Goal: Task Accomplishment & Management: Use online tool/utility

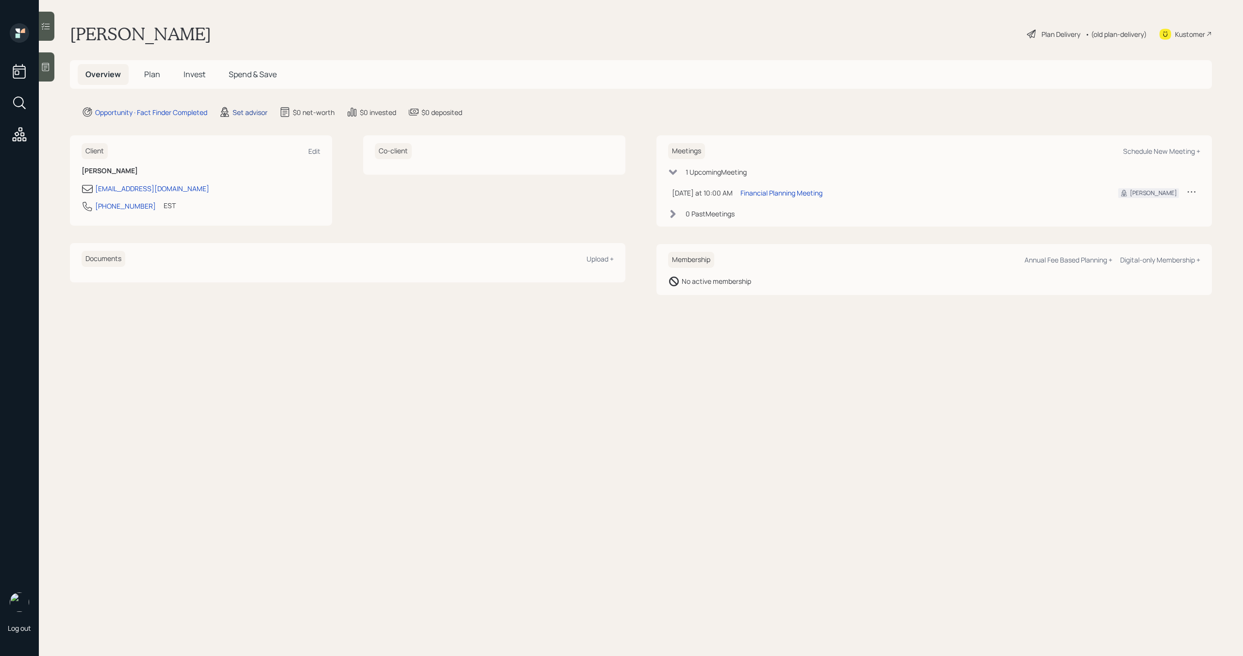
click at [249, 116] on div "Set advisor" at bounding box center [250, 112] width 35 height 10
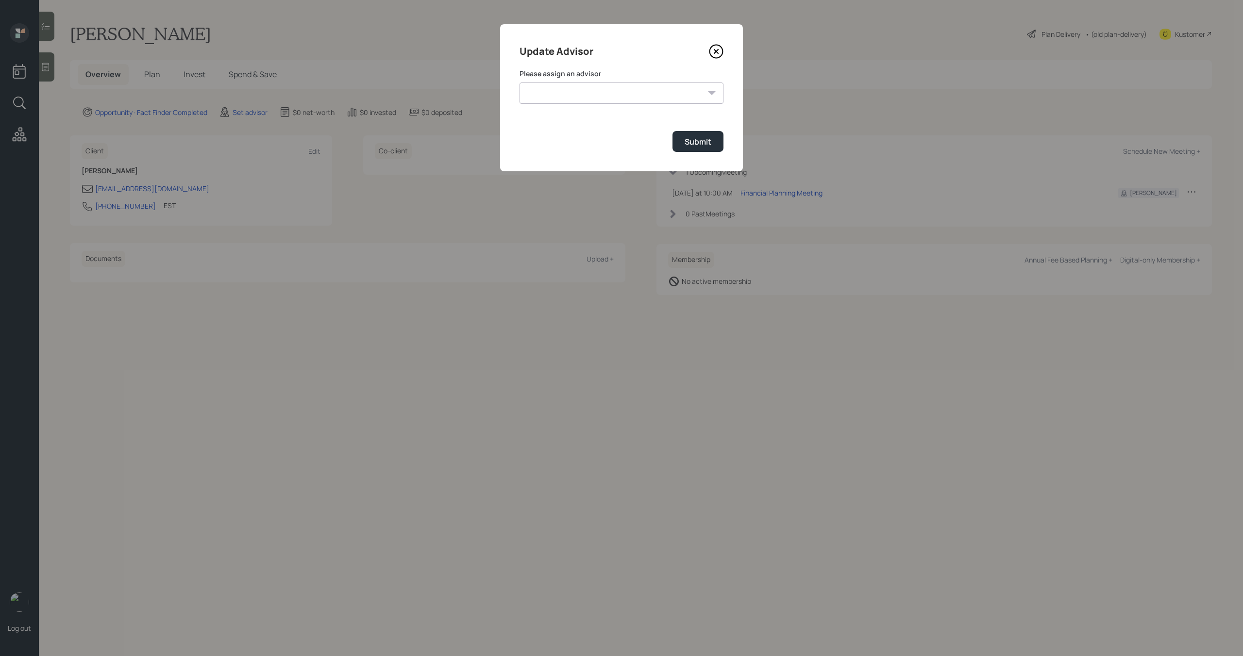
click at [552, 102] on select "James DiStasi Robby Grisanti Jonah Coleman Tyler End Treva Nostdahl Eric Schwar…" at bounding box center [621, 93] width 204 height 21
select select "bffa7908-1b2a-4c79-9bb6-f0ec9aed22d3"
click at [519, 83] on select "James DiStasi Robby Grisanti Jonah Coleman Tyler End Treva Nostdahl Eric Schwar…" at bounding box center [621, 93] width 204 height 21
click at [695, 147] on div "Submit" at bounding box center [698, 141] width 27 height 11
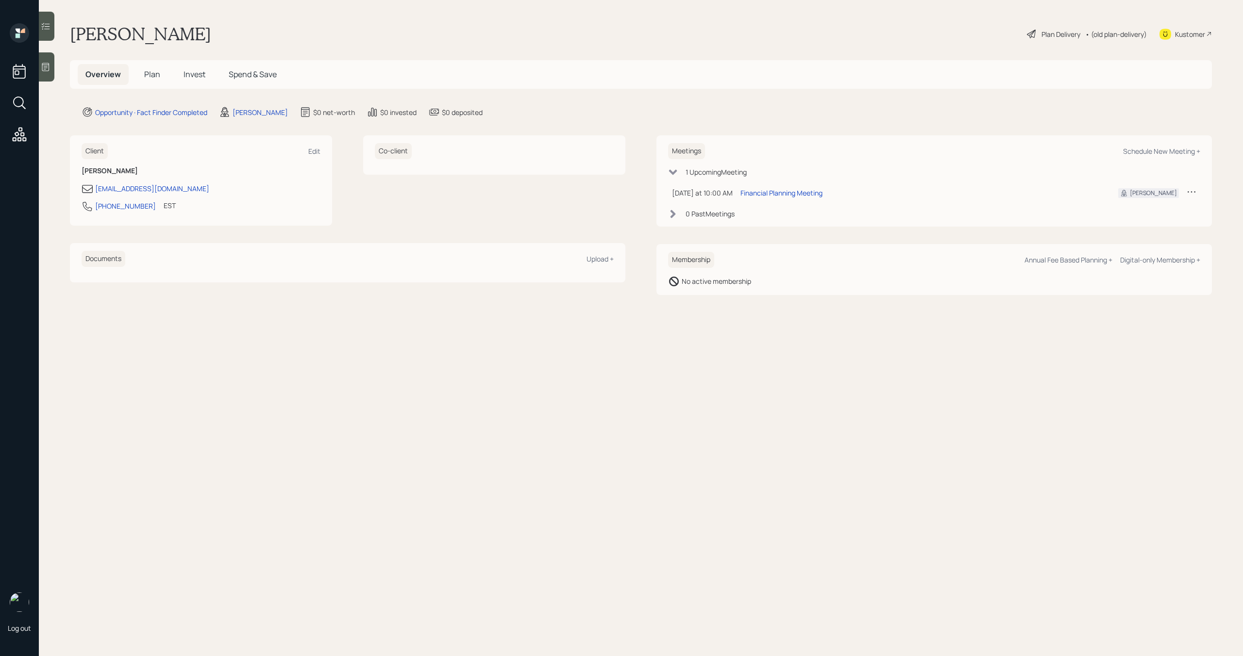
click at [151, 77] on span "Plan" at bounding box center [152, 74] width 16 height 11
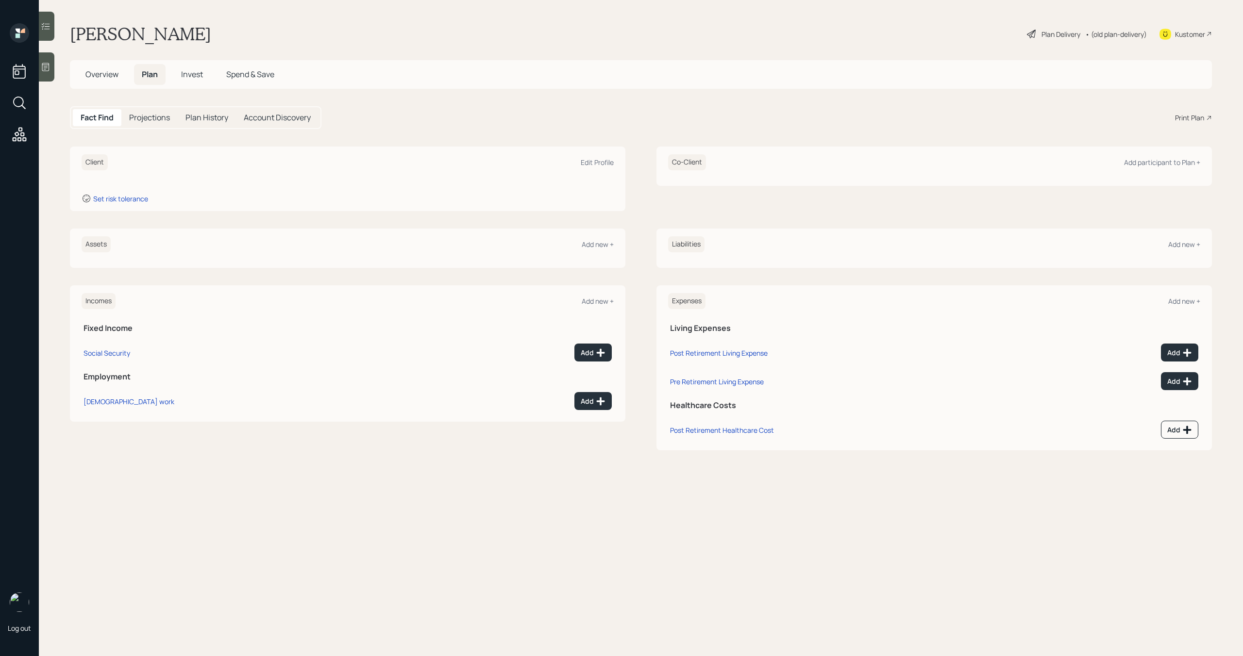
click at [46, 65] on icon at bounding box center [46, 67] width 10 height 10
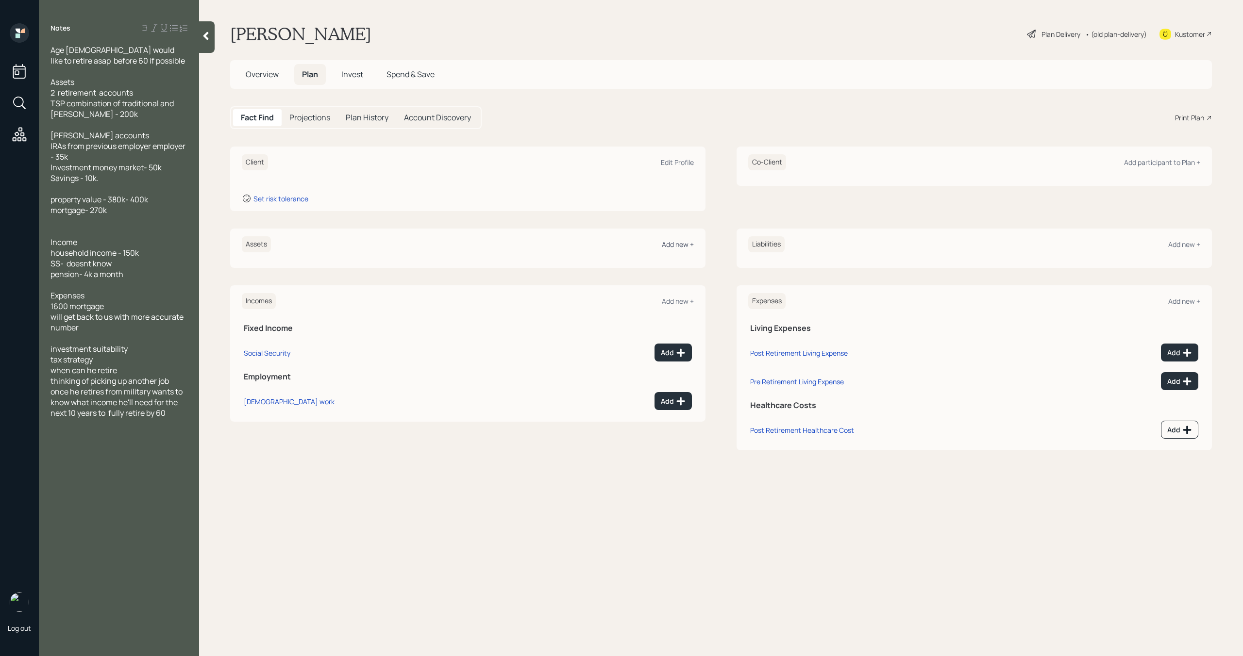
click at [681, 245] on div "Add new +" at bounding box center [678, 244] width 32 height 9
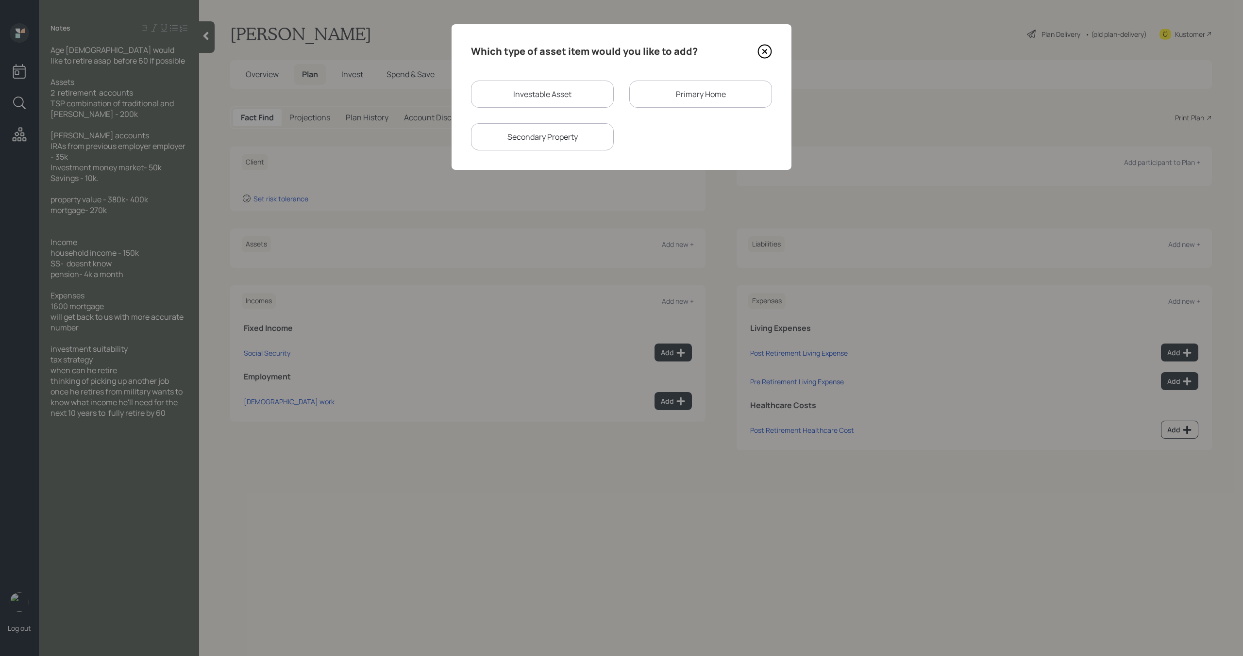
click at [477, 103] on div "Investable Asset" at bounding box center [542, 94] width 143 height 27
select select "taxable"
select select "balanced"
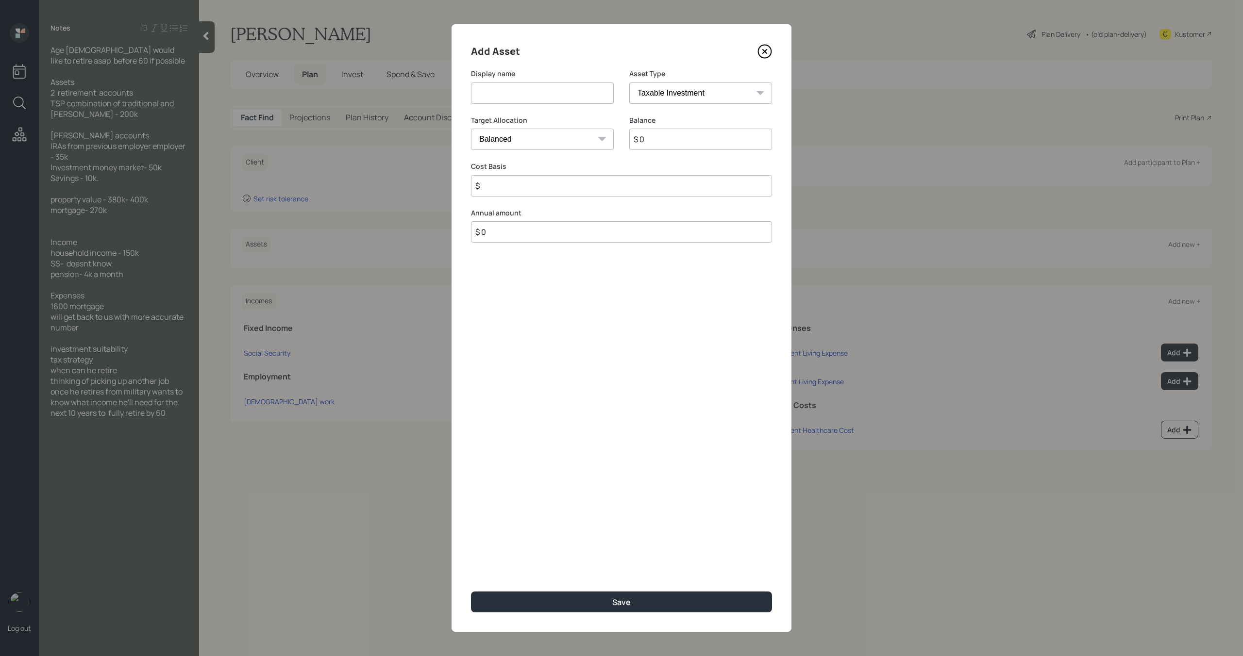
click at [502, 103] on input at bounding box center [542, 93] width 143 height 21
type input "Current TSP"
click at [661, 142] on input "$ 0" at bounding box center [700, 139] width 143 height 21
type input "$ 100,000"
click at [723, 92] on select "SEP IRA IRA Roth IRA 401(k) Roth 401(k) 403(b) Roth 403(b) 457(b) Roth 457(b) H…" at bounding box center [700, 93] width 143 height 21
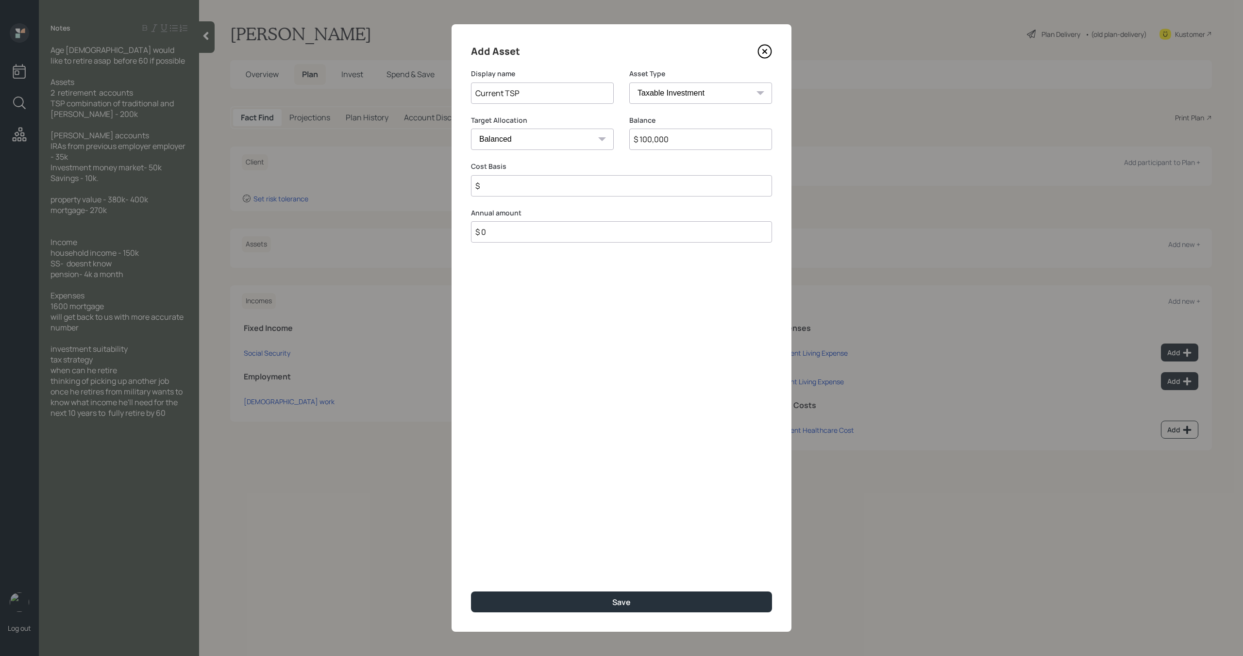
select select "company_sponsored"
click at [629, 83] on select "SEP IRA IRA Roth IRA 401(k) Roth 401(k) 403(b) Roth 403(b) 457(b) Roth 457(b) H…" at bounding box center [700, 93] width 143 height 21
click at [556, 188] on input "number" at bounding box center [535, 185] width 128 height 21
type input "0"
click at [638, 188] on input "number" at bounding box center [693, 185] width 128 height 21
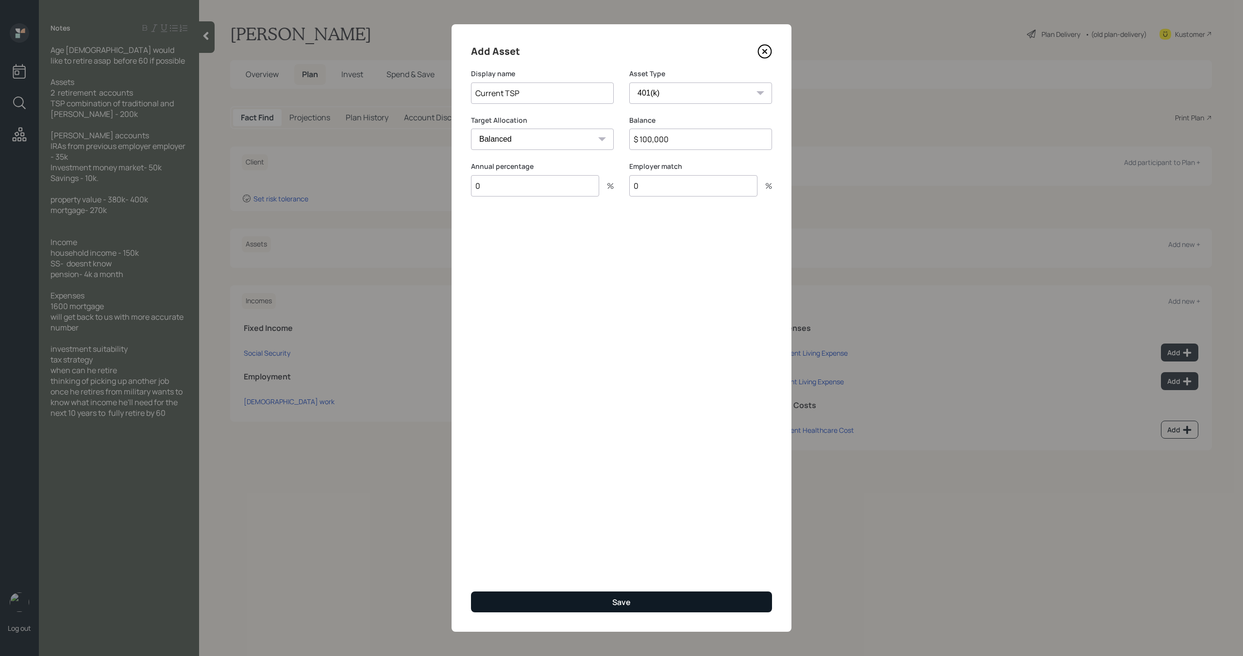
type input "0"
click at [615, 609] on button "Save" at bounding box center [621, 602] width 301 height 21
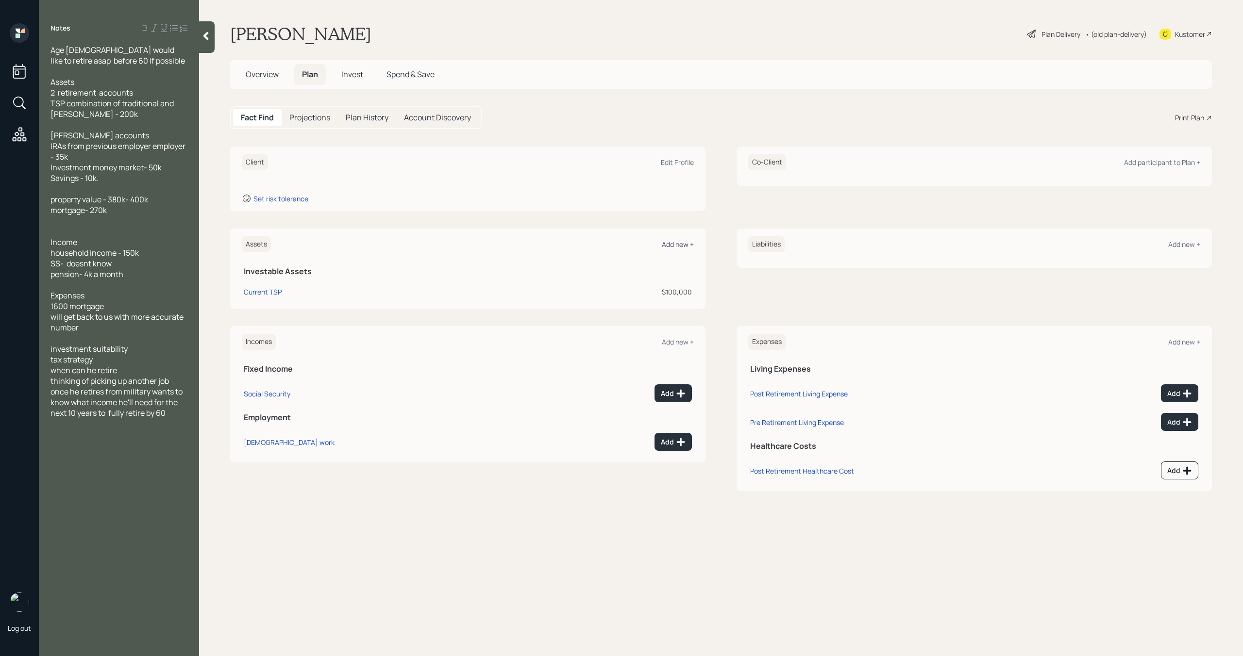
click at [671, 245] on div "Add new +" at bounding box center [678, 244] width 32 height 9
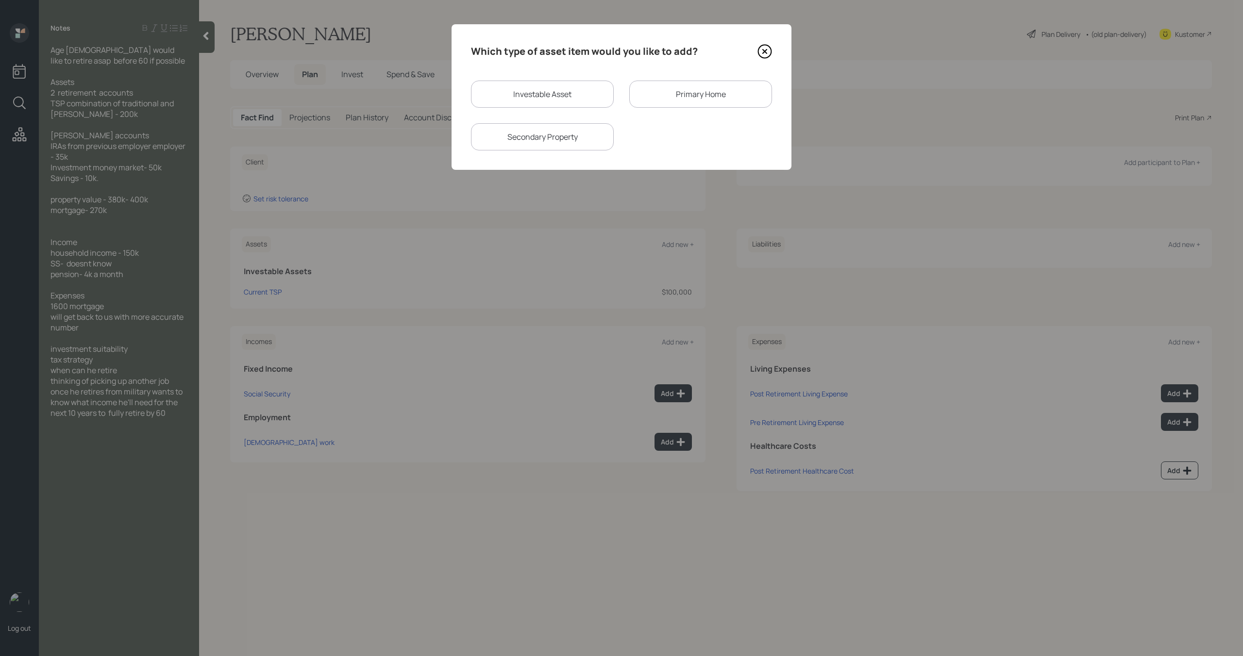
click at [546, 90] on div "Investable Asset" at bounding box center [542, 94] width 143 height 27
select select "taxable"
select select "balanced"
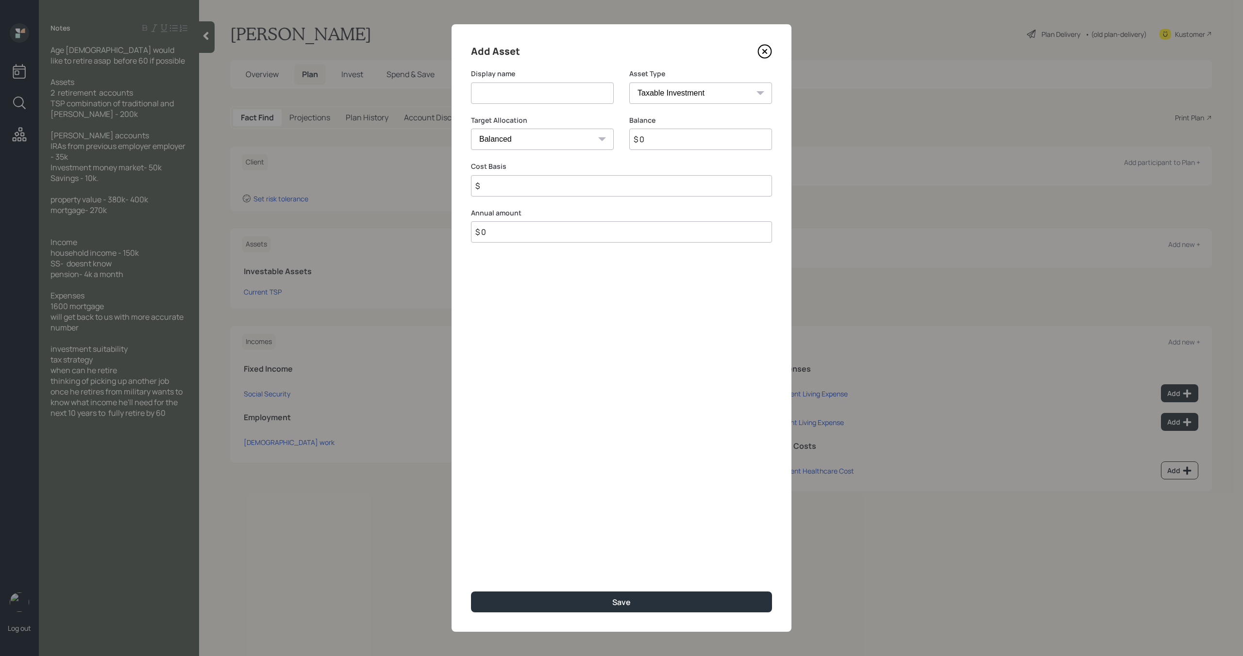
click at [543, 104] on div "Display name" at bounding box center [542, 92] width 143 height 47
click at [546, 97] on input at bounding box center [542, 93] width 143 height 21
type input "Current [PERSON_NAME] TSP"
click at [719, 97] on select "SEP IRA IRA Roth IRA 401(k) Roth 401(k) 403(b) Roth 403(b) 457(b) Roth 457(b) H…" at bounding box center [700, 93] width 143 height 21
select select "roth_401k"
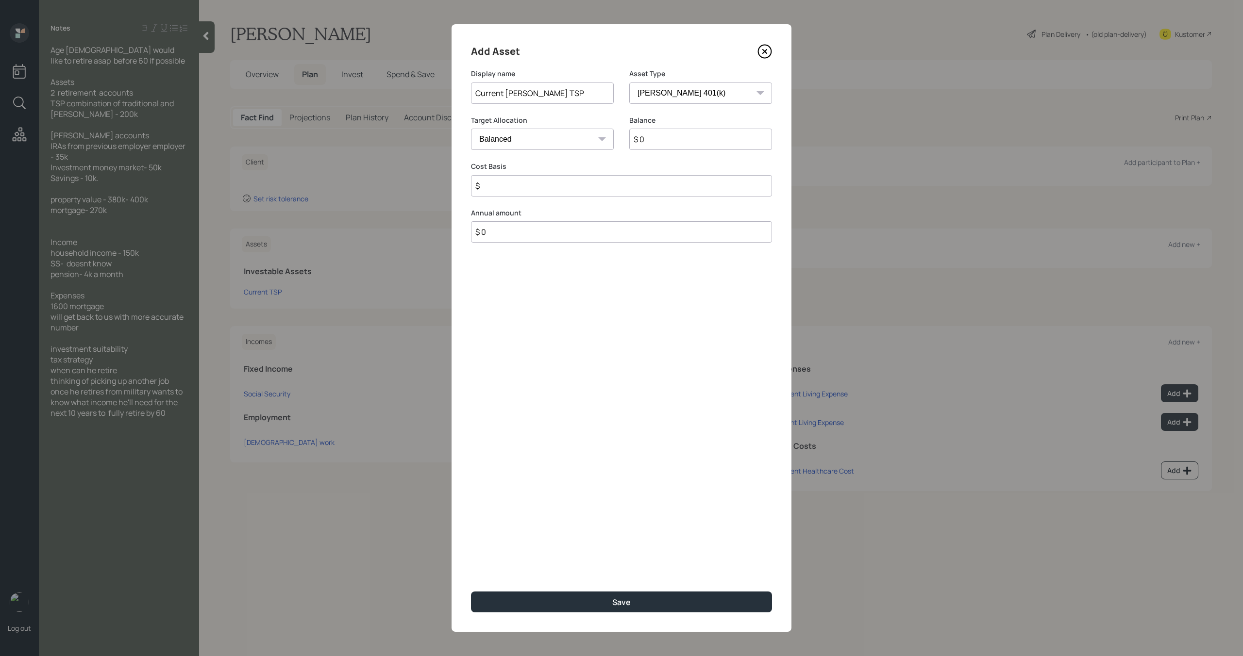
click at [629, 83] on select "SEP IRA IRA Roth IRA 401(k) Roth 401(k) 403(b) Roth 403(b) 457(b) Roth 457(b) H…" at bounding box center [700, 93] width 143 height 21
click at [672, 136] on input "$ 0" at bounding box center [700, 139] width 143 height 21
type input "$ 100,000"
click at [570, 189] on input "number" at bounding box center [535, 185] width 128 height 21
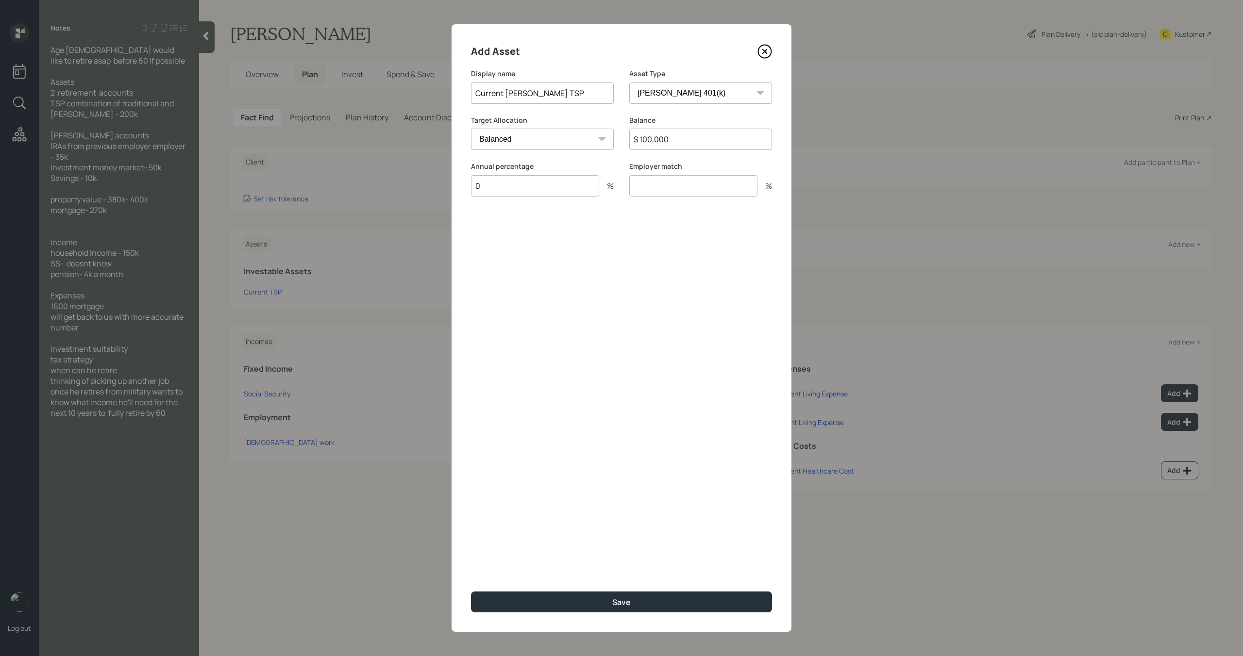
type input "0"
click at [647, 191] on input "number" at bounding box center [693, 185] width 128 height 21
type input "0"
click at [588, 602] on button "Save" at bounding box center [621, 602] width 301 height 21
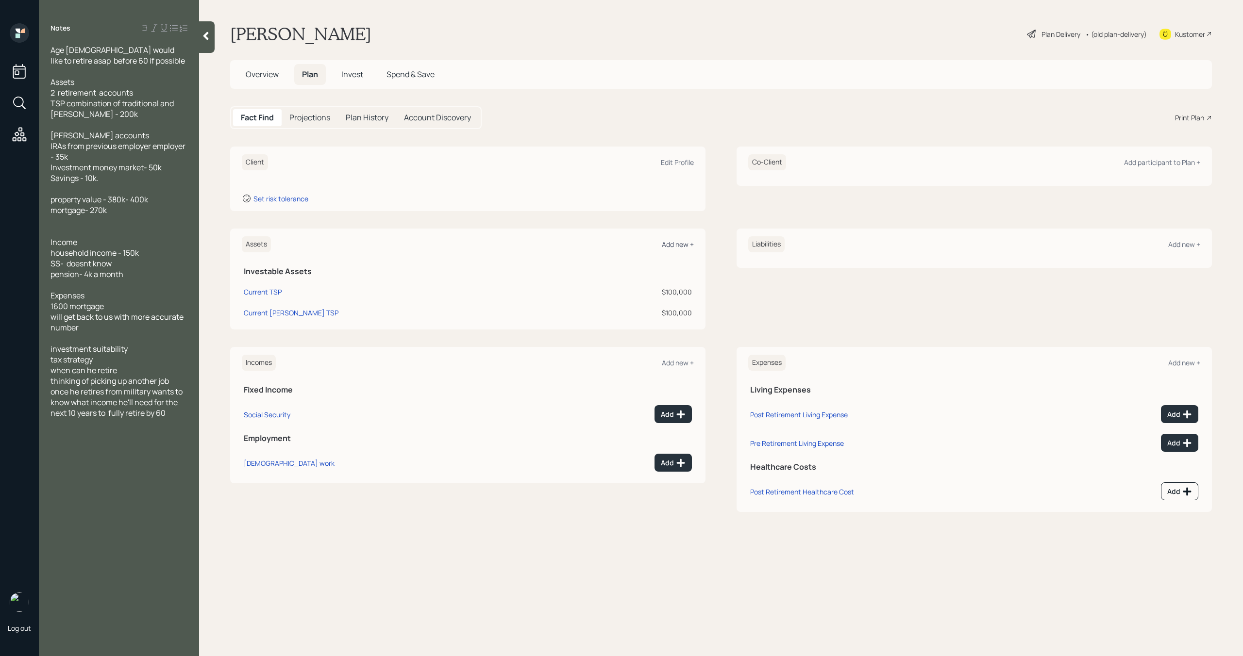
click at [674, 242] on div "Add new +" at bounding box center [678, 244] width 32 height 9
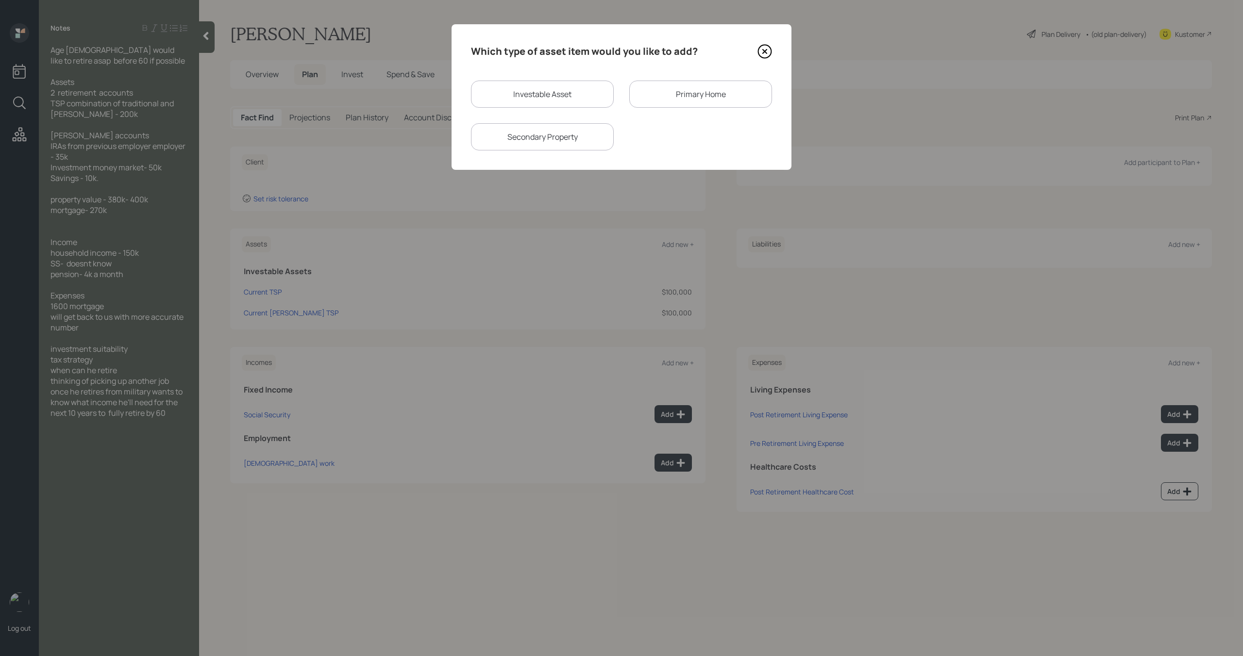
click at [562, 99] on div "Investable Asset" at bounding box center [542, 94] width 143 height 27
select select "taxable"
select select "balanced"
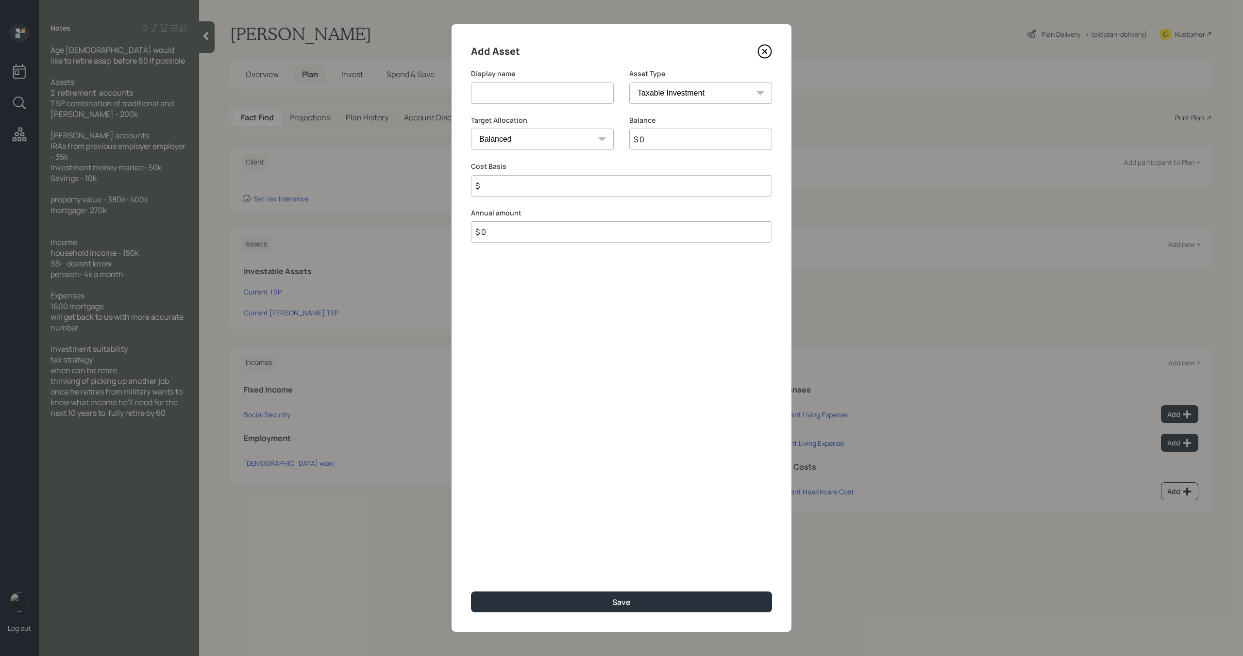
click at [552, 99] on input at bounding box center [542, 93] width 143 height 21
type input "Former IRAs"
click at [685, 97] on select "SEP IRA IRA Roth IRA 401(k) Roth 401(k) 403(b) Roth 403(b) 457(b) Roth 457(b) H…" at bounding box center [700, 93] width 143 height 21
select select "ira"
click at [629, 83] on select "SEP IRA IRA Roth IRA 401(k) Roth 401(k) 403(b) Roth 403(b) 457(b) Roth 457(b) H…" at bounding box center [700, 93] width 143 height 21
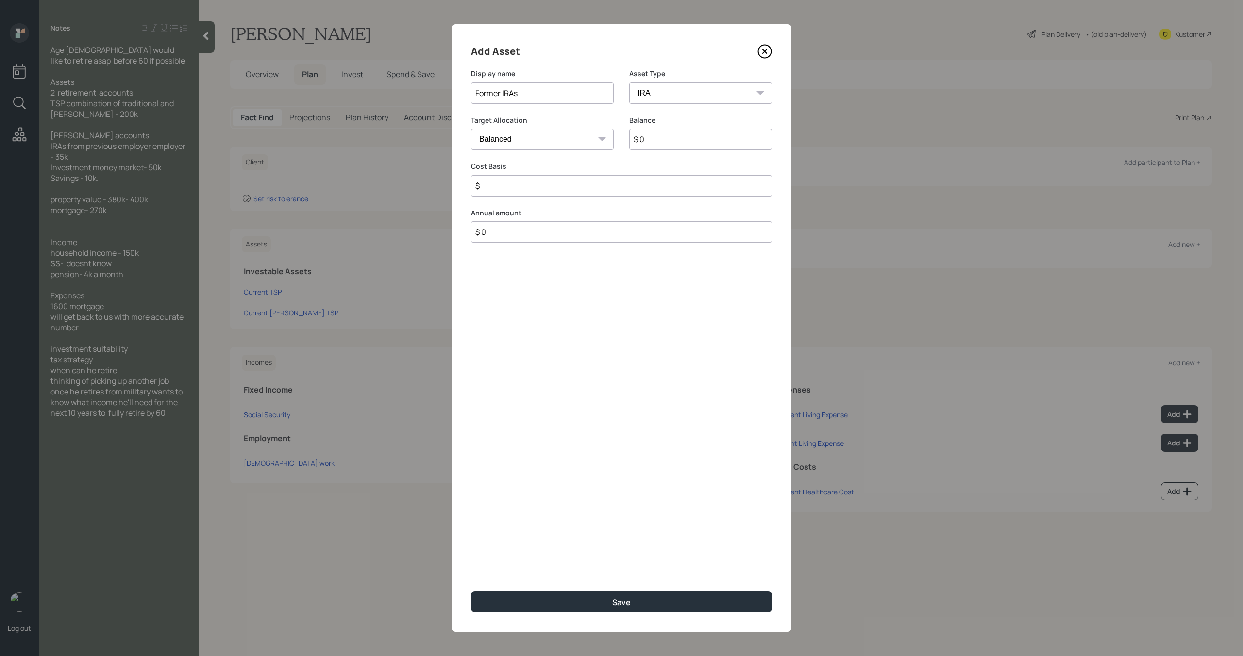
type input "$"
click at [679, 141] on input "$ 0" at bounding box center [700, 139] width 143 height 21
type input "$ 35,000"
click at [656, 182] on input "$" at bounding box center [621, 185] width 301 height 21
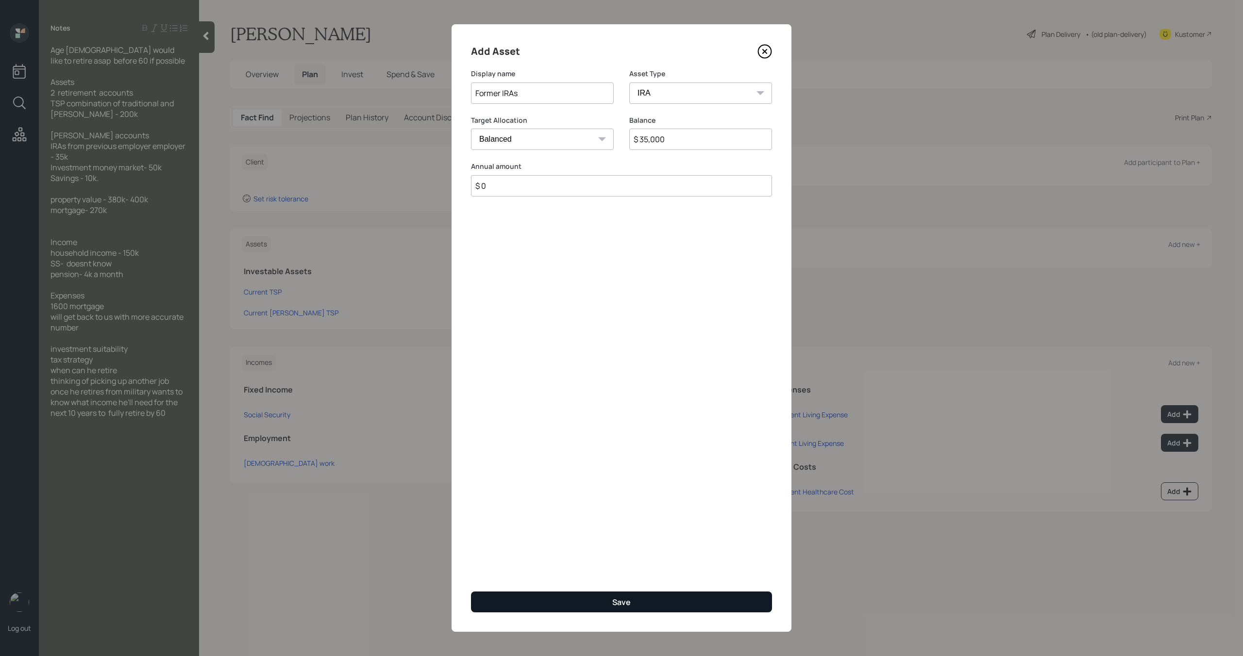
type input "$ 0"
click at [587, 609] on button "Save" at bounding box center [621, 602] width 301 height 21
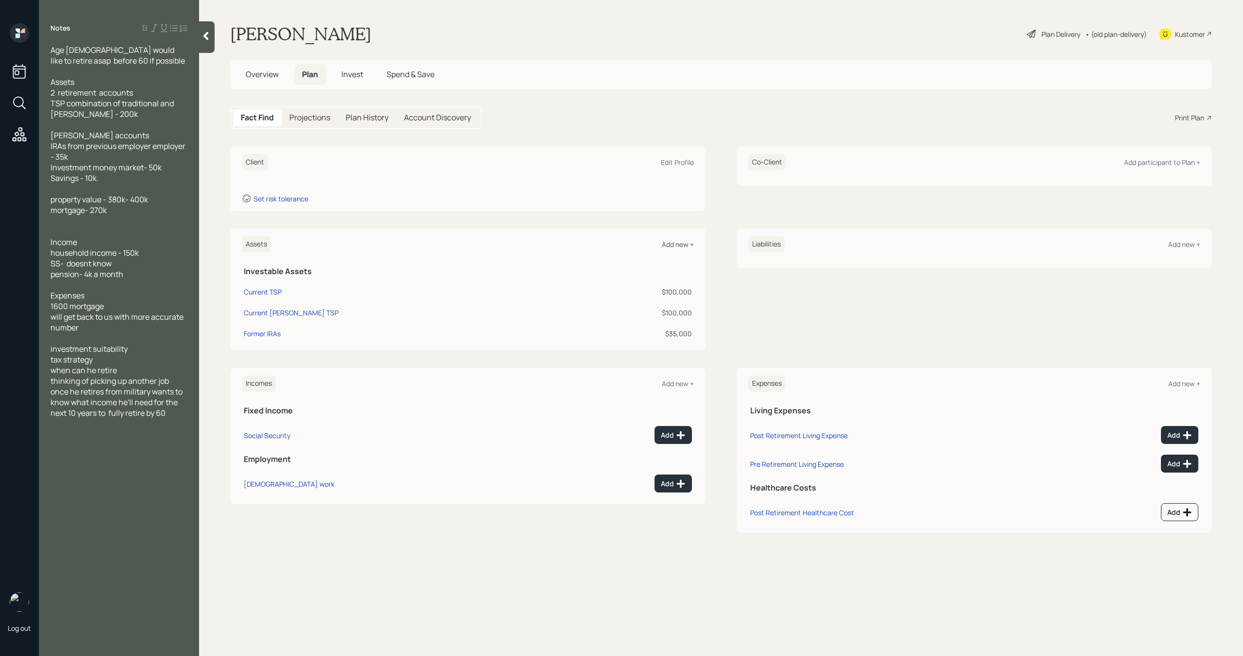
click at [676, 248] on div "Add new +" at bounding box center [678, 244] width 32 height 9
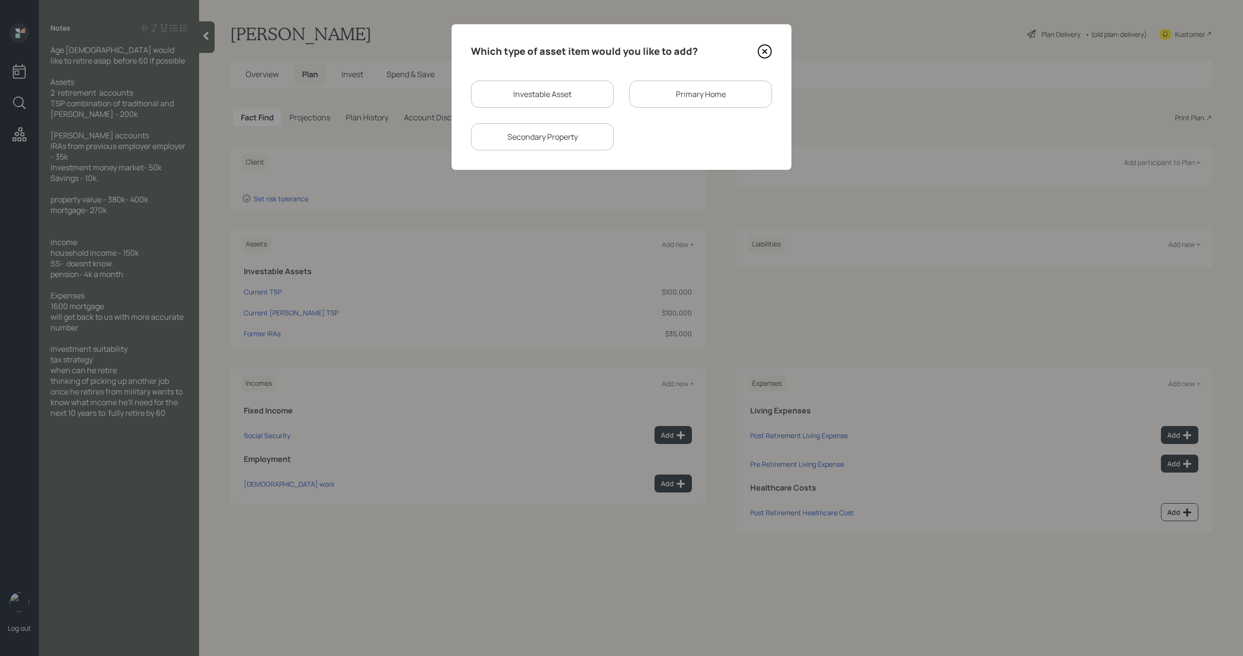
click at [529, 91] on div "Investable Asset" at bounding box center [542, 94] width 143 height 27
select select "taxable"
select select "balanced"
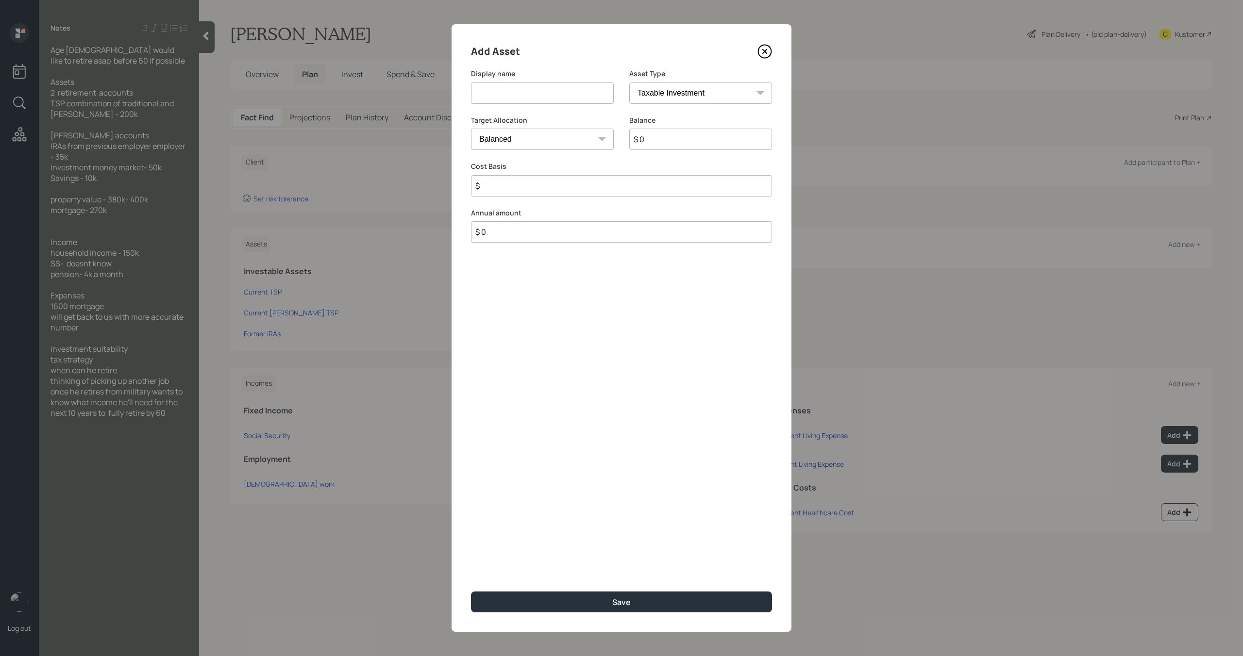
click at [513, 95] on input at bounding box center [542, 93] width 143 height 21
type input "Money Market"
click at [694, 100] on select "SEP IRA IRA Roth IRA 401(k) Roth 401(k) 403(b) Roth 403(b) 457(b) Roth 457(b) H…" at bounding box center [700, 93] width 143 height 21
select select "cash"
click at [629, 83] on select "SEP IRA IRA Roth IRA 401(k) Roth 401(k) 403(b) Roth 403(b) 457(b) Roth 457(b) H…" at bounding box center [700, 93] width 143 height 21
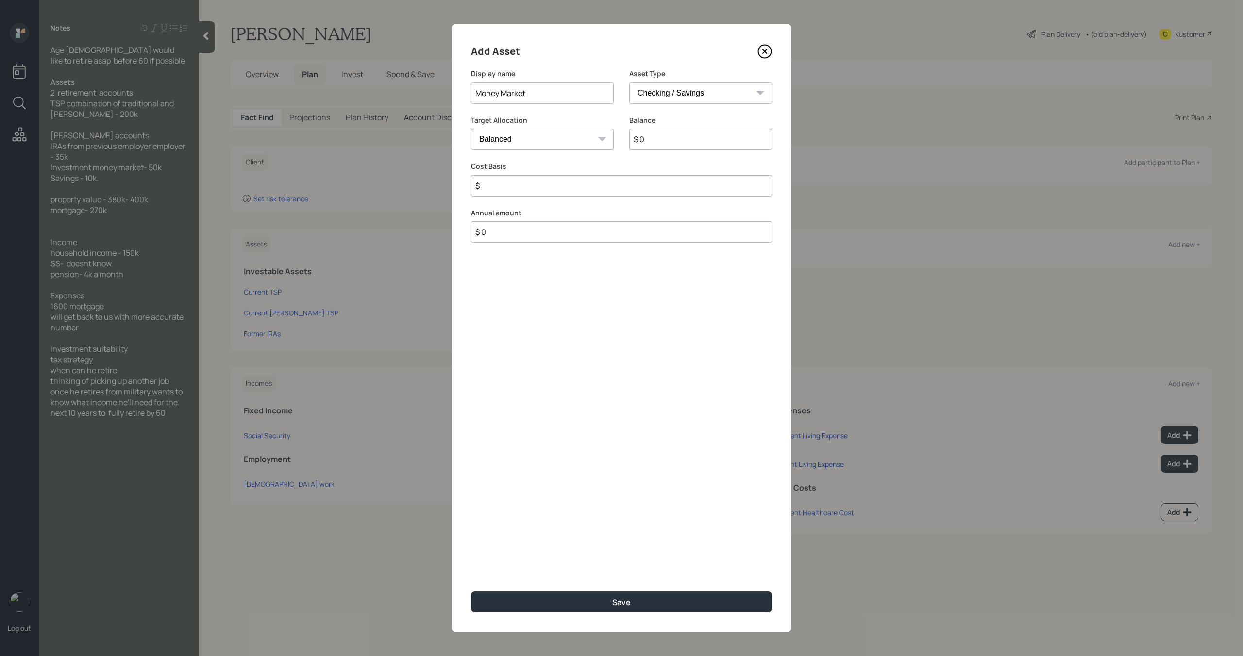
type input "$"
click at [622, 143] on input "$ 0" at bounding box center [621, 139] width 301 height 21
type input "$ 5"
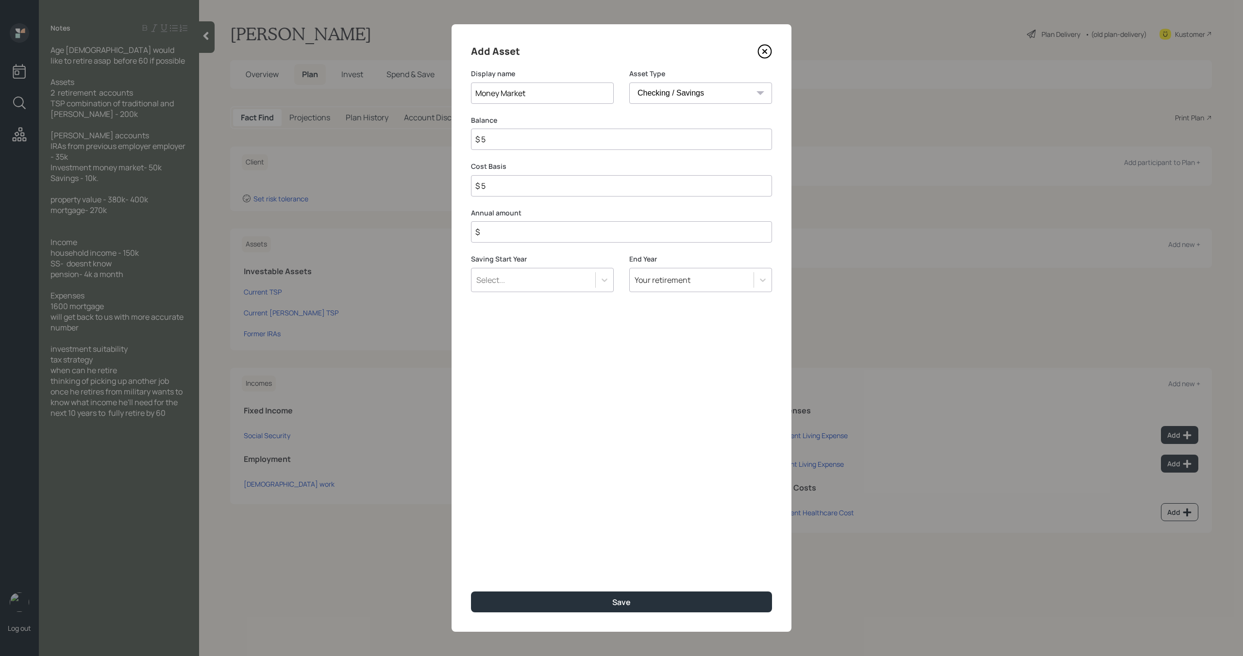
type input "$ 50"
type input "$ 500"
type input "$ 5,000"
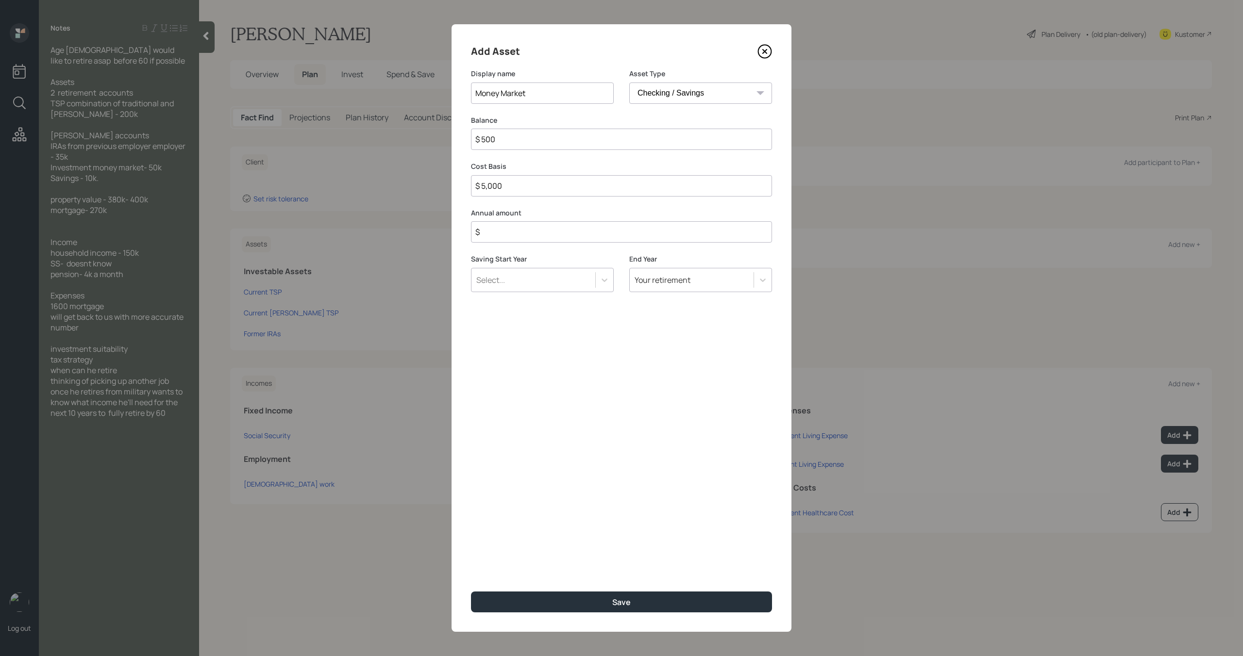
type input "$ 5,000"
type input "$ 50,000"
click at [633, 240] on input "$" at bounding box center [621, 231] width 301 height 21
type input "$ 0"
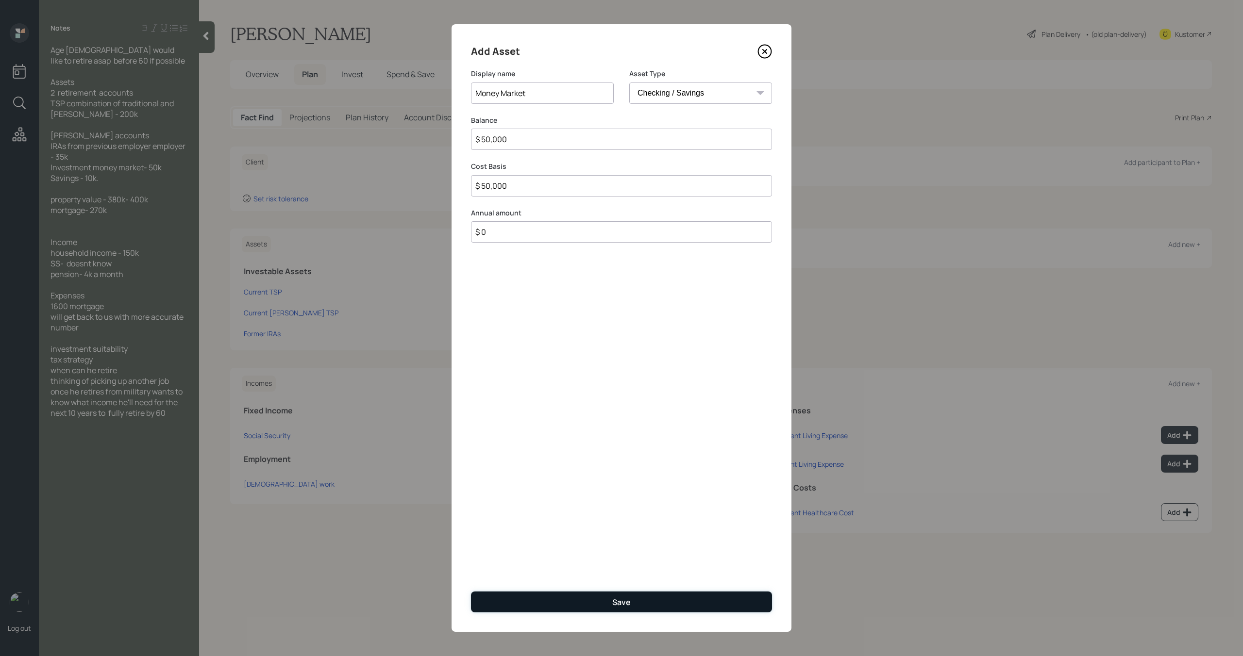
click at [642, 592] on button "Save" at bounding box center [621, 602] width 301 height 21
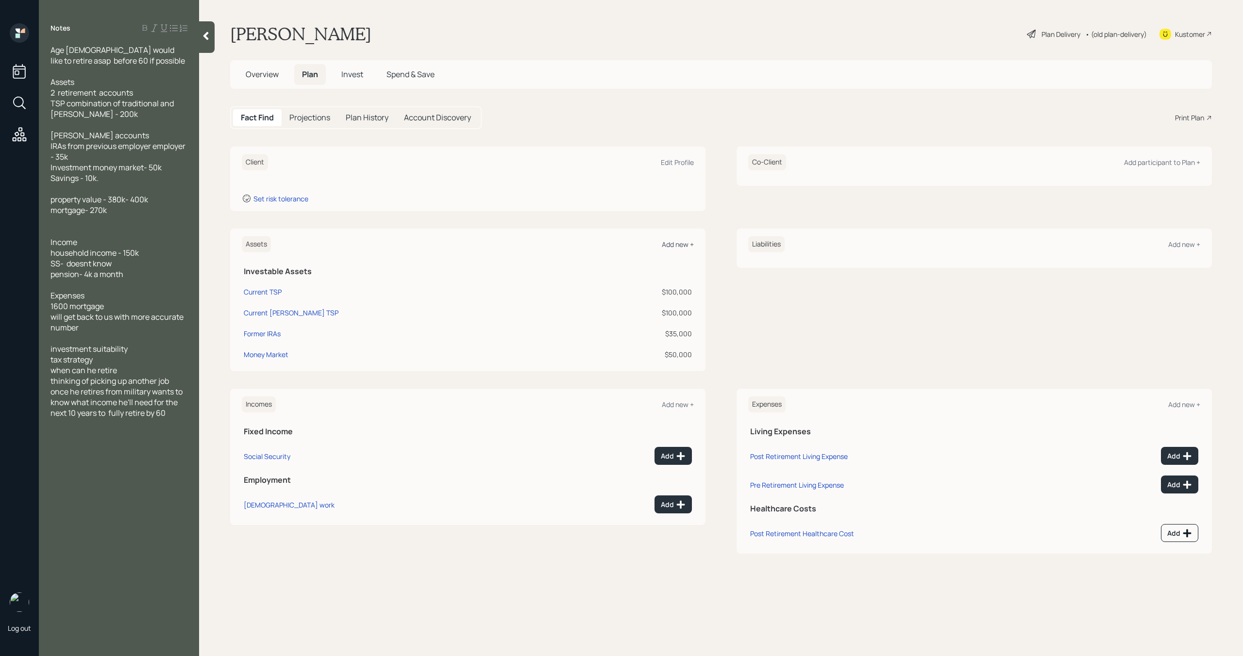
click at [687, 240] on div "Add new +" at bounding box center [678, 244] width 32 height 9
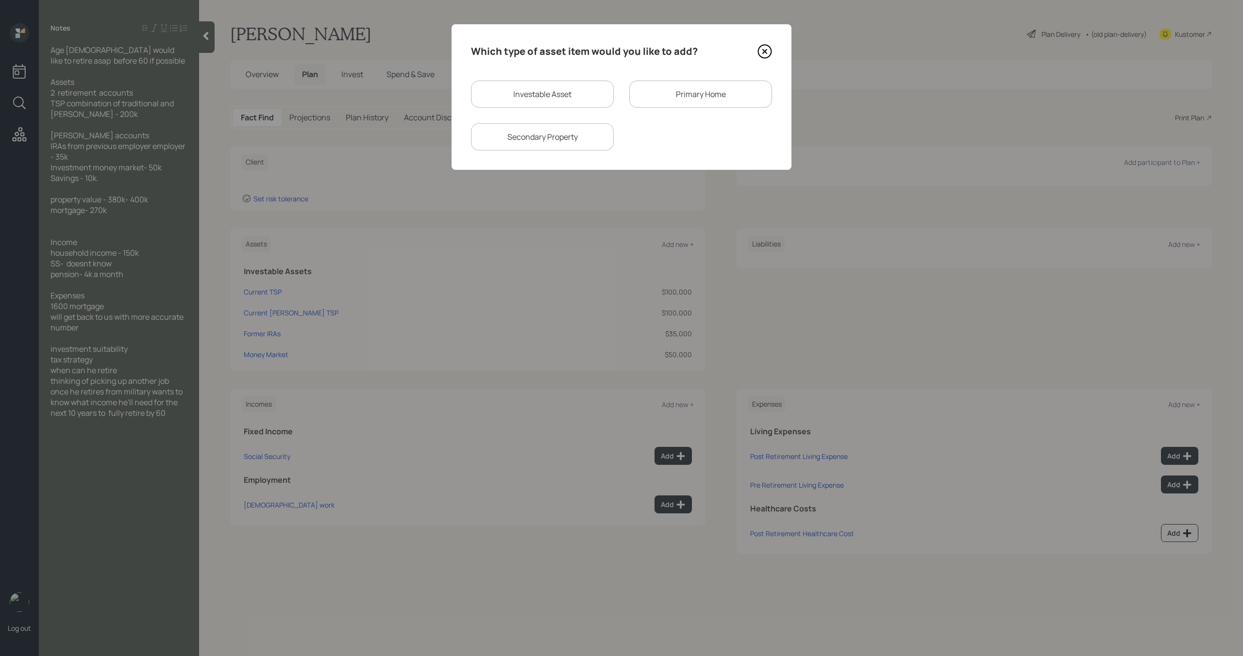
click at [526, 88] on div "Investable Asset" at bounding box center [542, 94] width 143 height 27
select select "taxable"
select select "balanced"
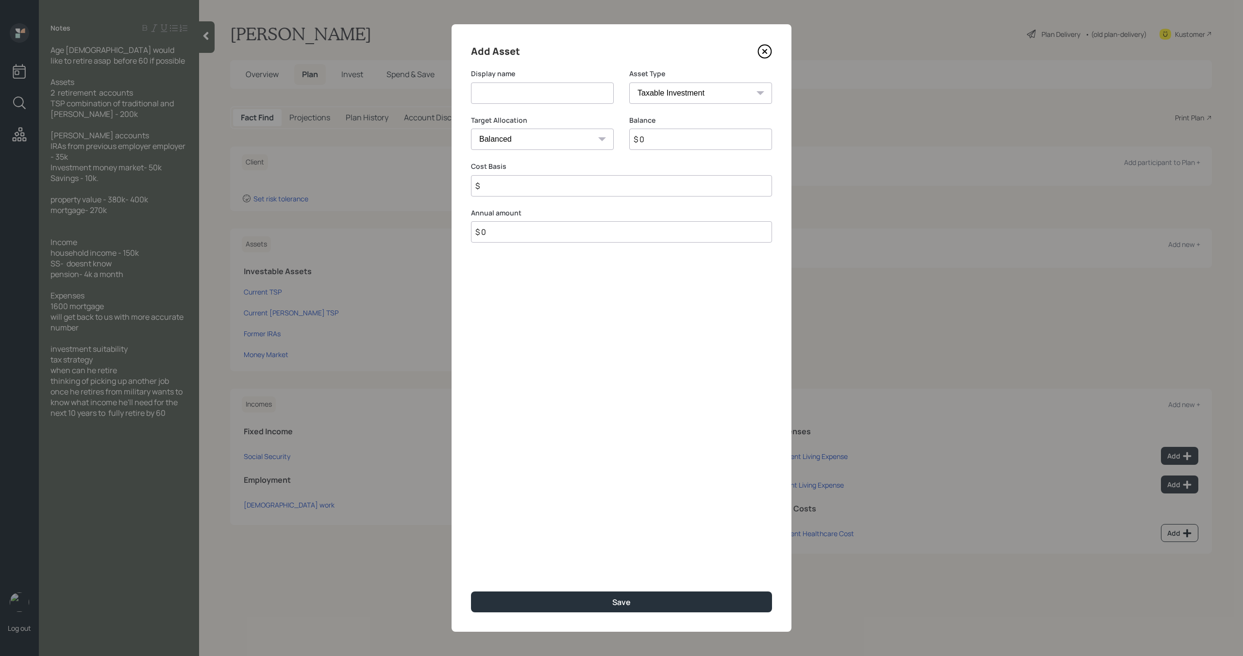
click at [526, 93] on input at bounding box center [542, 93] width 143 height 21
type input "Savings"
click at [709, 97] on select "SEP IRA IRA Roth IRA 401(k) Roth 401(k) 403(b) Roth 403(b) 457(b) Roth 457(b) H…" at bounding box center [700, 93] width 143 height 21
select select "cash"
click at [629, 83] on select "SEP IRA IRA Roth IRA 401(k) Roth 401(k) 403(b) Roth 403(b) 457(b) Roth 457(b) H…" at bounding box center [700, 93] width 143 height 21
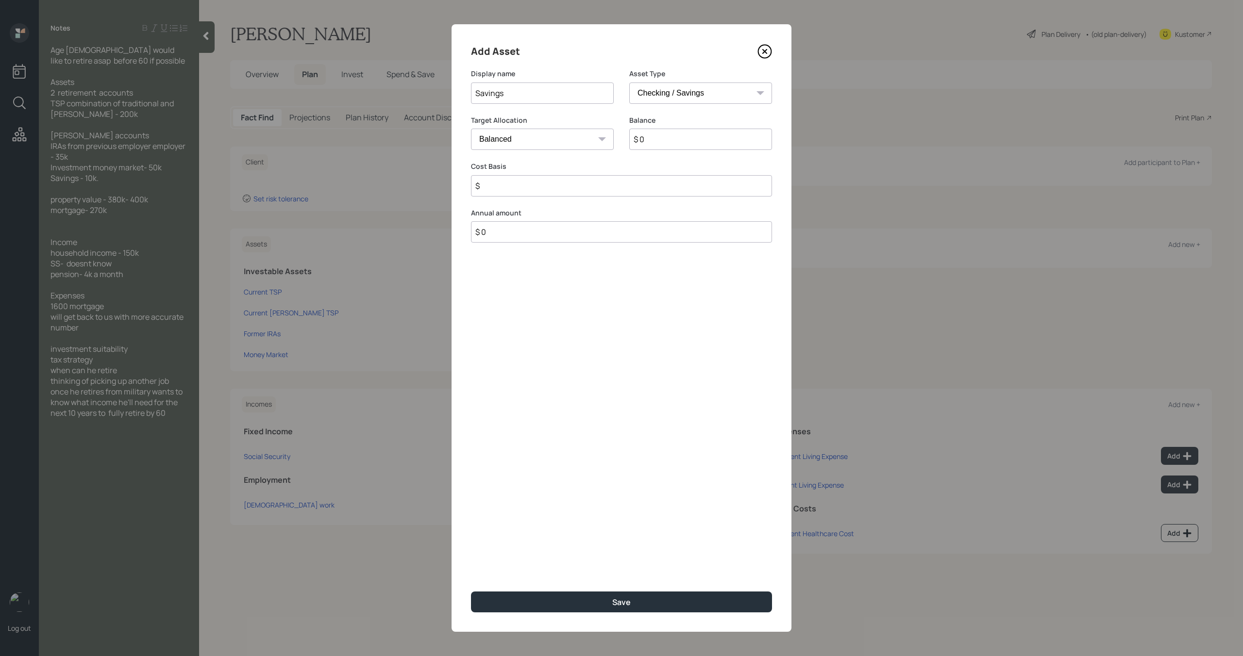
type input "$"
click at [634, 144] on input "$ 0" at bounding box center [621, 139] width 301 height 21
type input "$ 1"
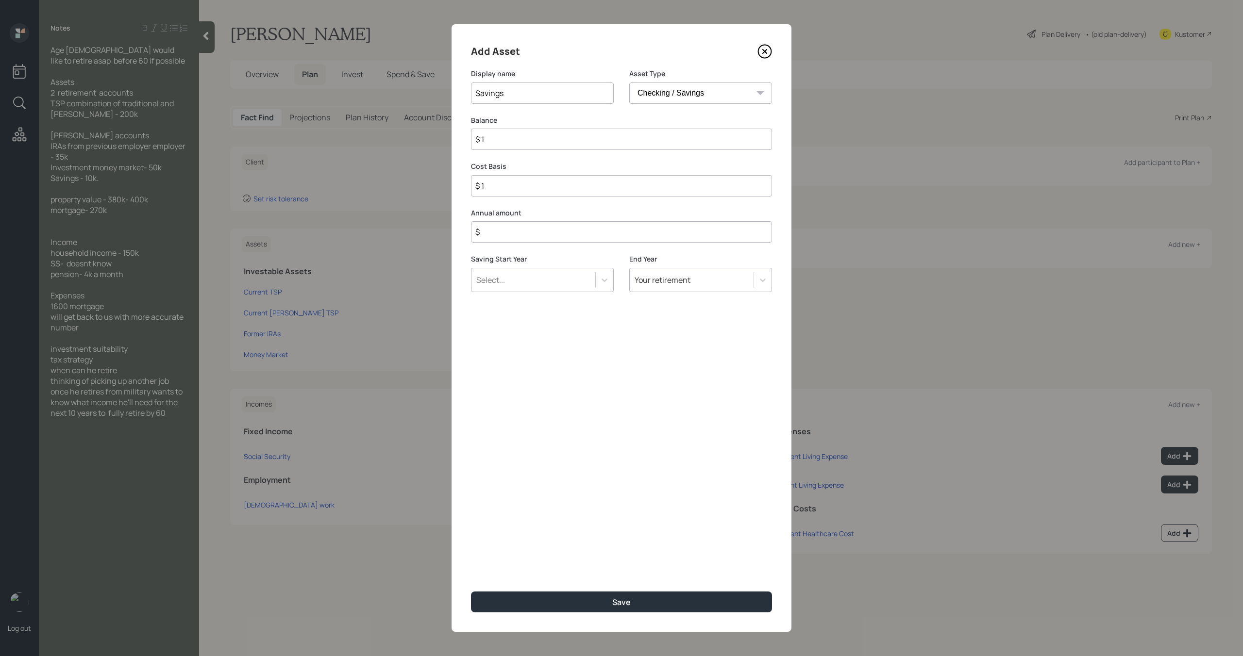
type input "$ 10"
type input "$ 100"
type input "$ 1,000"
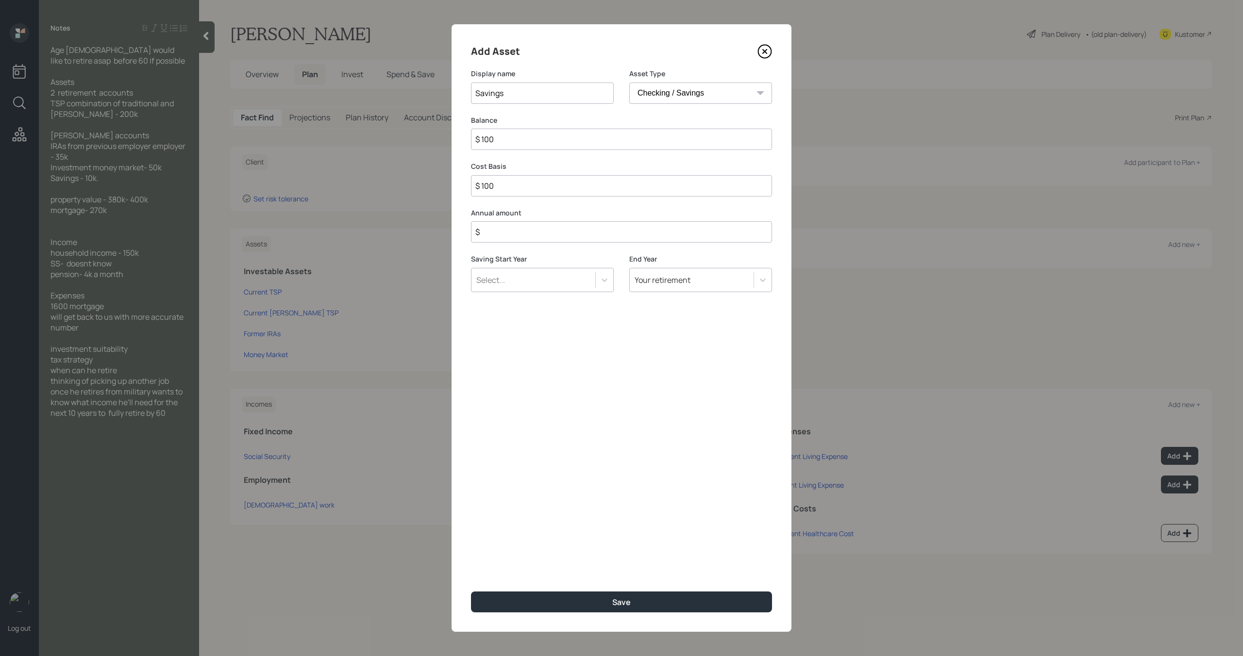
type input "$ 1,000"
type input "$ 10,000"
click at [629, 232] on input "$" at bounding box center [621, 231] width 301 height 21
type input "$ 0"
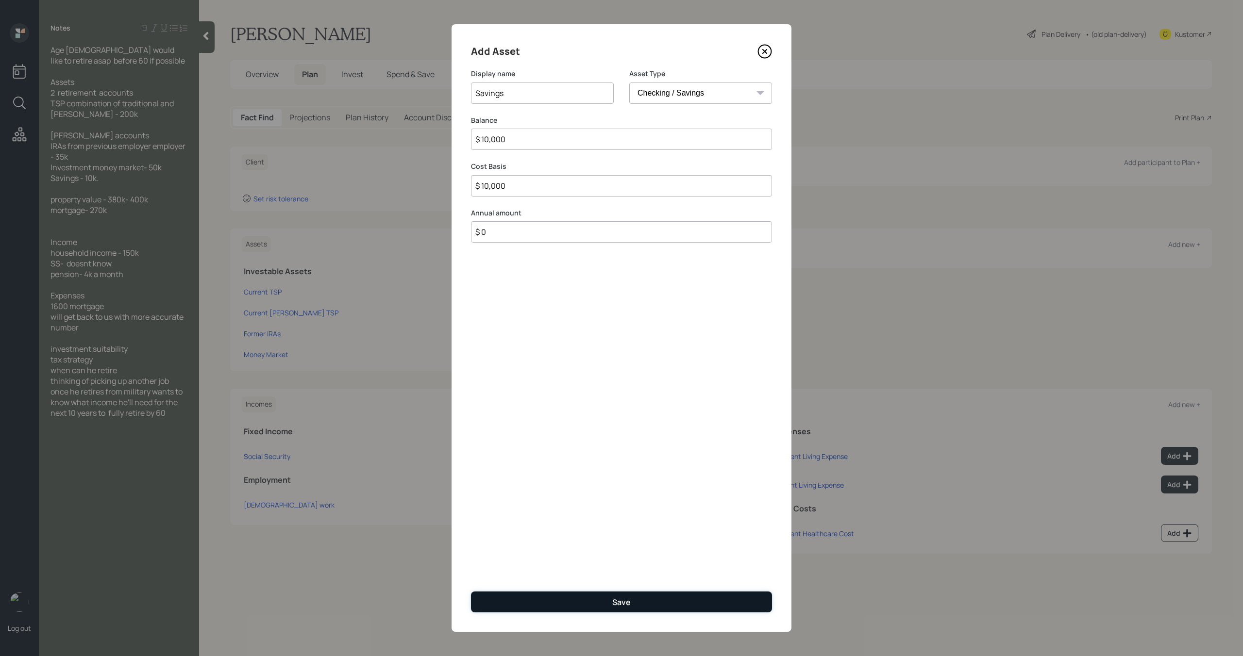
click at [595, 602] on button "Save" at bounding box center [621, 602] width 301 height 21
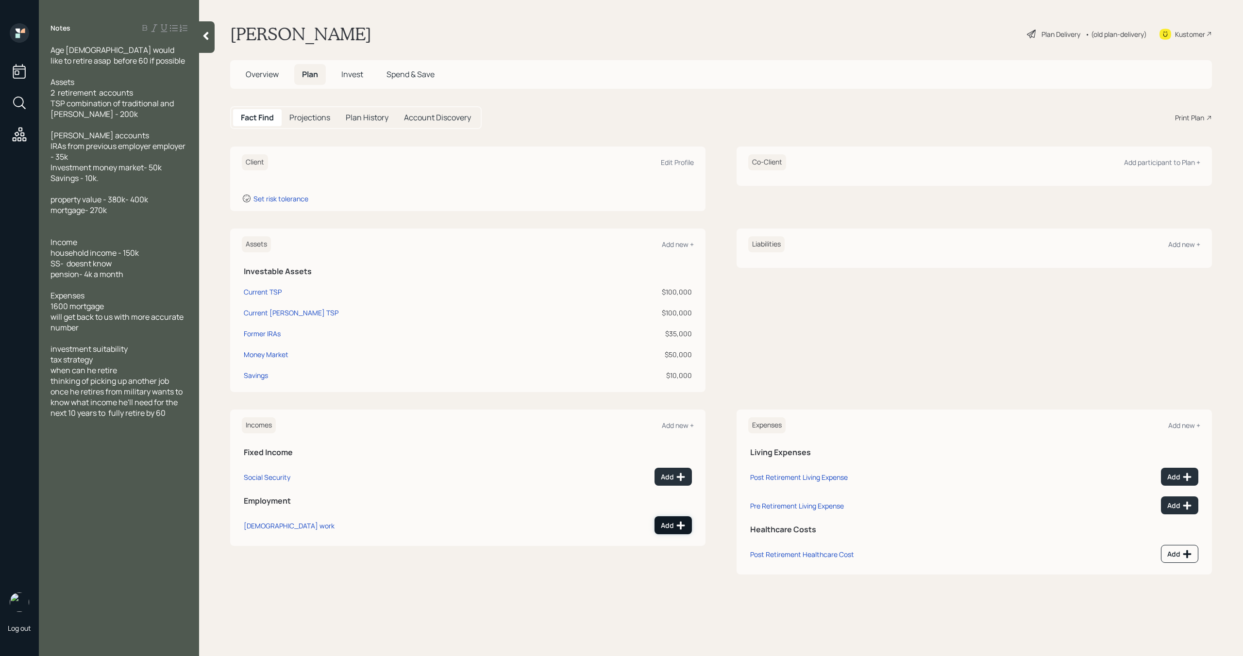
click at [683, 523] on icon at bounding box center [681, 526] width 10 height 10
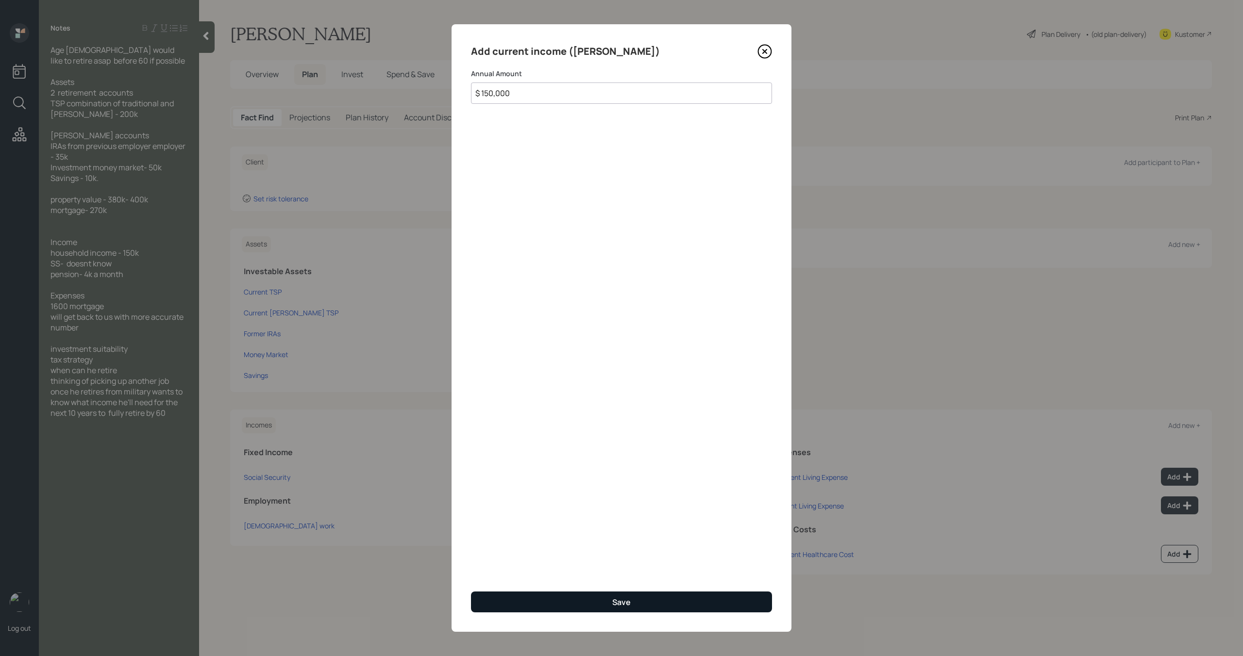
type input "$ 150,000"
click at [602, 607] on button "Save" at bounding box center [621, 602] width 301 height 21
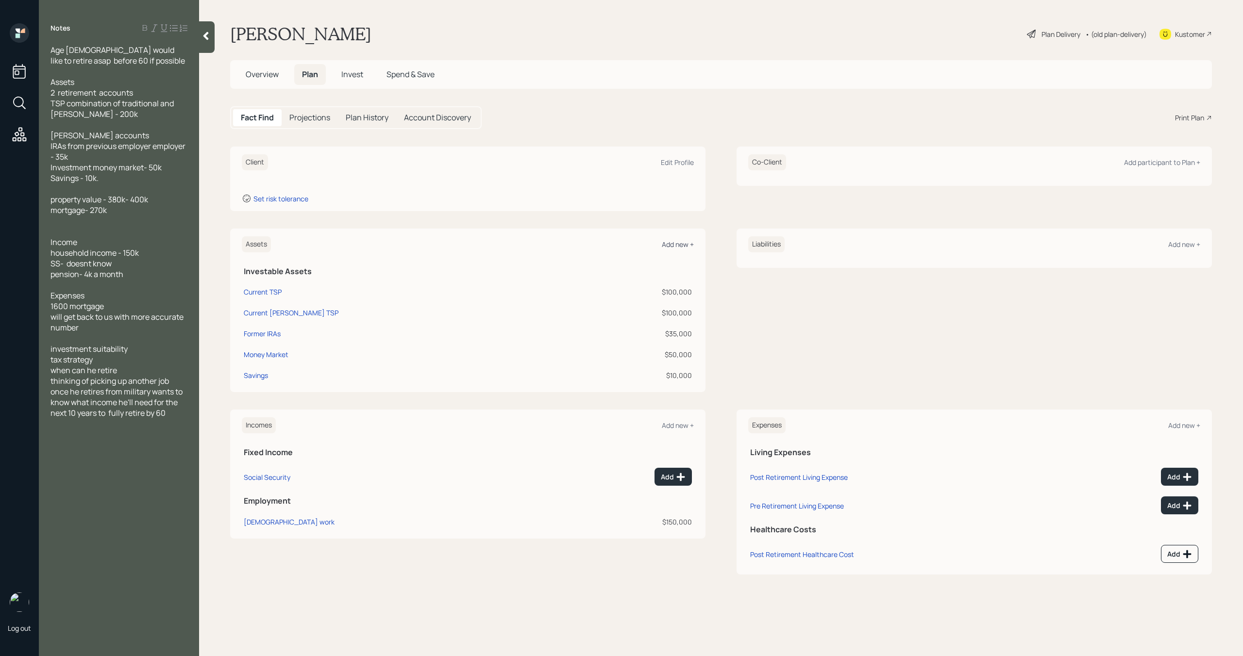
click at [678, 242] on div "Add new +" at bounding box center [678, 244] width 32 height 9
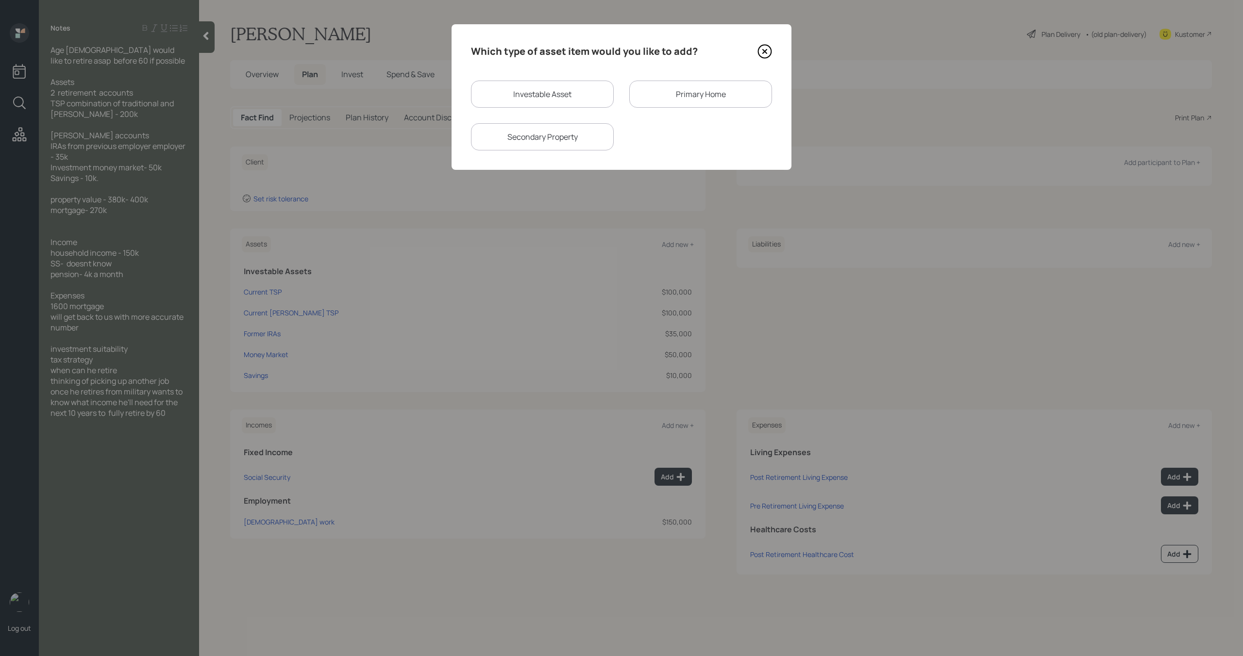
click at [695, 91] on div "Primary Home" at bounding box center [700, 94] width 143 height 27
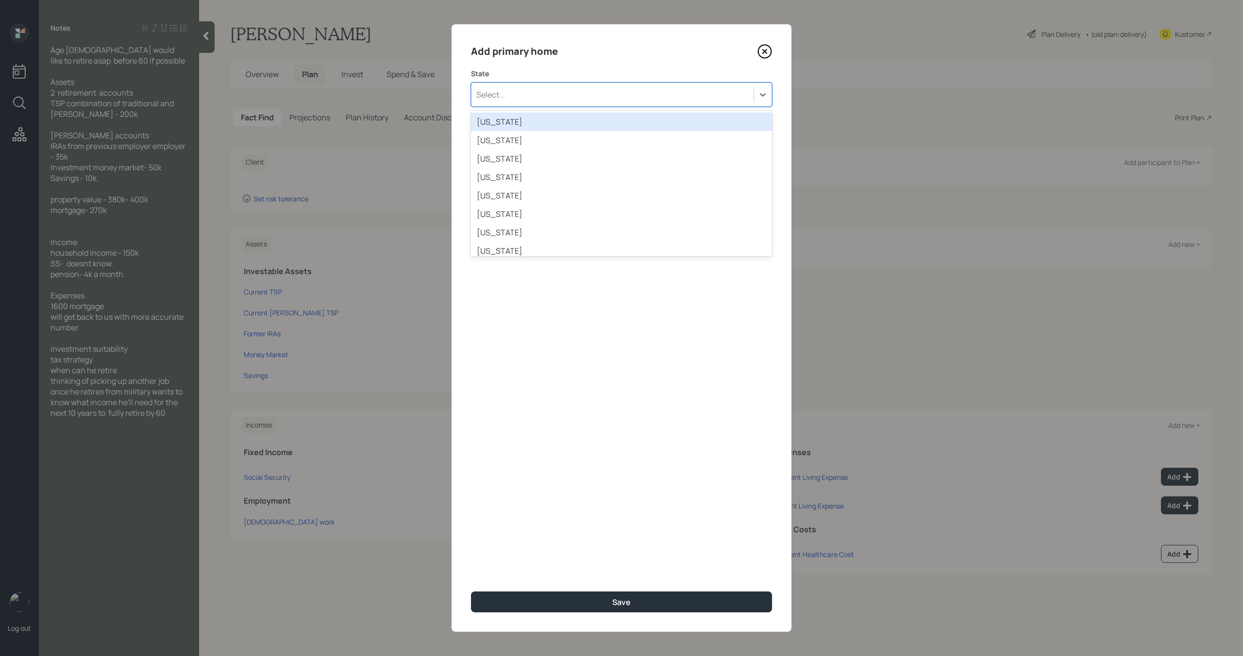
click at [568, 87] on div "Select..." at bounding box center [612, 94] width 282 height 17
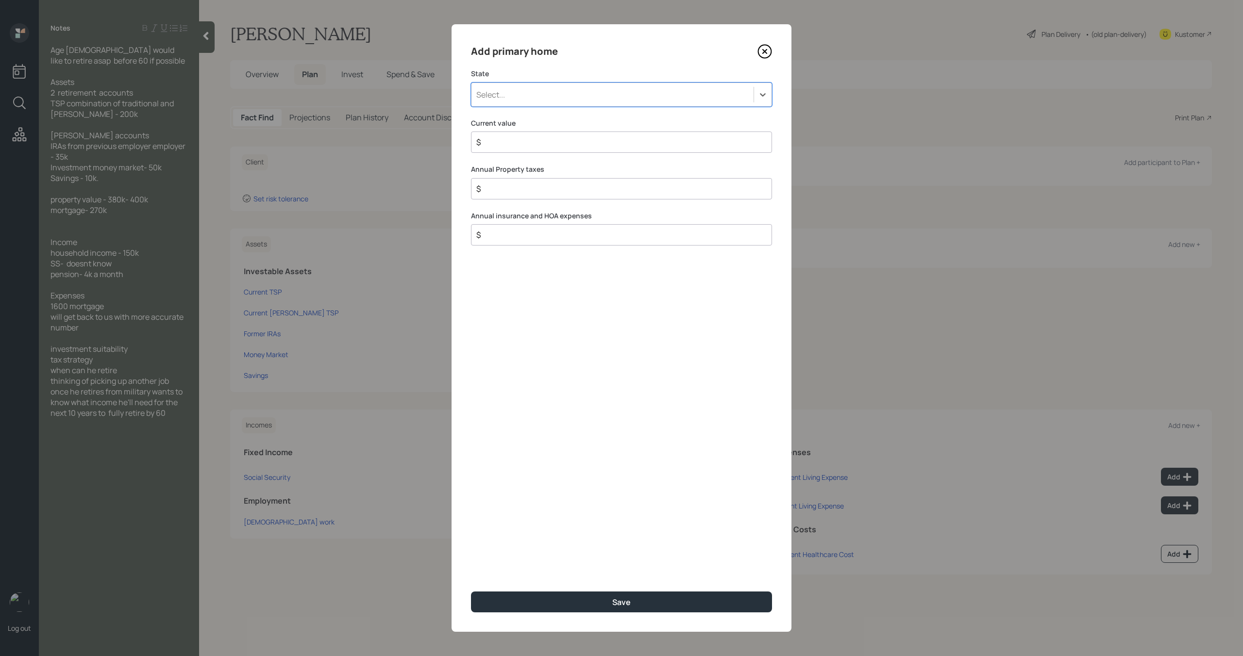
click at [763, 54] on icon at bounding box center [764, 51] width 15 height 15
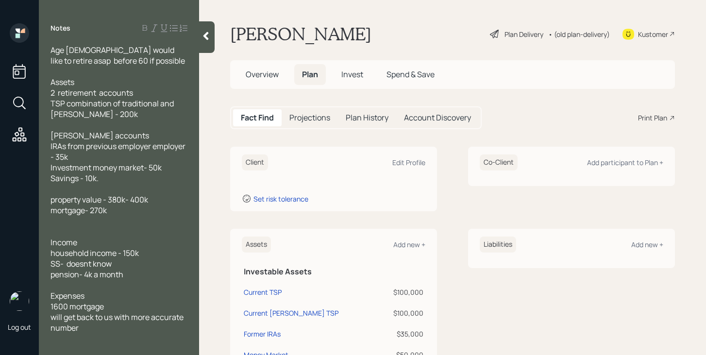
click at [206, 41] on div at bounding box center [207, 37] width 16 height 32
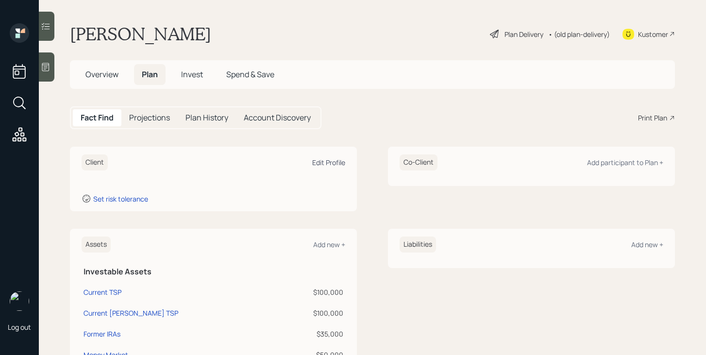
click at [333, 163] on div "Edit Profile" at bounding box center [328, 162] width 33 height 9
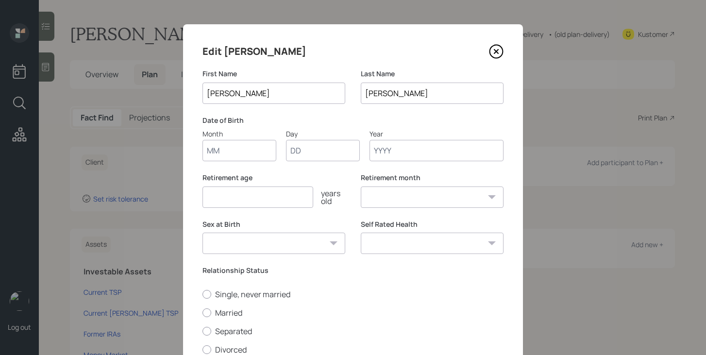
click at [247, 148] on input "Month" at bounding box center [239, 150] width 74 height 21
type input "10"
type input "17"
type input "1978"
select select "10"
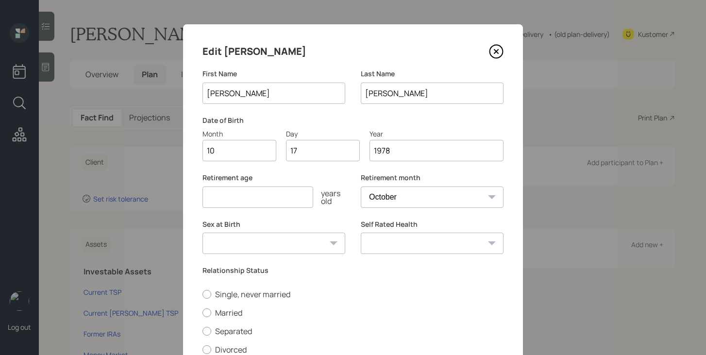
type input "1978"
click at [218, 201] on input "number" at bounding box center [257, 196] width 111 height 21
type input "60"
click at [298, 242] on select "Male Female Other / Prefer not to say" at bounding box center [273, 243] width 143 height 21
select select "male"
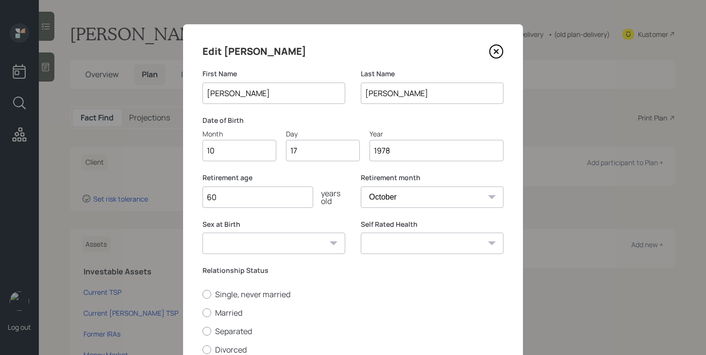
click at [202, 233] on select "Male Female Other / Prefer not to say" at bounding box center [273, 243] width 143 height 21
click at [379, 249] on select "Excellent Very Good Good Fair Poor" at bounding box center [432, 243] width 143 height 21
select select "very_good"
click at [361, 233] on select "Excellent Very Good Good Fair Poor" at bounding box center [432, 243] width 143 height 21
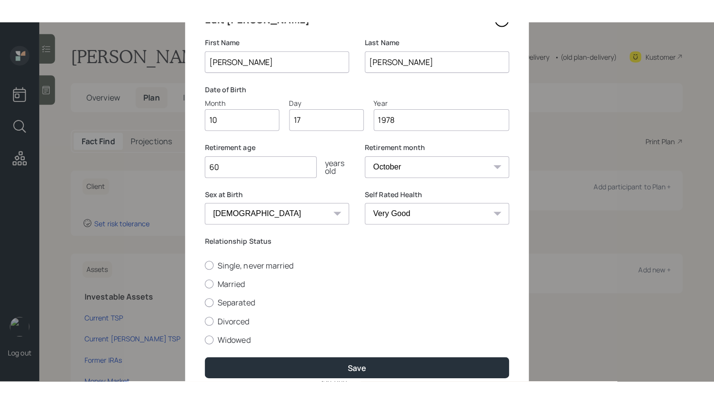
scroll to position [69, 0]
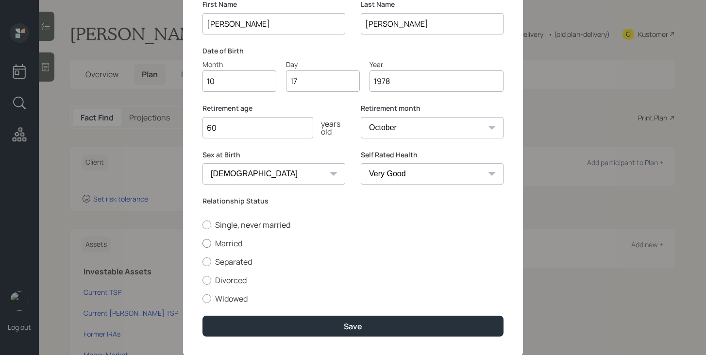
click at [226, 242] on label "Married" at bounding box center [352, 243] width 301 height 11
click at [202, 243] on input "Married" at bounding box center [202, 243] width 0 height 0
radio input "true"
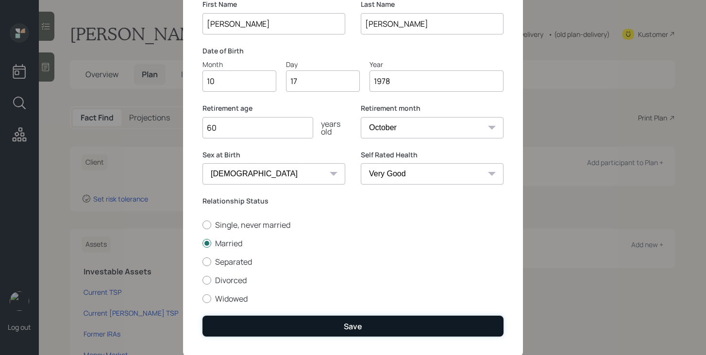
click at [298, 321] on button "Save" at bounding box center [352, 326] width 301 height 21
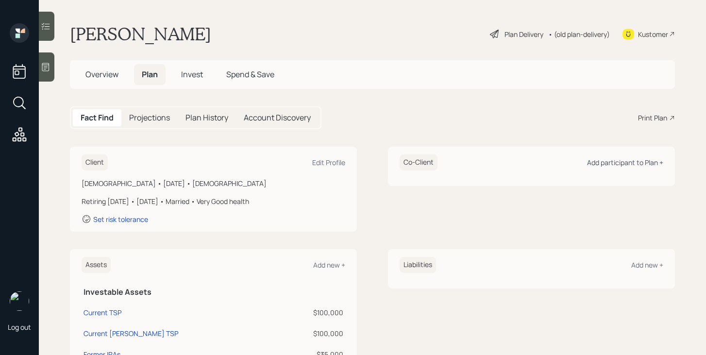
click at [646, 166] on div "Add participant to Plan +" at bounding box center [625, 162] width 76 height 9
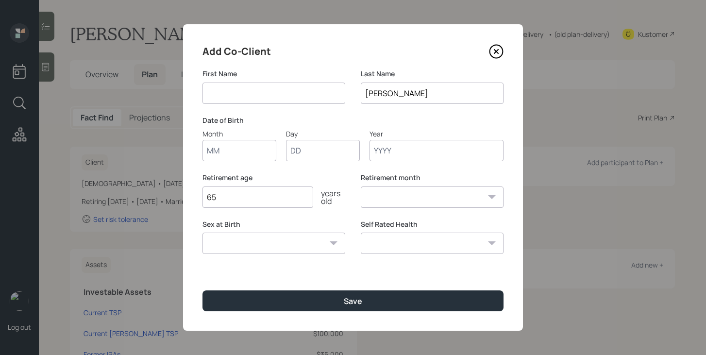
click at [252, 94] on input at bounding box center [273, 93] width 143 height 21
type input "[PERSON_NAME]"
click at [257, 153] on input "Month" at bounding box center [239, 150] width 74 height 21
type input "01"
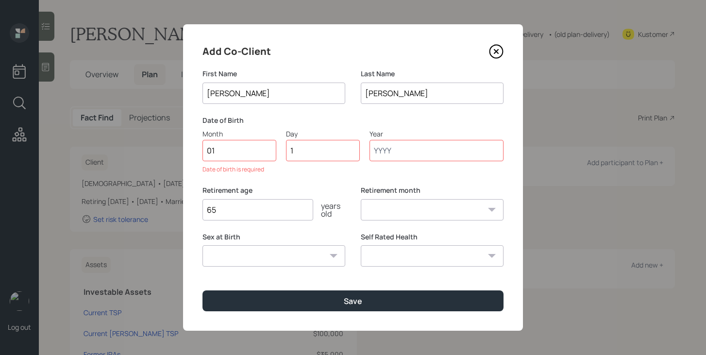
type input "15"
type input "1979"
select select "1"
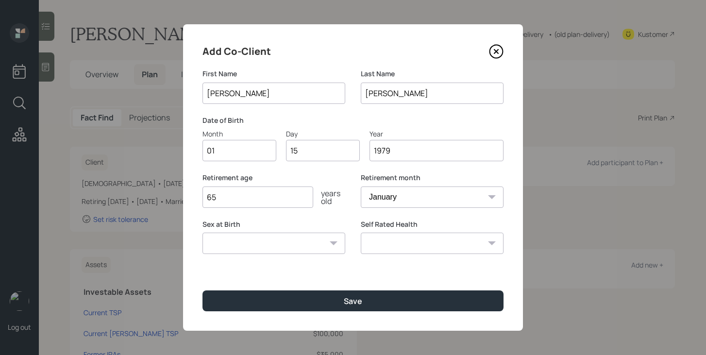
type input "1979"
click at [251, 204] on input "65" at bounding box center [257, 196] width 111 height 21
type input "6"
type input "67"
click at [306, 247] on select "Male Female Other / Prefer not to say" at bounding box center [273, 243] width 143 height 21
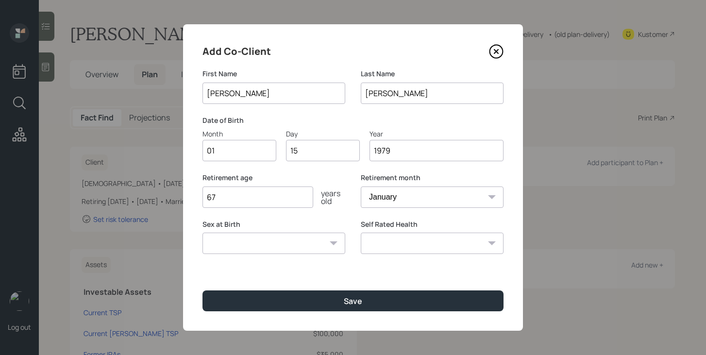
select select "female"
click at [202, 233] on select "Male Female Other / Prefer not to say" at bounding box center [273, 243] width 143 height 21
click at [415, 246] on select "Excellent Very Good Good Fair Poor" at bounding box center [432, 243] width 143 height 21
select select "excellent"
click at [361, 233] on select "Excellent Very Good Good Fair Poor" at bounding box center [432, 243] width 143 height 21
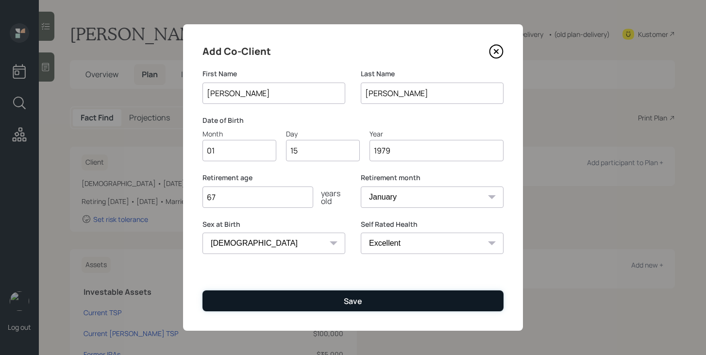
click at [390, 298] on button "Save" at bounding box center [352, 300] width 301 height 21
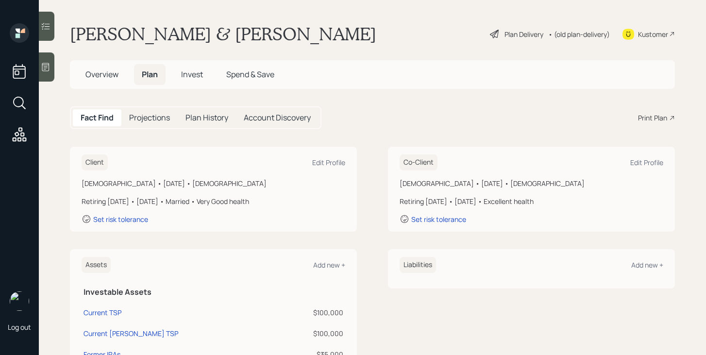
click at [496, 31] on icon at bounding box center [495, 34] width 12 height 12
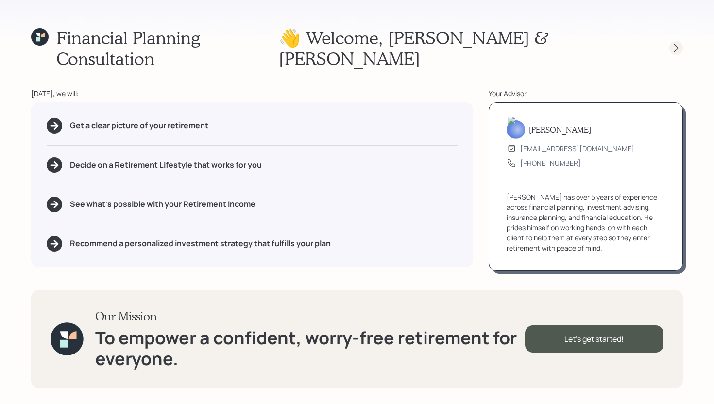
click at [677, 43] on icon at bounding box center [676, 48] width 10 height 10
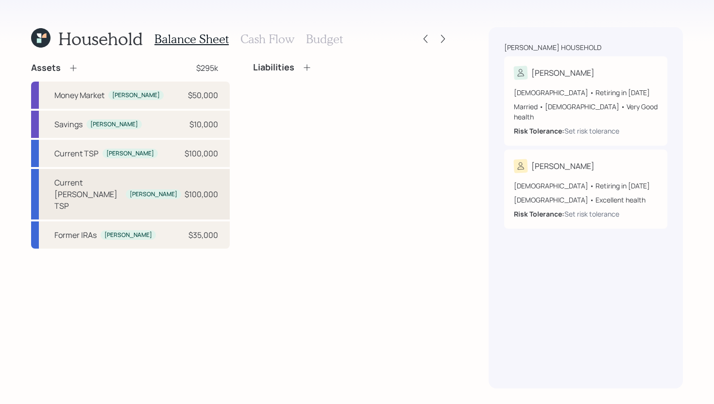
click at [86, 183] on div "Current [PERSON_NAME] TSP" at bounding box center [87, 194] width 67 height 35
select select "roth_401k"
select select "balanced"
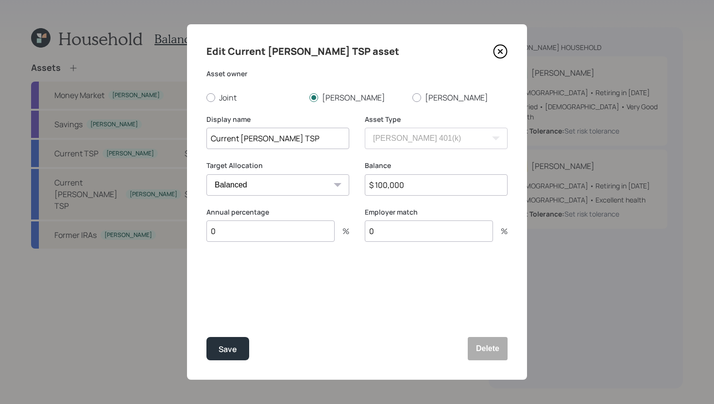
click at [412, 185] on input "$ 100,000" at bounding box center [436, 184] width 143 height 21
type input "$ 125,000"
click at [240, 352] on button "Save" at bounding box center [227, 348] width 43 height 23
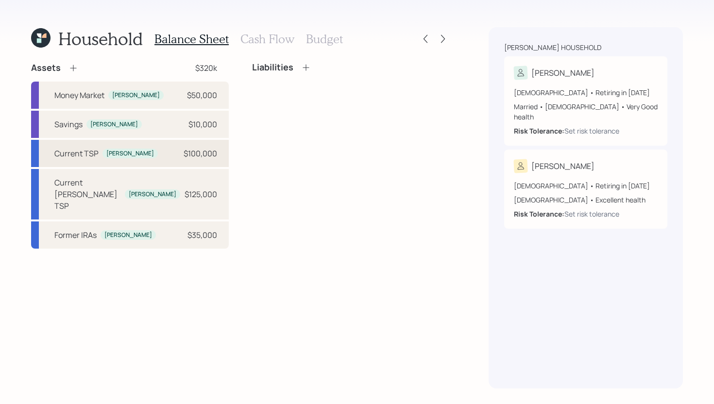
click at [145, 151] on div "Current TSP Reuben $100,000" at bounding box center [130, 153] width 198 height 27
select select "company_sponsored"
select select "balanced"
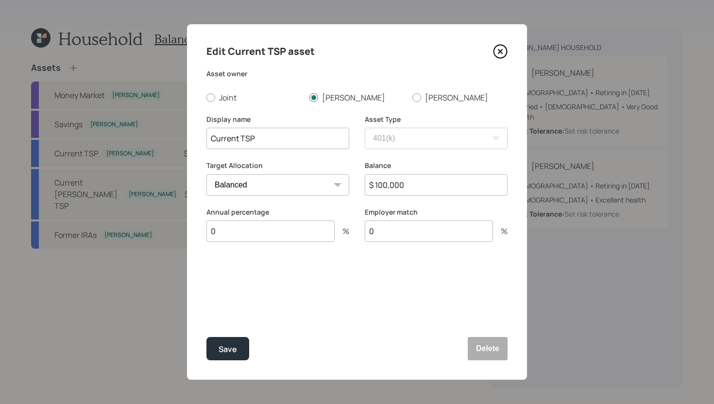
click at [415, 187] on input "$ 100,000" at bounding box center [436, 184] width 143 height 21
type input "$ 75,000"
click at [225, 338] on button "Save" at bounding box center [227, 348] width 43 height 23
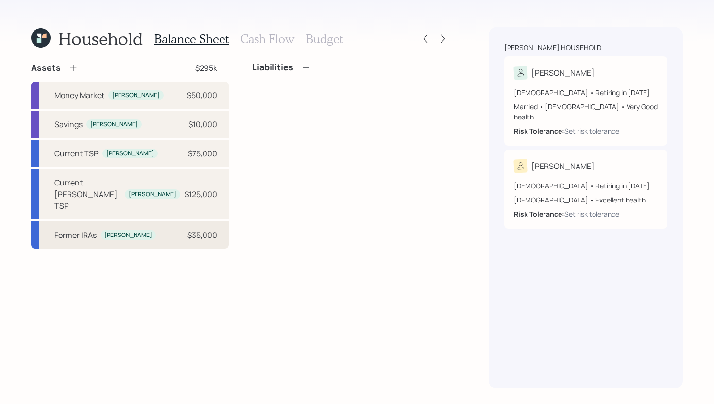
click at [161, 222] on div "Former IRAs Reuben $35,000" at bounding box center [130, 234] width 198 height 27
select select "ira"
select select "balanced"
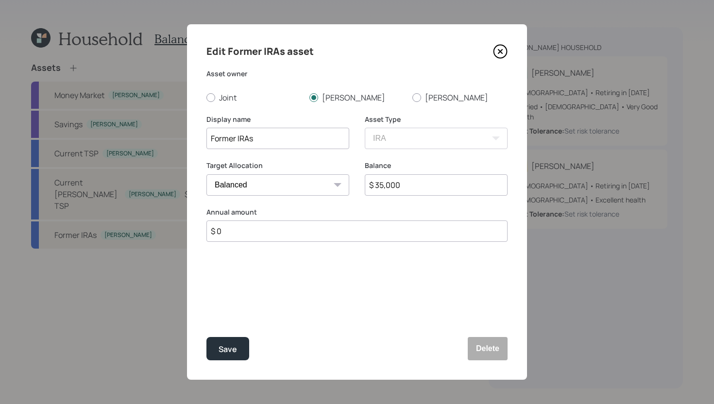
click at [405, 197] on div "Balance $ 35,000" at bounding box center [436, 184] width 143 height 47
click at [408, 190] on input "$ 35,000" at bounding box center [436, 184] width 143 height 21
type input "$ 40,000"
click at [239, 356] on button "Save" at bounding box center [227, 348] width 43 height 23
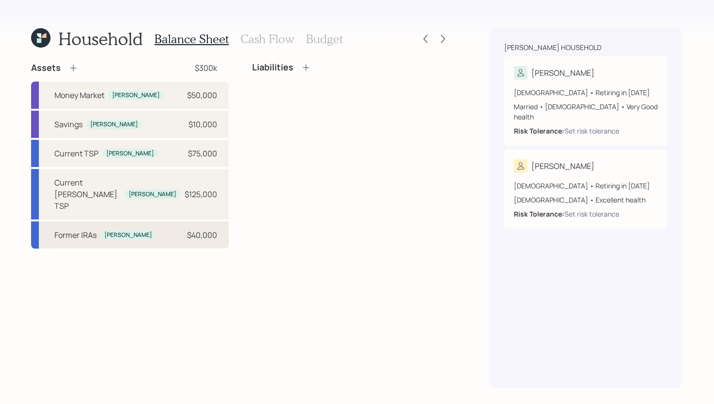
click at [201, 229] on div "$40,000" at bounding box center [202, 235] width 30 height 12
select select "ira"
select select "balanced"
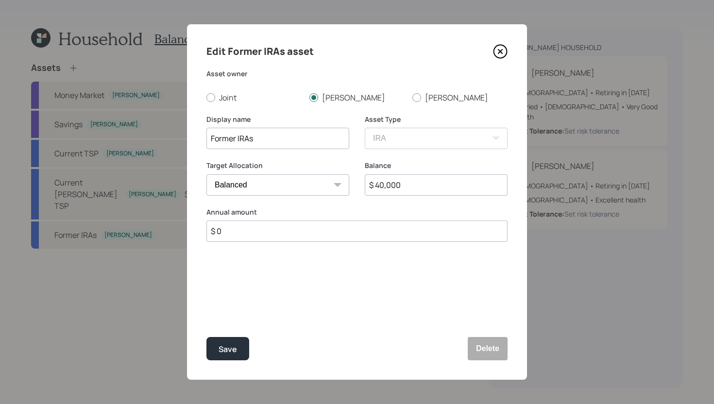
click at [506, 57] on icon at bounding box center [500, 51] width 15 height 15
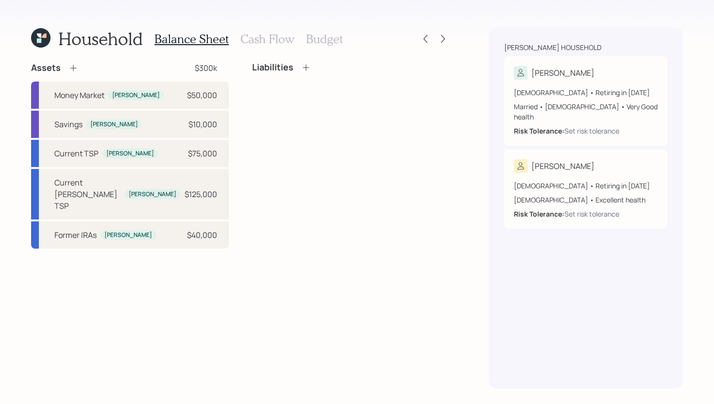
click at [74, 67] on icon at bounding box center [73, 68] width 10 height 10
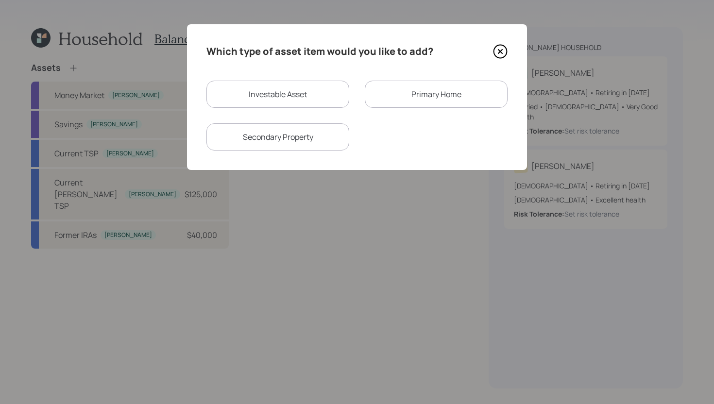
click at [455, 94] on div "Primary Home" at bounding box center [436, 94] width 143 height 27
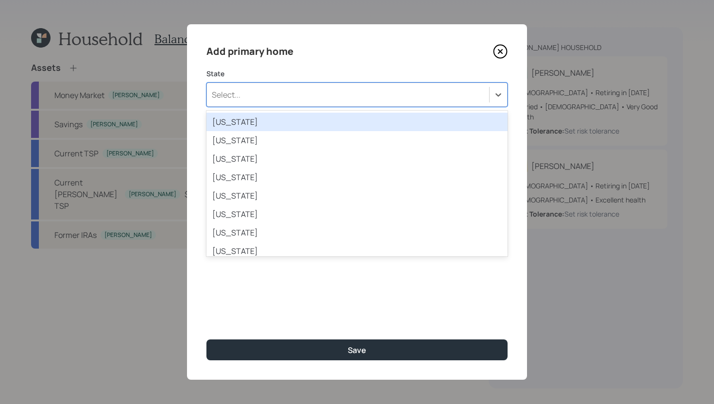
click at [372, 101] on div "Select..." at bounding box center [348, 94] width 282 height 17
type input "no"
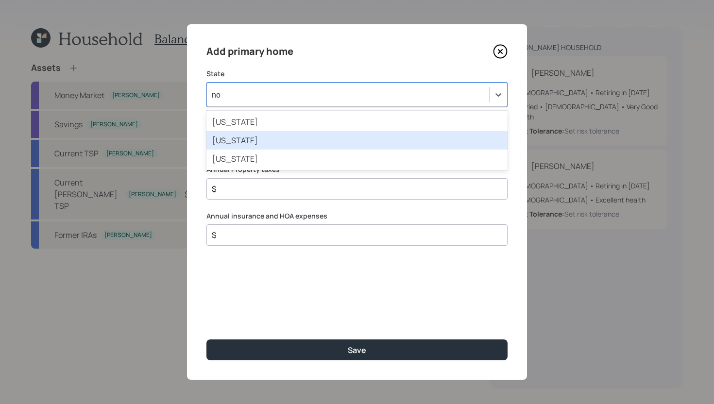
click at [338, 144] on div "North Carolina" at bounding box center [356, 140] width 301 height 18
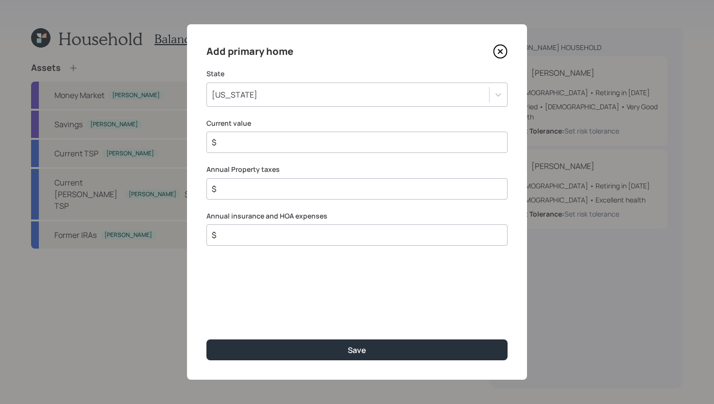
click at [338, 144] on input "$" at bounding box center [353, 142] width 285 height 12
type input "$ 380,000"
click at [324, 189] on input "$" at bounding box center [353, 189] width 285 height 12
type input "$ 4,500"
click at [371, 231] on input "$" at bounding box center [353, 235] width 285 height 12
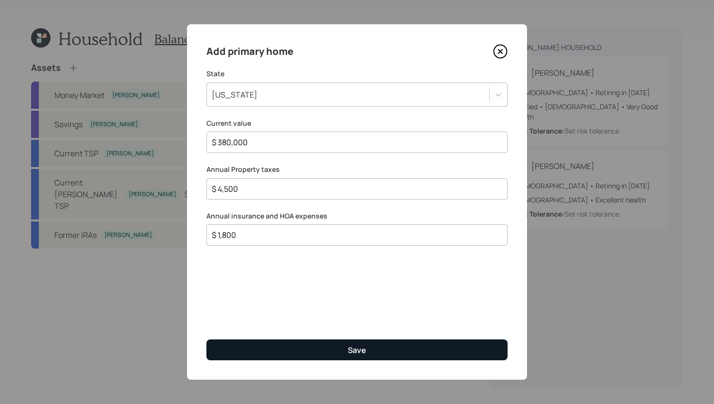
type input "$ 1,800"
click at [357, 351] on div "Save" at bounding box center [357, 350] width 18 height 11
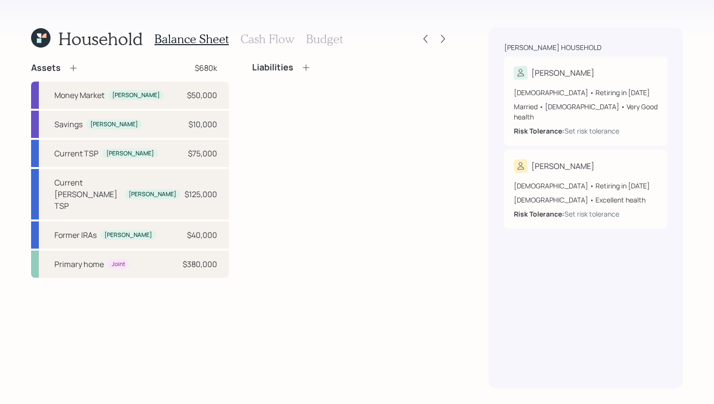
click at [308, 72] on div "Liabilities" at bounding box center [281, 67] width 59 height 11
click at [300, 69] on div "Liabilities" at bounding box center [281, 67] width 59 height 11
click at [303, 68] on icon at bounding box center [306, 68] width 10 height 10
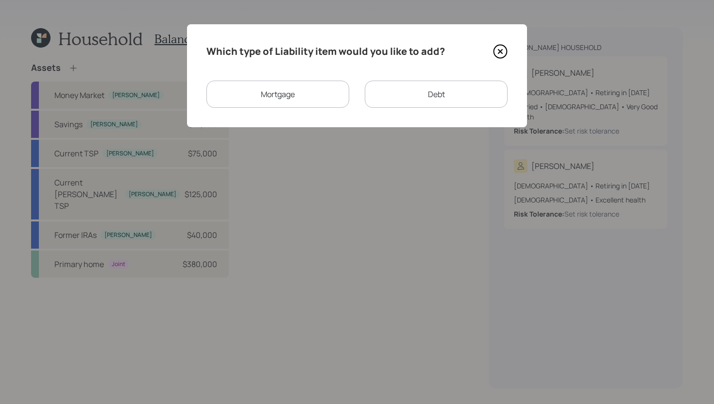
click at [304, 106] on div "Mortgage" at bounding box center [277, 94] width 143 height 27
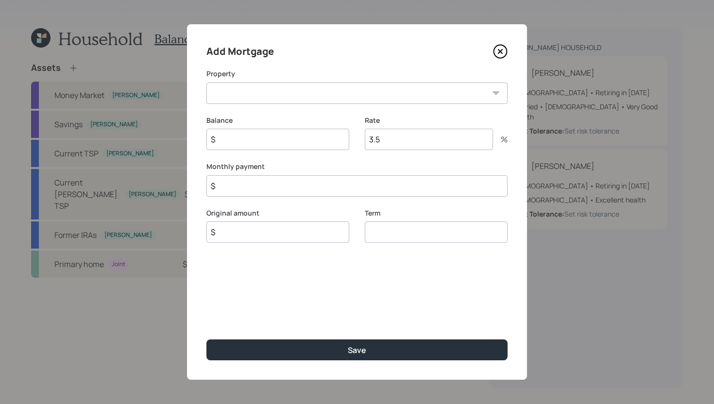
click at [304, 99] on select "NC Primary home" at bounding box center [356, 93] width 301 height 21
select select "5dce3fae-520f-44d6-a50d-4bce94499efd"
click at [206, 83] on select "NC Primary home" at bounding box center [356, 93] width 301 height 21
click at [280, 140] on input "$" at bounding box center [277, 139] width 143 height 21
type input "$ 270,000"
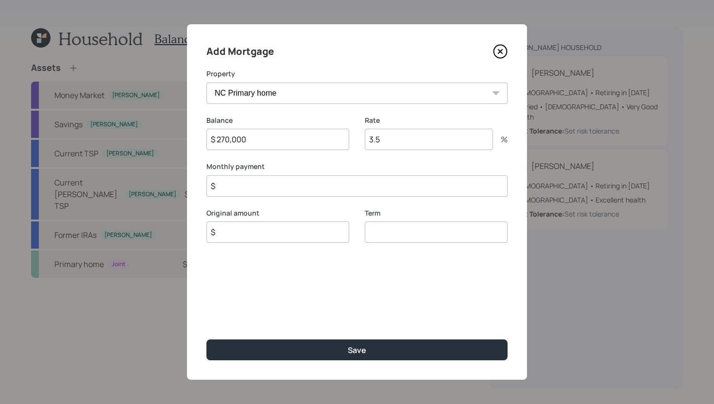
click at [257, 232] on input "$" at bounding box center [277, 231] width 143 height 21
type input "$ 270,000"
click at [385, 142] on input "3.5" at bounding box center [429, 139] width 128 height 21
type input "3"
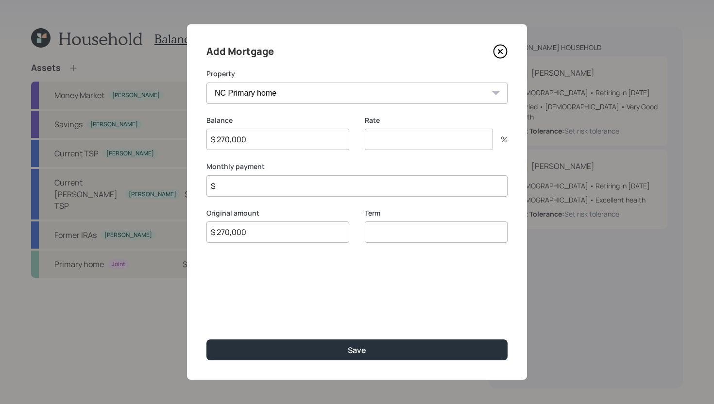
click at [434, 230] on div "Term" at bounding box center [436, 225] width 143 height 35
type input "30"
click at [434, 144] on input "number" at bounding box center [429, 139] width 128 height 21
type input "3.6"
click at [346, 189] on input "$" at bounding box center [356, 185] width 301 height 21
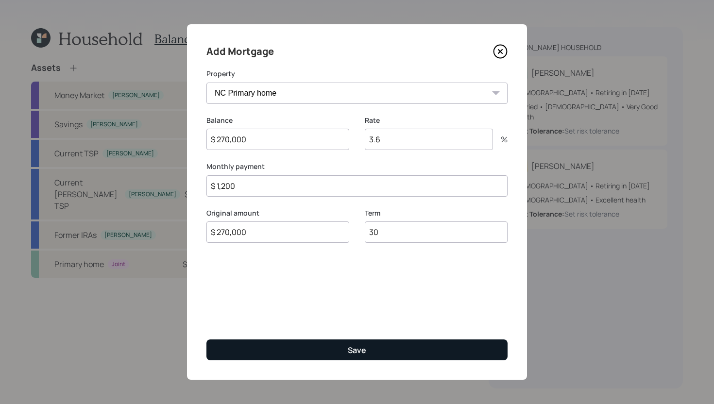
type input "$ 1,200"
click at [332, 347] on button "Save" at bounding box center [356, 349] width 301 height 21
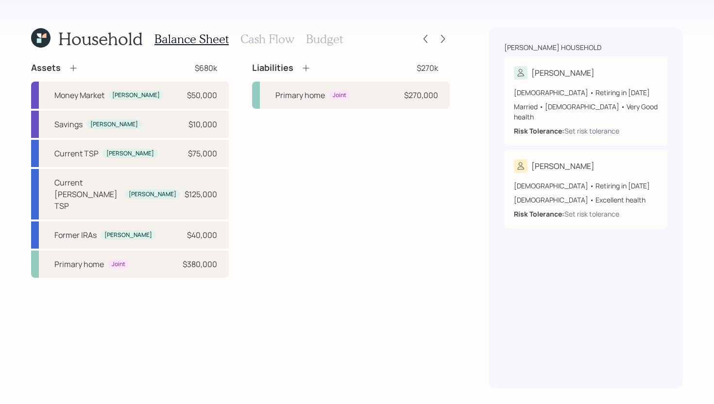
click at [306, 67] on icon at bounding box center [305, 68] width 6 height 6
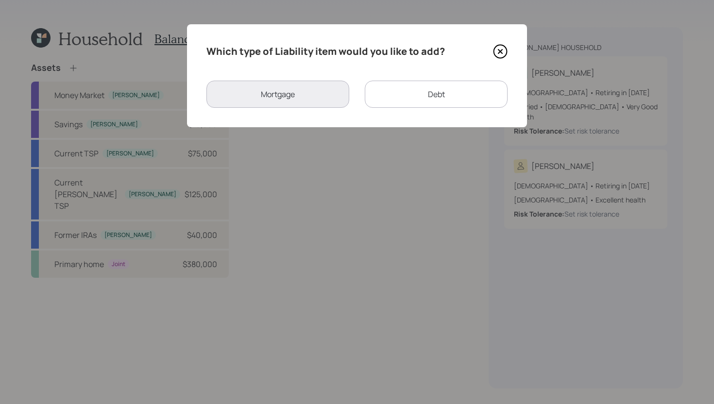
click at [402, 91] on div "Debt" at bounding box center [436, 94] width 143 height 27
select select "credit_card"
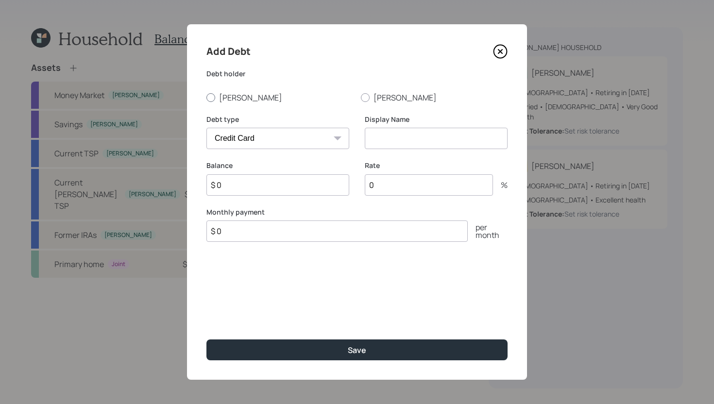
click at [230, 97] on label "[PERSON_NAME]" at bounding box center [279, 97] width 147 height 11
click at [206, 97] on input "[PERSON_NAME]" at bounding box center [206, 97] width 0 height 0
radio input "true"
click at [382, 137] on input at bounding box center [436, 138] width 143 height 21
type input "Credit Cards"
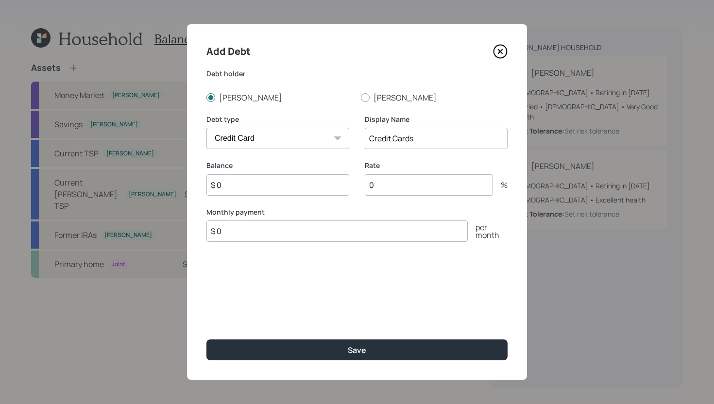
click at [271, 185] on input "$ 0" at bounding box center [277, 184] width 143 height 21
type input "$ 19,000"
click at [271, 235] on input "$ 0" at bounding box center [336, 230] width 261 height 21
type input "$ 1,500"
click at [399, 189] on input "0" at bounding box center [429, 184] width 128 height 21
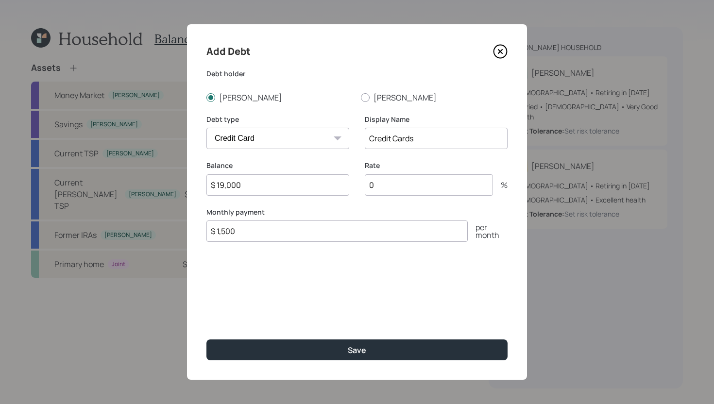
click at [399, 189] on input "0" at bounding box center [429, 184] width 128 height 21
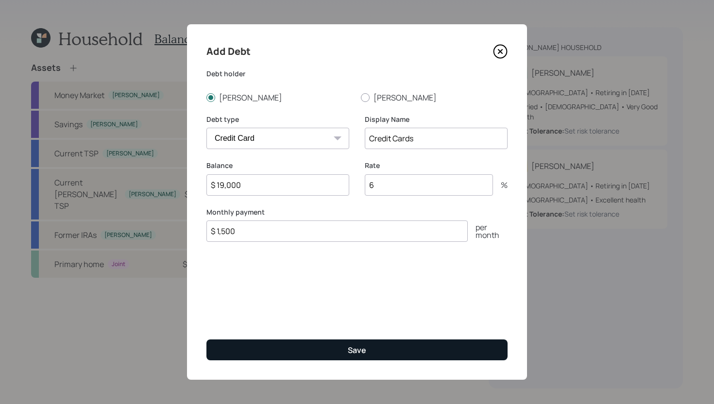
type input "6"
click at [364, 346] on div "Save" at bounding box center [357, 350] width 18 height 11
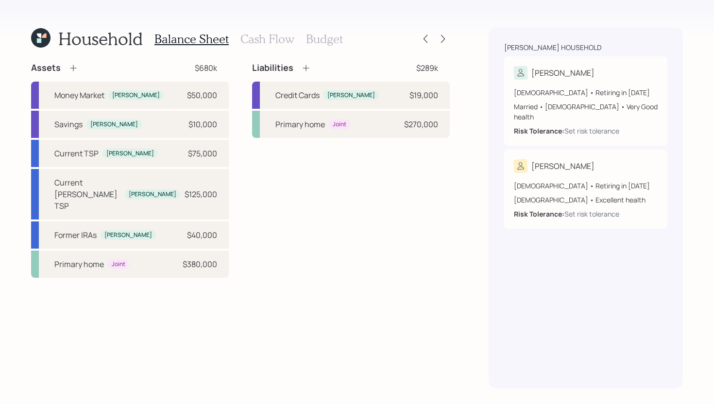
click at [303, 71] on icon at bounding box center [306, 68] width 10 height 10
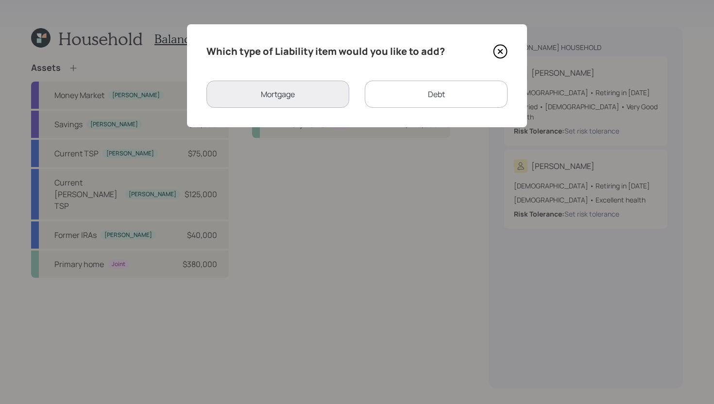
click at [385, 89] on div "Debt" at bounding box center [436, 94] width 143 height 27
select select "credit_card"
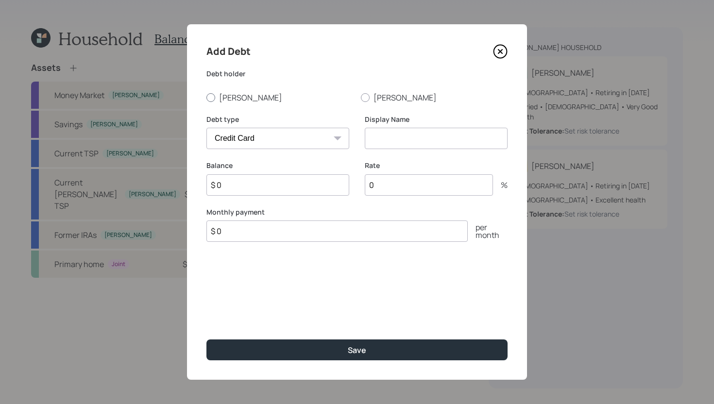
click at [239, 97] on label "[PERSON_NAME]" at bounding box center [279, 97] width 147 height 11
click at [206, 97] on input "[PERSON_NAME]" at bounding box center [206, 97] width 0 height 0
radio input "true"
click at [247, 144] on select "Car Credit Card Medical Student Other" at bounding box center [277, 138] width 143 height 21
click at [206, 128] on select "Car Credit Card Medical Student Other" at bounding box center [277, 138] width 143 height 21
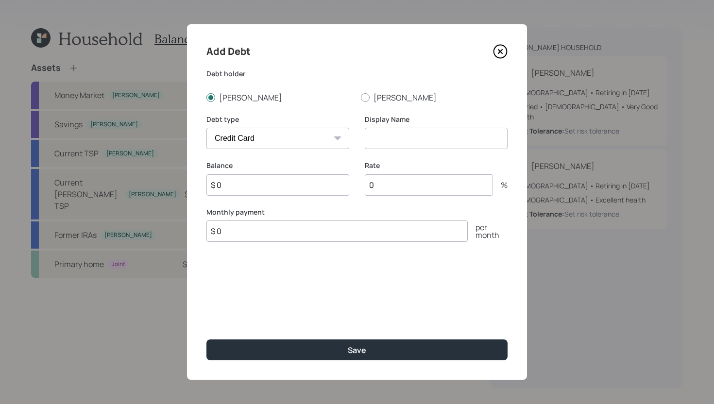
drag, startPoint x: 247, startPoint y: 144, endPoint x: 256, endPoint y: 127, distance: 19.8
click at [256, 127] on div "Debt type Car Credit Card Medical Student Other" at bounding box center [277, 132] width 143 height 35
click at [256, 137] on select "Car Credit Card Medical Student Other" at bounding box center [277, 138] width 143 height 21
select select "car"
click at [206, 128] on select "Car Credit Card Medical Student Other" at bounding box center [277, 138] width 143 height 21
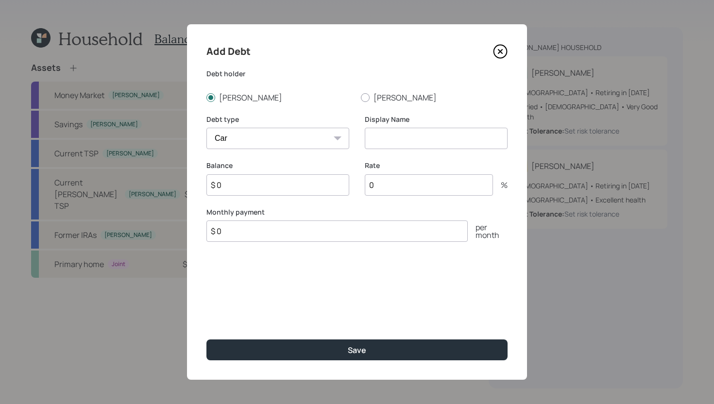
click at [394, 126] on div "Display Name" at bounding box center [436, 132] width 143 height 35
click at [394, 142] on input at bounding box center [436, 138] width 143 height 21
type input "Car Loan"
click at [308, 192] on input "$ 0" at bounding box center [277, 184] width 143 height 21
click at [304, 238] on input "$ 0" at bounding box center [336, 230] width 261 height 21
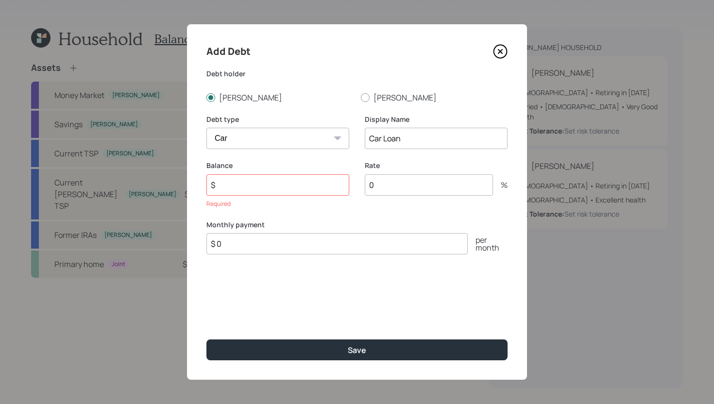
click at [304, 238] on input "$ 0" at bounding box center [336, 243] width 261 height 21
drag, startPoint x: 311, startPoint y: 188, endPoint x: 323, endPoint y: 178, distance: 15.9
click at [311, 188] on input "$" at bounding box center [277, 184] width 143 height 21
type input "$ 40,000"
click at [307, 231] on input "$ 0" at bounding box center [336, 230] width 261 height 21
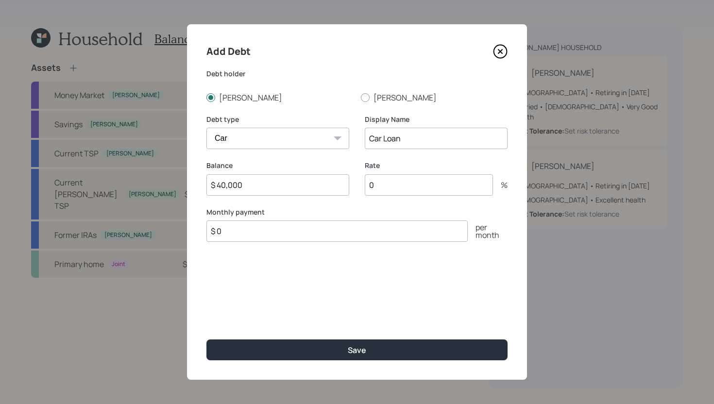
click at [307, 231] on input "$ 0" at bounding box center [336, 230] width 261 height 21
type input "$ 860"
click at [407, 192] on input "0" at bounding box center [429, 184] width 128 height 21
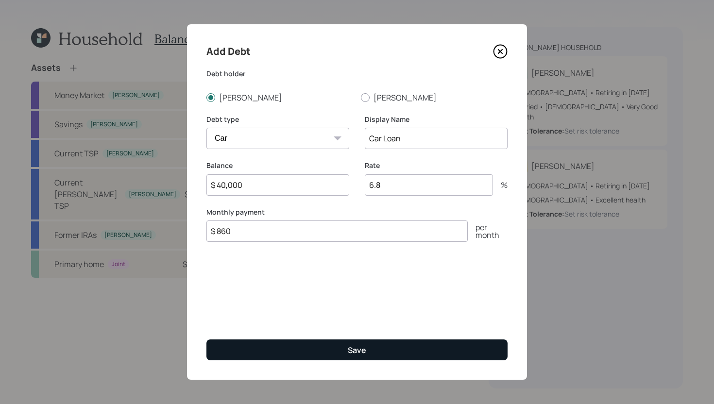
type input "6.8"
click at [363, 352] on div "Save" at bounding box center [357, 350] width 18 height 11
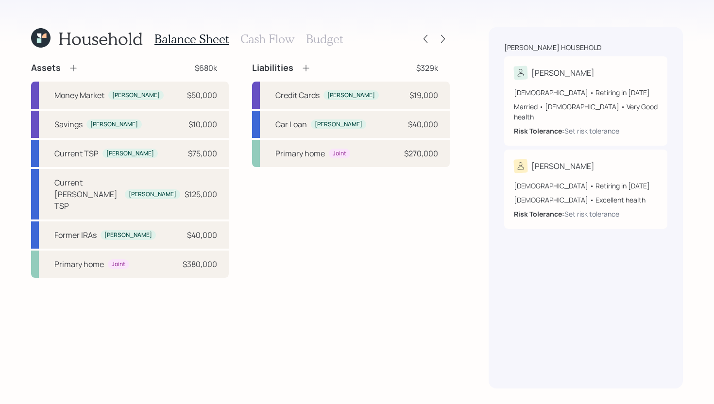
click at [265, 35] on h3 "Cash Flow" at bounding box center [267, 39] width 54 height 14
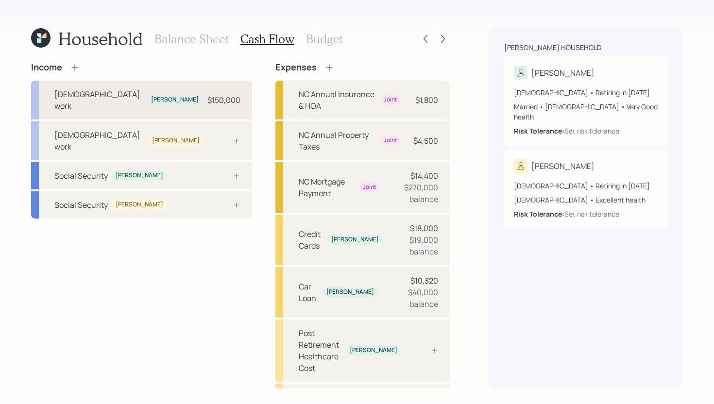
click at [142, 93] on div "Full-time work Reuben $150,000" at bounding box center [141, 100] width 221 height 39
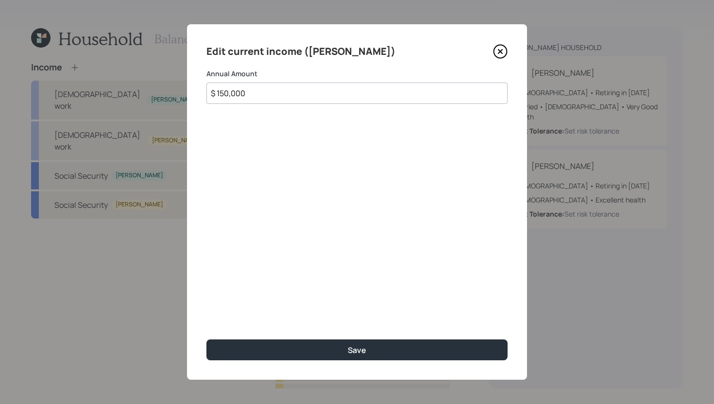
drag, startPoint x: 273, startPoint y: 95, endPoint x: 211, endPoint y: 88, distance: 62.0
click at [211, 88] on input "$ 150,000" at bounding box center [356, 93] width 301 height 21
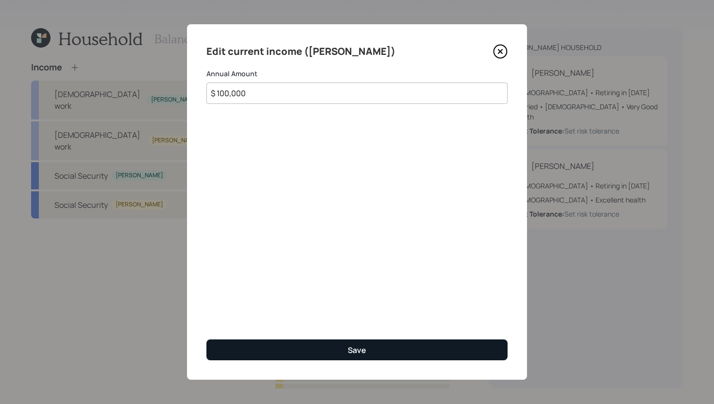
type input "$ 100,000"
click at [253, 343] on button "Save" at bounding box center [356, 349] width 301 height 21
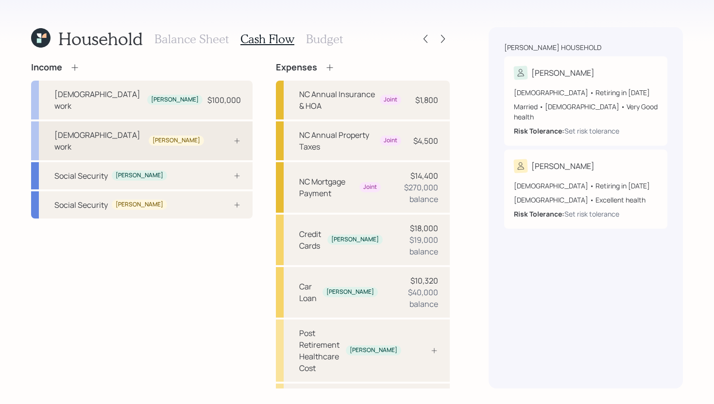
click at [180, 130] on div "Full-time work Tara" at bounding box center [141, 140] width 221 height 39
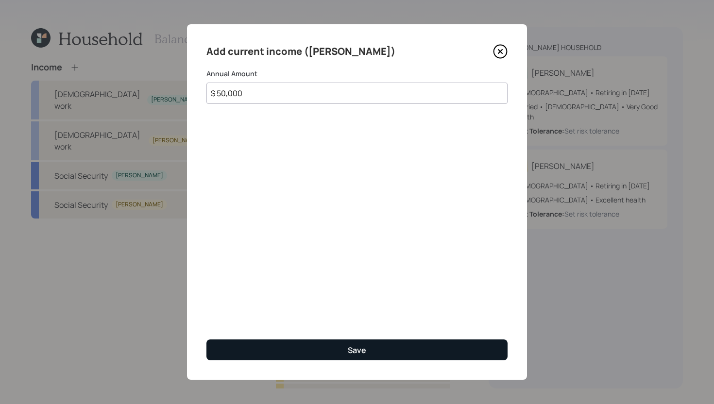
type input "$ 50,000"
click at [307, 346] on button "Save" at bounding box center [356, 349] width 301 height 21
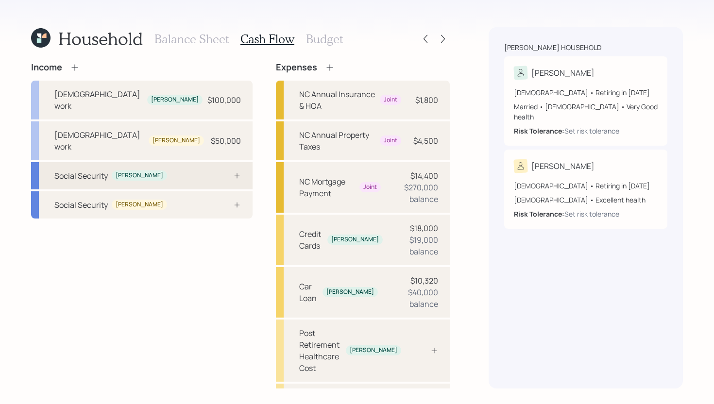
click at [175, 162] on div "Social Security Reuben" at bounding box center [141, 175] width 221 height 27
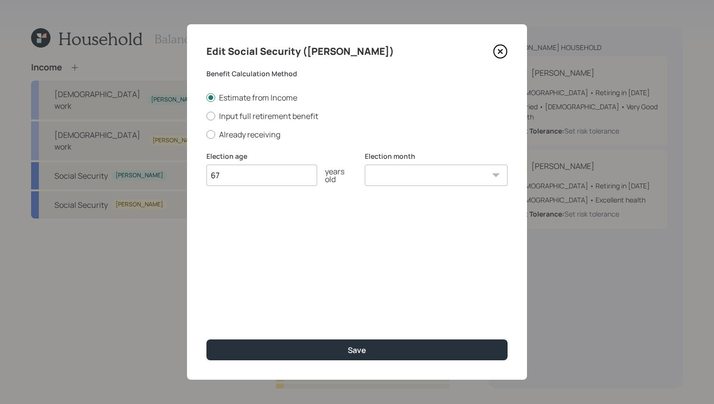
type input "67"
click at [407, 178] on select "January February March April May June July August September October November De…" at bounding box center [436, 175] width 143 height 21
select select "10"
click at [365, 165] on select "January February March April May June July August September October November De…" at bounding box center [436, 175] width 143 height 21
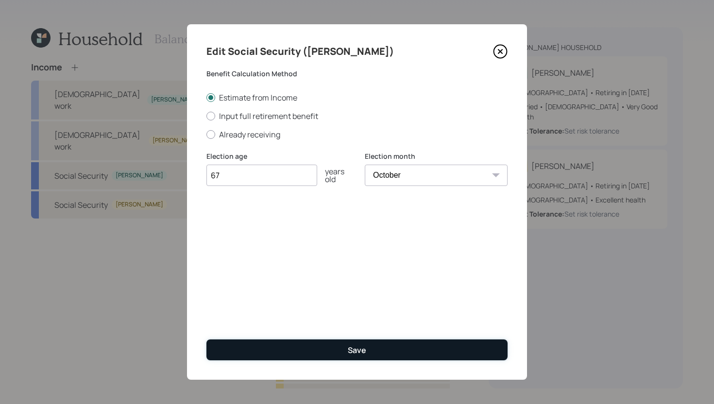
click at [347, 353] on button "Save" at bounding box center [356, 349] width 301 height 21
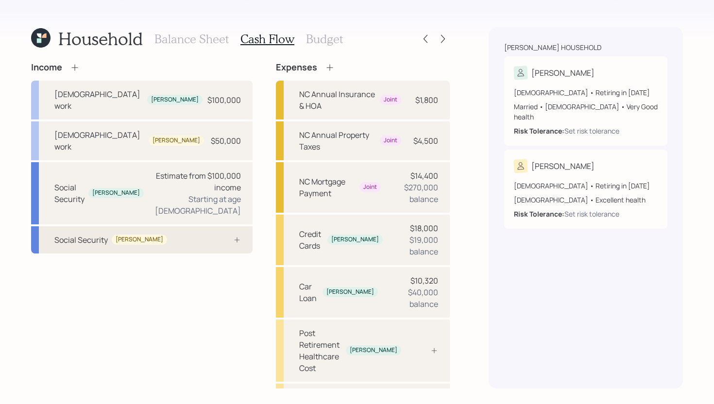
click at [170, 226] on div "Social Security Tara" at bounding box center [141, 239] width 221 height 27
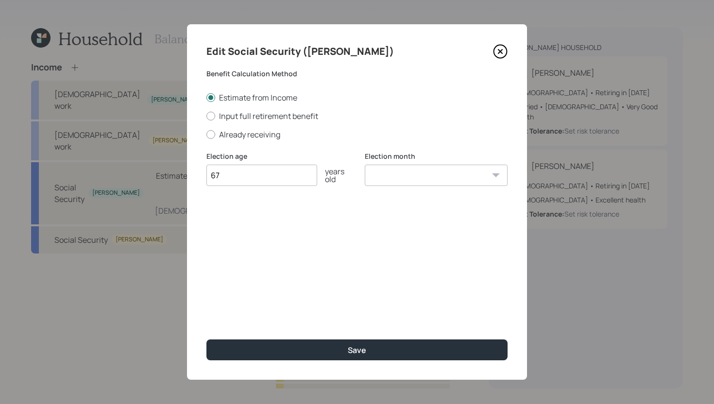
type input "67"
click at [457, 173] on select "January February March April May June July August September October November De…" at bounding box center [436, 175] width 143 height 21
select select "1"
click at [365, 165] on select "January February March April May June July August September October November De…" at bounding box center [436, 175] width 143 height 21
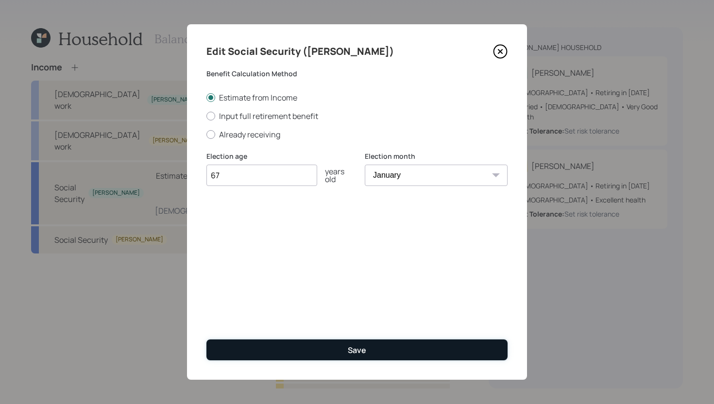
click at [343, 348] on button "Save" at bounding box center [356, 349] width 301 height 21
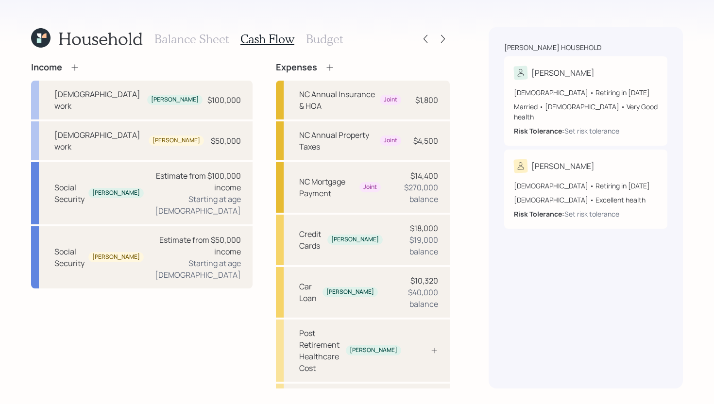
click at [75, 67] on icon at bounding box center [75, 68] width 10 height 10
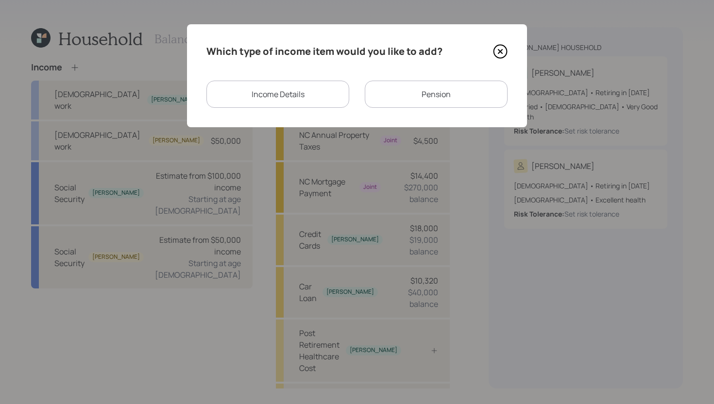
click at [452, 107] on div "Pension" at bounding box center [436, 94] width 143 height 27
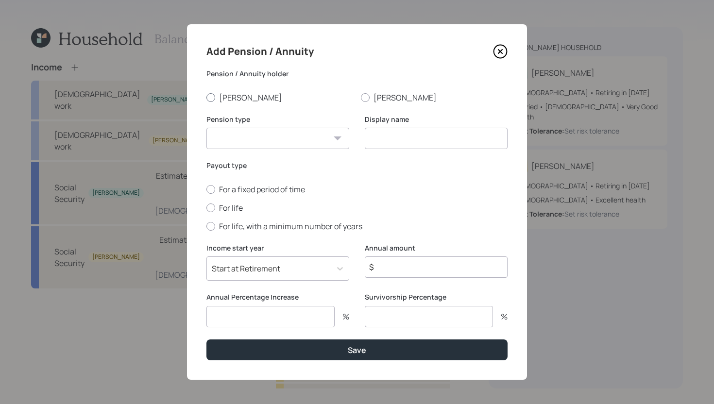
click at [238, 98] on label "[PERSON_NAME]" at bounding box center [279, 97] width 147 height 11
click at [206, 98] on input "[PERSON_NAME]" at bounding box center [206, 97] width 0 height 0
radio input "true"
click at [262, 140] on select "Pension Annuity" at bounding box center [277, 138] width 143 height 21
select select "pension"
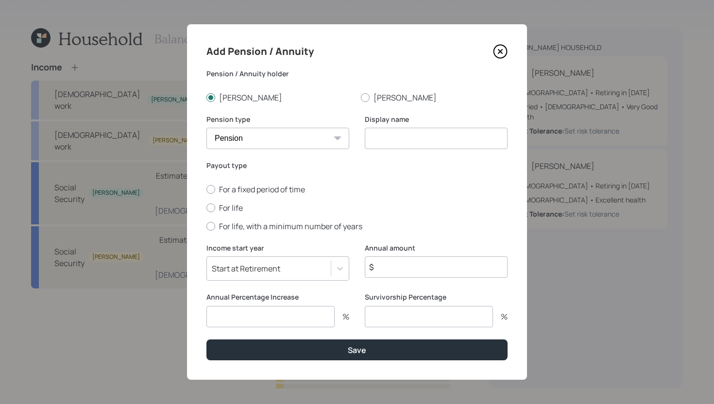
click at [206, 128] on select "Pension Annuity" at bounding box center [277, 138] width 143 height 21
click at [419, 148] on input at bounding box center [436, 138] width 143 height 21
type input "Pension"
click at [240, 211] on label "For life" at bounding box center [356, 207] width 301 height 11
click at [206, 208] on input "For life" at bounding box center [206, 207] width 0 height 0
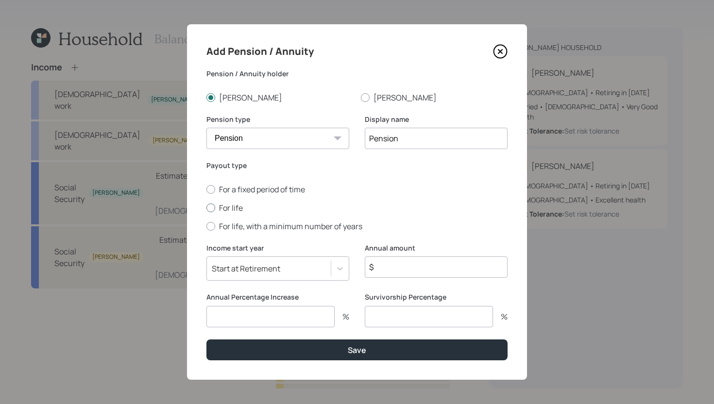
radio input "true"
click at [340, 273] on div at bounding box center [339, 268] width 17 height 17
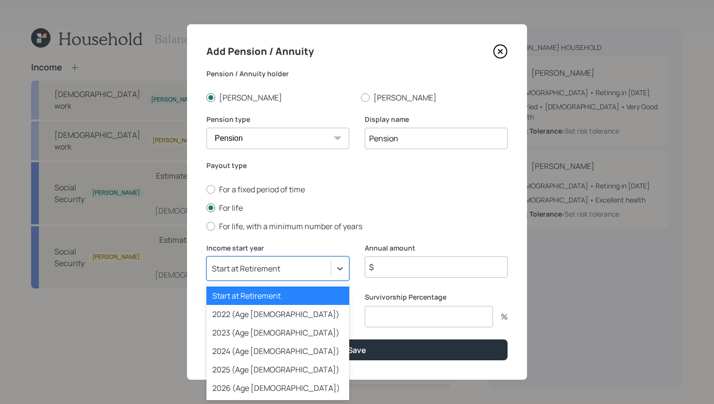
click at [313, 296] on div "Start at Retirement" at bounding box center [277, 295] width 143 height 18
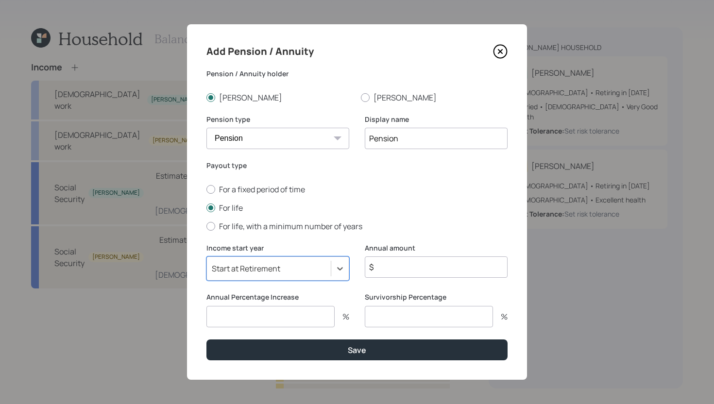
click at [397, 275] on input "$" at bounding box center [436, 266] width 143 height 21
type input "$ 48,000"
click at [315, 312] on input "number" at bounding box center [270, 316] width 128 height 21
type input "1.5"
click at [413, 319] on input "number" at bounding box center [429, 316] width 128 height 21
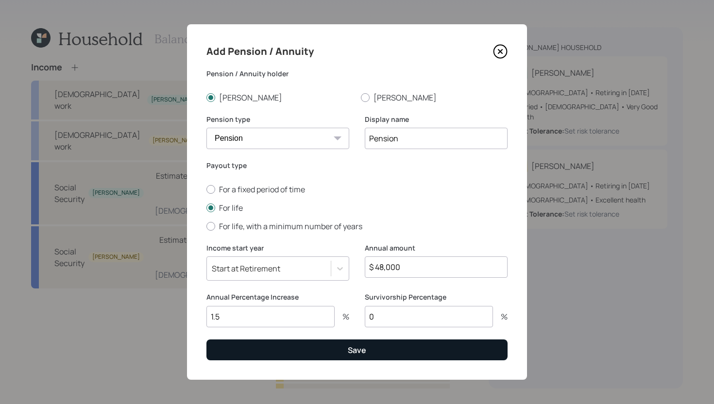
type input "0"
click at [382, 345] on button "Save" at bounding box center [356, 349] width 301 height 21
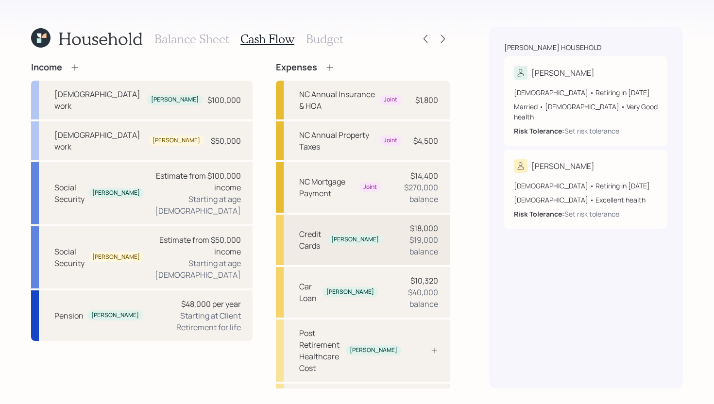
scroll to position [22, 0]
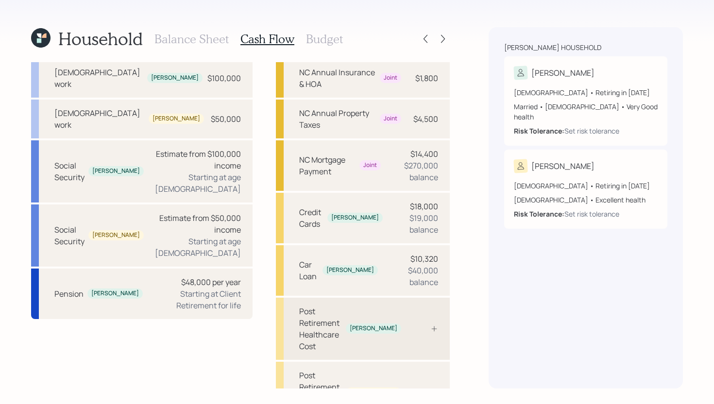
click at [304, 305] on div "Post Retirement Healthcare Cost" at bounding box center [320, 328] width 43 height 47
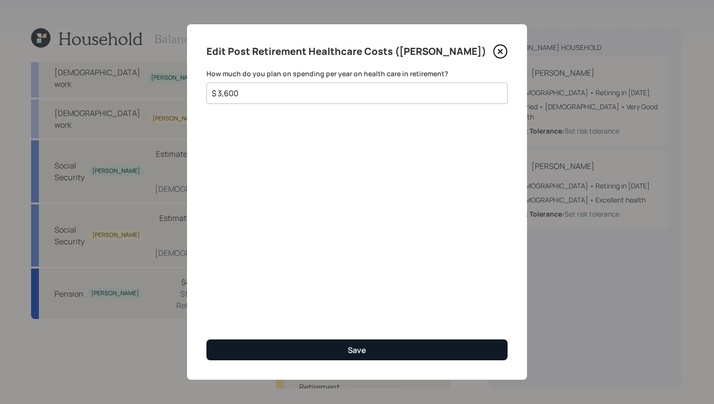
type input "$ 3,600"
click at [348, 348] on div "Save" at bounding box center [357, 350] width 18 height 11
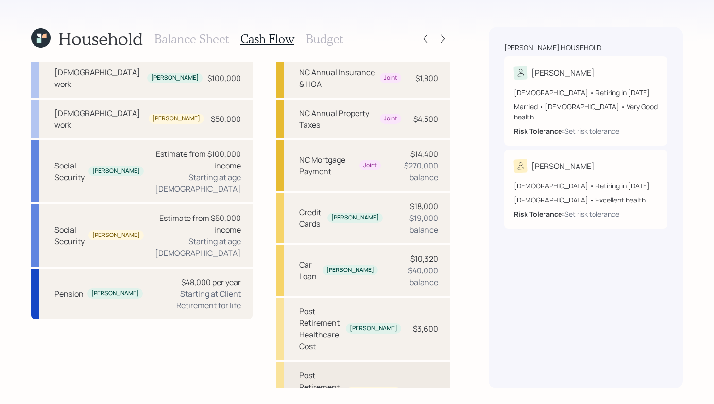
click at [408, 362] on div "Post Retirement Healthcare Cost Tara" at bounding box center [363, 393] width 174 height 62
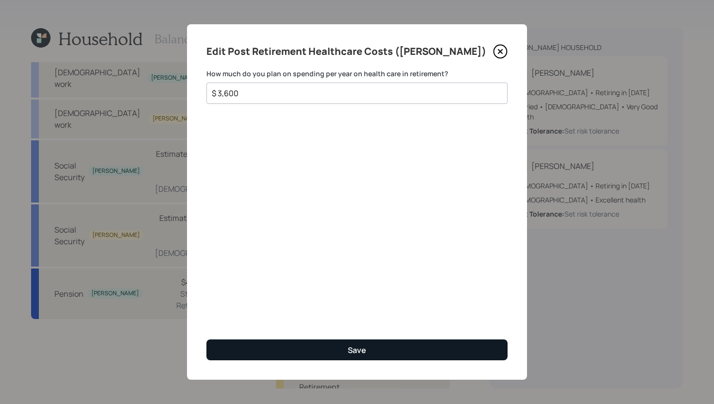
type input "$ 3,600"
click at [375, 355] on button "Save" at bounding box center [356, 349] width 301 height 21
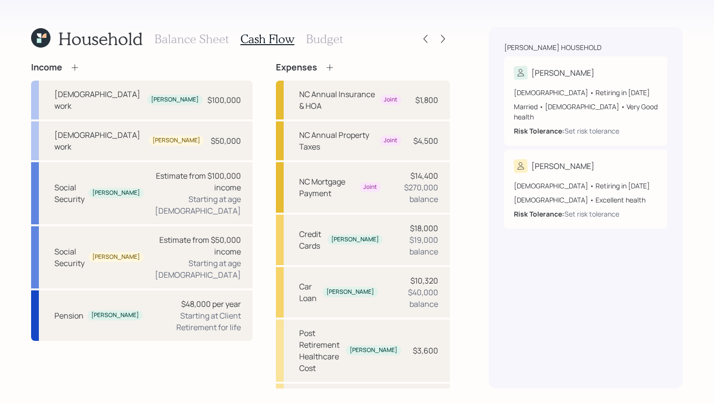
click at [174, 35] on h3 "Balance Sheet" at bounding box center [191, 39] width 74 height 14
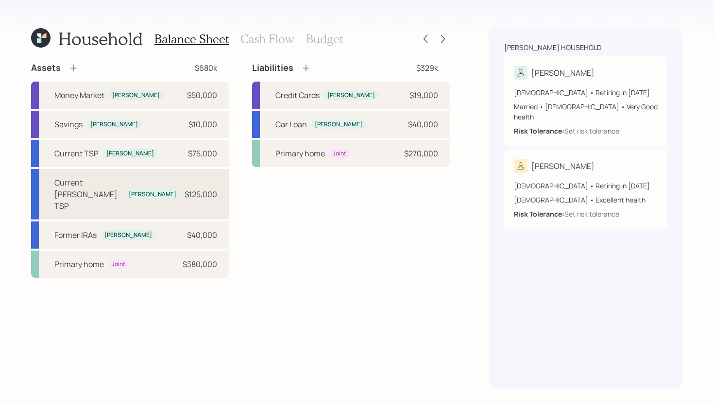
click at [86, 180] on div "Current [PERSON_NAME] TSP" at bounding box center [87, 194] width 67 height 35
select select "roth_401k"
select select "balanced"
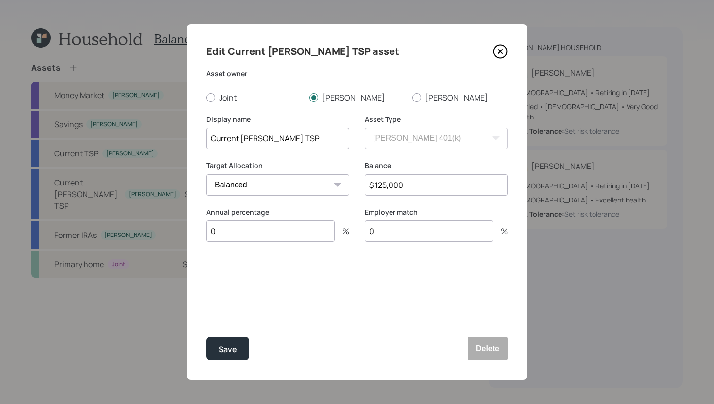
click at [242, 233] on input "0" at bounding box center [270, 230] width 128 height 21
type input "4"
click at [300, 282] on div "Select..." at bounding box center [269, 279] width 124 height 17
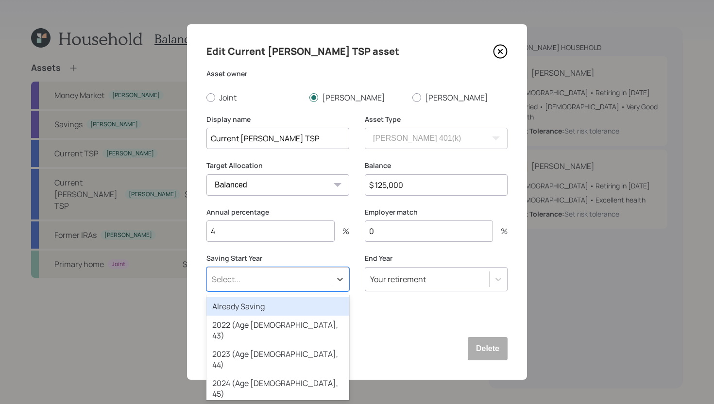
click at [284, 305] on div "Already Saving" at bounding box center [277, 306] width 143 height 18
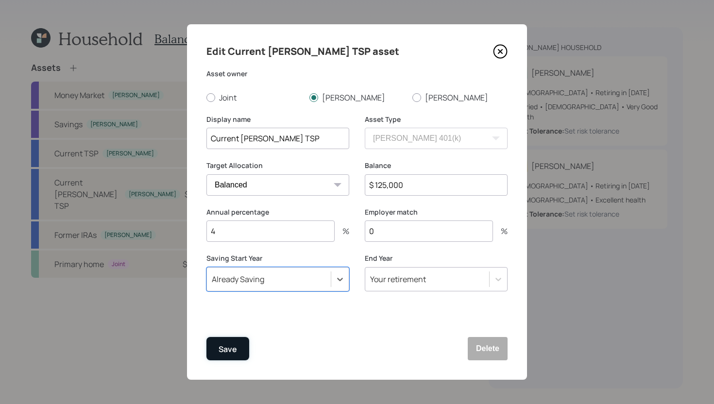
click at [233, 350] on div "Save" at bounding box center [227, 349] width 18 height 13
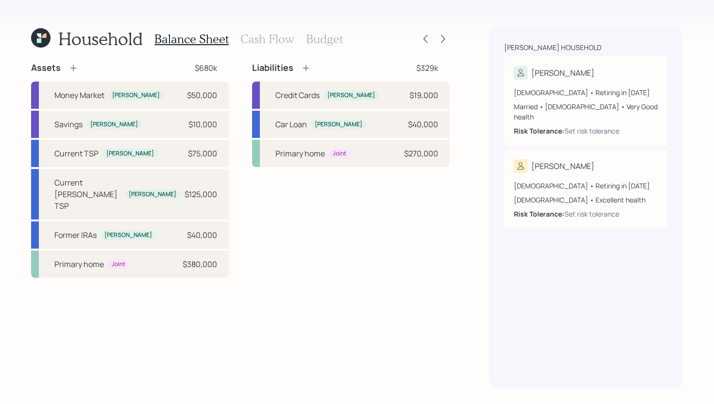
click at [75, 67] on icon at bounding box center [73, 68] width 10 height 10
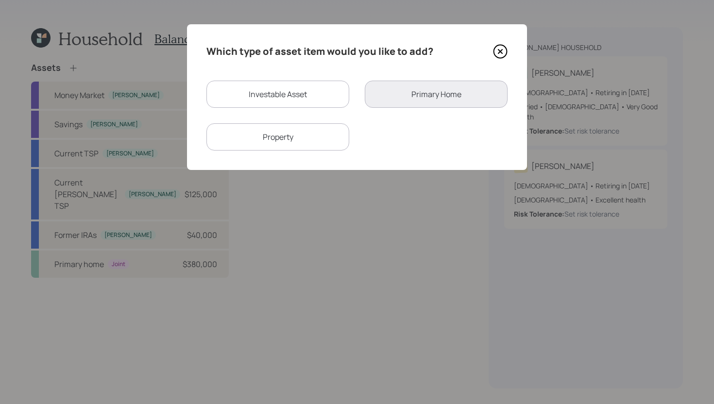
click at [251, 99] on div "Investable Asset" at bounding box center [277, 94] width 143 height 27
select select "taxable"
select select "balanced"
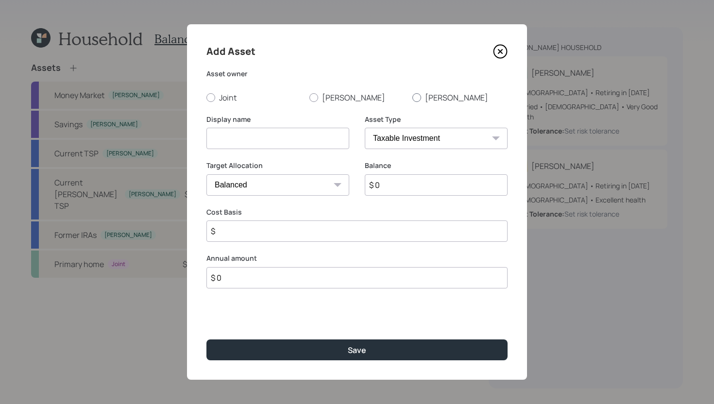
click at [416, 100] on div at bounding box center [416, 97] width 9 height 9
click at [412, 98] on input "[PERSON_NAME]" at bounding box center [412, 97] width 0 height 0
radio input "true"
click at [292, 139] on input at bounding box center [277, 138] width 143 height 21
type input "[PERSON_NAME] 401k"
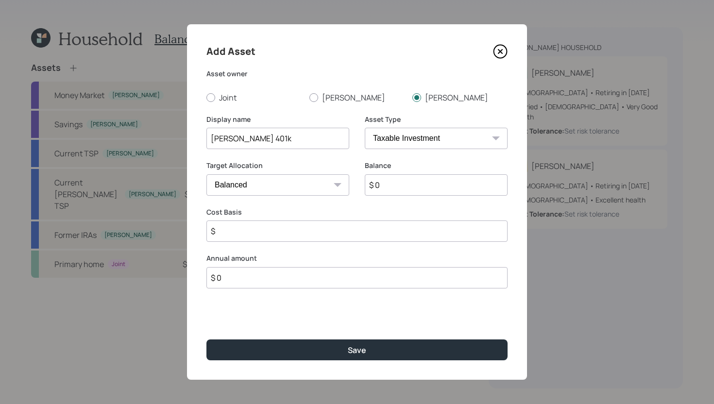
click at [394, 136] on select "SEP IRA IRA Roth IRA 401(k) Roth 401(k) 403(b) Roth 403(b) 457(b) Roth 457(b) H…" at bounding box center [436, 138] width 143 height 21
select select "company_sponsored"
click at [365, 128] on select "SEP IRA IRA Roth IRA 401(k) Roth 401(k) 403(b) Roth 403(b) 457(b) Roth 457(b) H…" at bounding box center [436, 138] width 143 height 21
click at [308, 229] on input "number" at bounding box center [270, 230] width 128 height 21
type input "4"
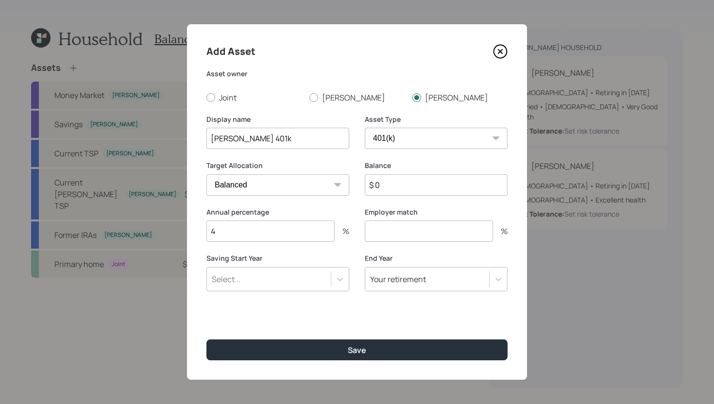
click at [308, 276] on div "Select..." at bounding box center [269, 279] width 124 height 17
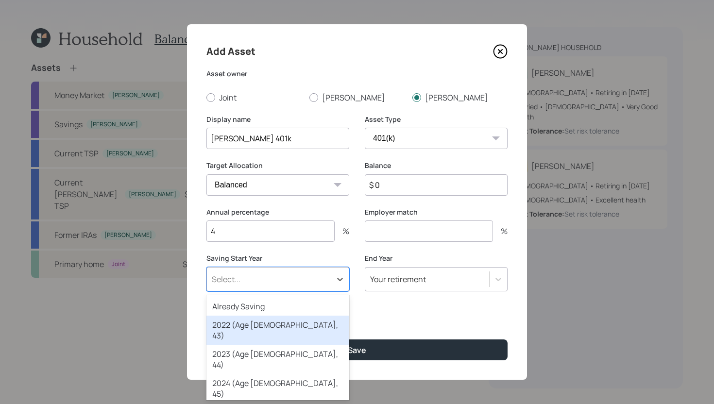
click at [299, 317] on div "2022 (Age [DEMOGRAPHIC_DATA], 43)" at bounding box center [277, 330] width 143 height 29
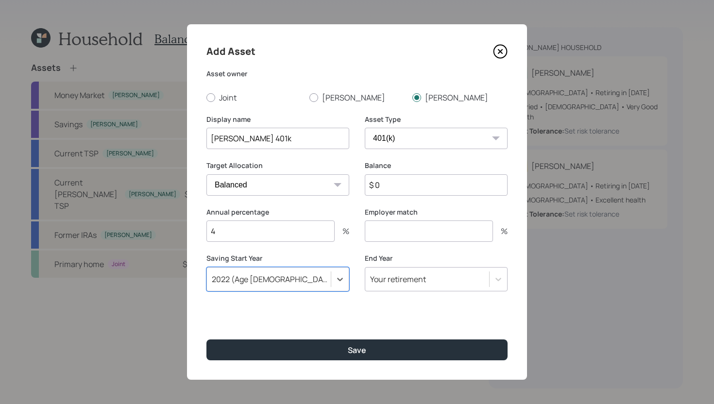
click at [311, 281] on div "2022 (Age [DEMOGRAPHIC_DATA], 43)" at bounding box center [269, 279] width 124 height 17
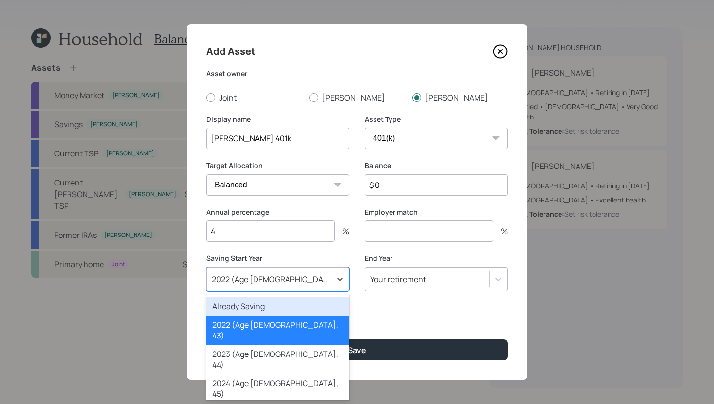
click at [310, 305] on div "Already Saving" at bounding box center [277, 306] width 143 height 18
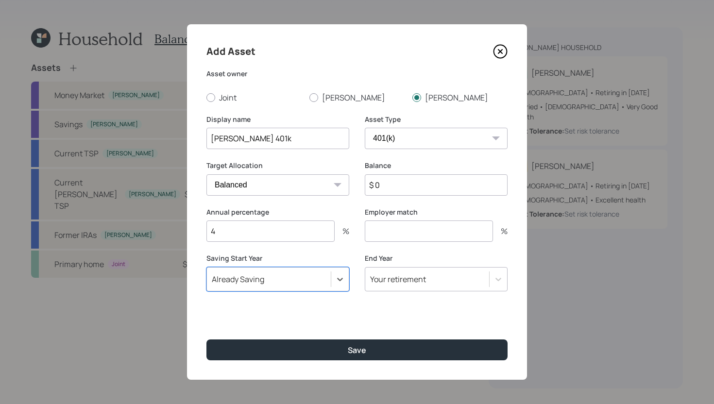
click at [407, 235] on input "number" at bounding box center [429, 230] width 128 height 21
type input "4"
click at [267, 234] on input "4" at bounding box center [270, 230] width 128 height 21
type input "2"
click at [389, 231] on input "4" at bounding box center [429, 230] width 128 height 21
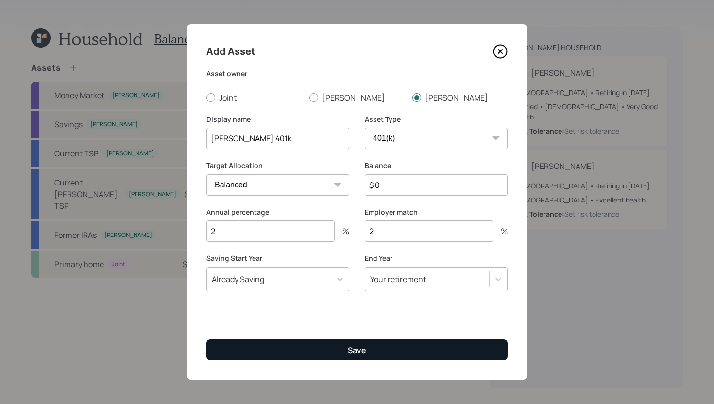
type input "2"
click at [359, 352] on div "Save" at bounding box center [357, 350] width 18 height 11
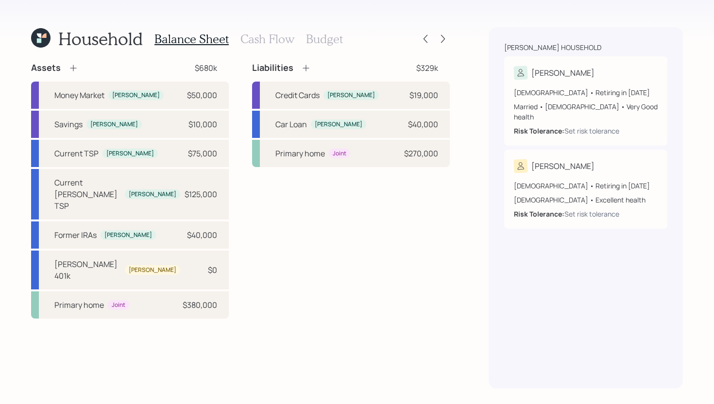
click at [285, 43] on h3 "Cash Flow" at bounding box center [267, 39] width 54 height 14
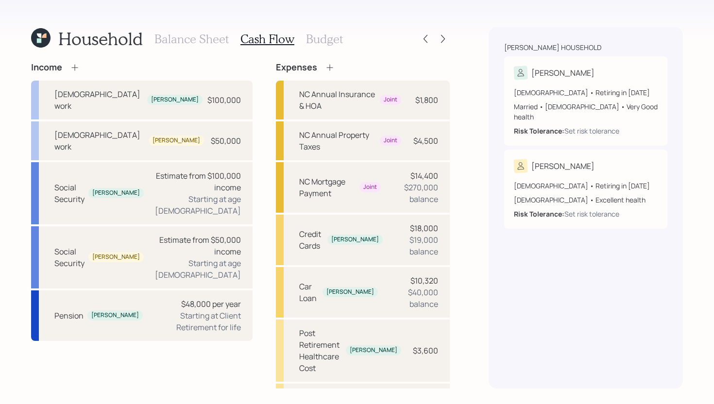
scroll to position [22, 0]
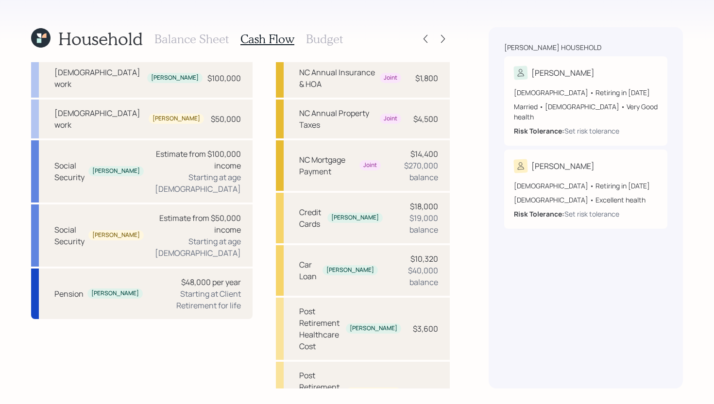
click at [335, 43] on h3 "Budget" at bounding box center [324, 39] width 37 height 14
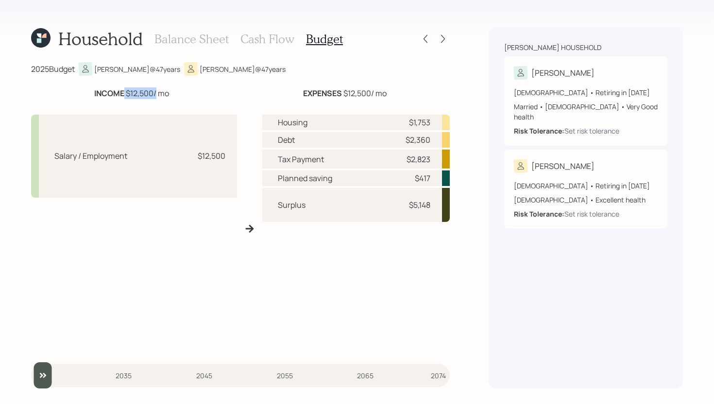
drag, startPoint x: 123, startPoint y: 92, endPoint x: 156, endPoint y: 93, distance: 32.5
click at [156, 93] on div "INCOME $12,500 / mo" at bounding box center [131, 93] width 75 height 12
drag, startPoint x: 343, startPoint y: 93, endPoint x: 372, endPoint y: 92, distance: 29.1
click at [372, 92] on div "EXPENSES $12,500 / mo" at bounding box center [345, 93] width 84 height 12
drag, startPoint x: 401, startPoint y: 158, endPoint x: 431, endPoint y: 157, distance: 30.1
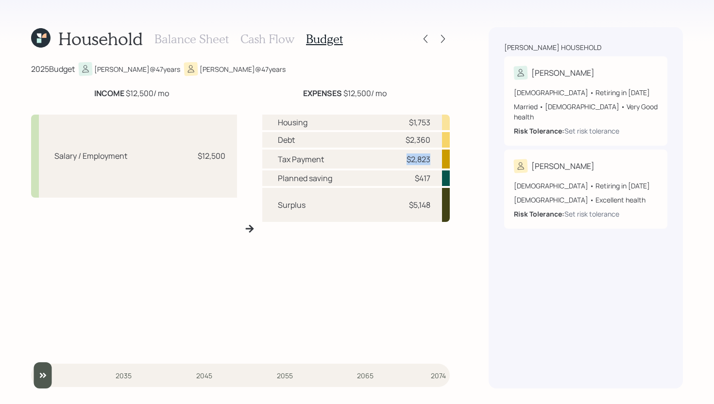
click at [431, 157] on div "Tax Payment $2,823" at bounding box center [355, 159] width 187 height 19
drag, startPoint x: 405, startPoint y: 139, endPoint x: 438, endPoint y: 137, distance: 32.6
click at [438, 137] on div "Debt $2,360" at bounding box center [355, 140] width 187 height 16
drag, startPoint x: 402, startPoint y: 120, endPoint x: 440, endPoint y: 120, distance: 37.4
click at [440, 120] on div "Housing $1,753" at bounding box center [355, 123] width 187 height 16
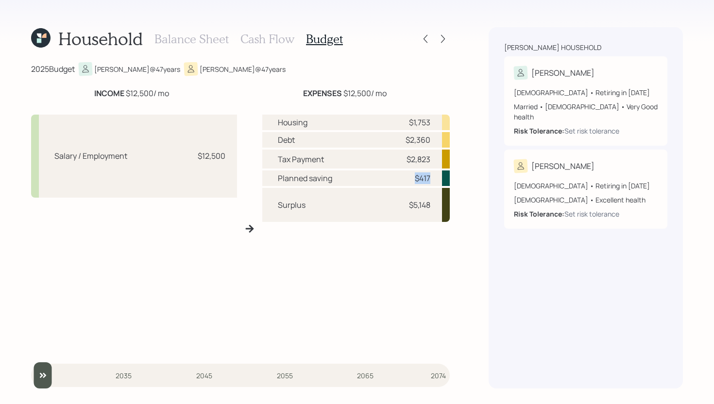
drag, startPoint x: 413, startPoint y: 176, endPoint x: 432, endPoint y: 176, distance: 19.4
click at [432, 176] on div "Planned saving $417" at bounding box center [355, 178] width 187 height 16
drag, startPoint x: 403, startPoint y: 206, endPoint x: 430, endPoint y: 206, distance: 26.7
click at [430, 206] on div "$5,148" at bounding box center [415, 205] width 29 height 12
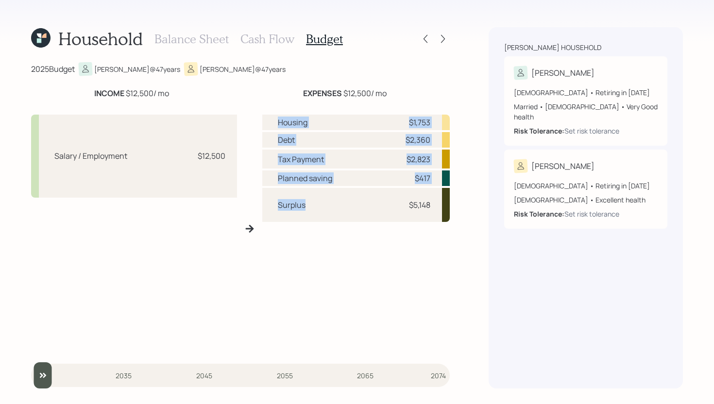
drag, startPoint x: 315, startPoint y: 206, endPoint x: 247, endPoint y: 205, distance: 67.5
click at [247, 205] on div "Salary / Employment $12,500 Housing $1,753 Debt $2,360 Tax Payment $2,823 Plann…" at bounding box center [240, 229] width 419 height 244
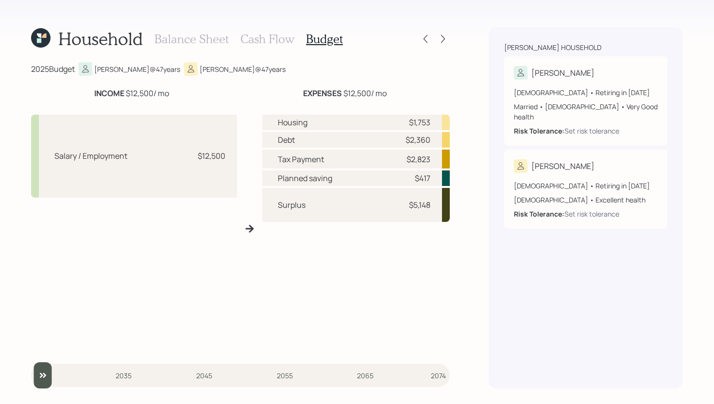
click at [305, 216] on div "Surplus $5,148" at bounding box center [355, 205] width 187 height 34
drag, startPoint x: 310, startPoint y: 207, endPoint x: 273, endPoint y: 207, distance: 37.4
click at [272, 207] on div "Surplus $5,148" at bounding box center [355, 205] width 187 height 34
click at [273, 207] on div "Surplus $5,148" at bounding box center [355, 205] width 187 height 34
drag, startPoint x: 405, startPoint y: 204, endPoint x: 430, endPoint y: 202, distance: 24.8
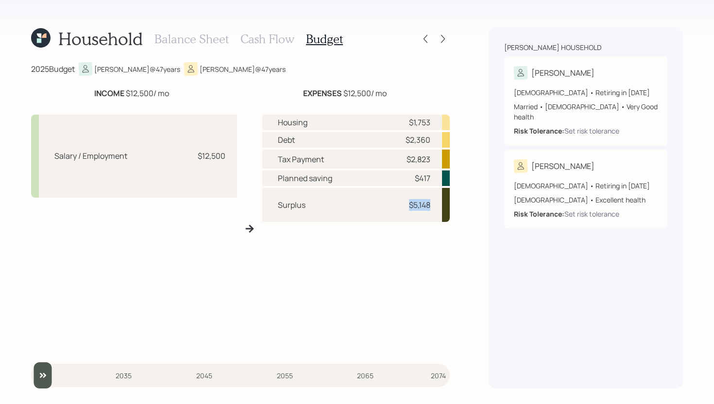
click at [430, 202] on div "Surplus $5,148" at bounding box center [355, 205] width 187 height 34
click at [257, 40] on h3 "Cash Flow" at bounding box center [267, 39] width 54 height 14
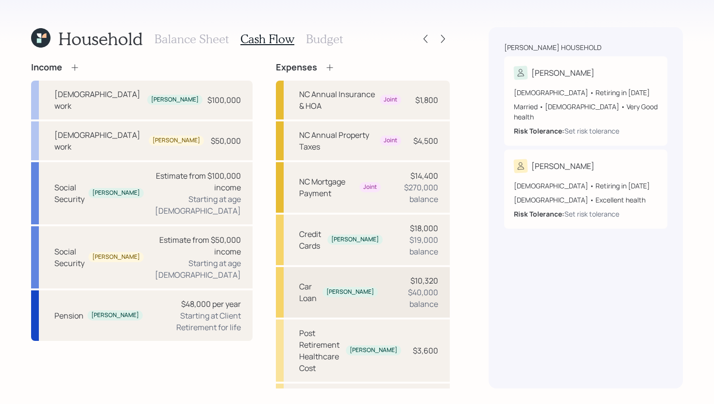
scroll to position [22, 0]
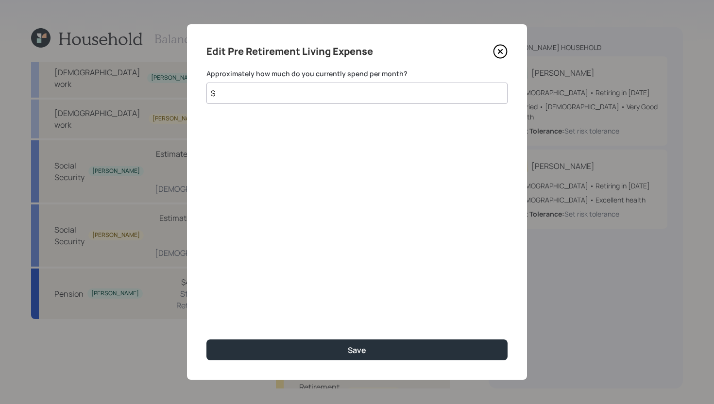
click at [321, 92] on input "$" at bounding box center [356, 93] width 301 height 21
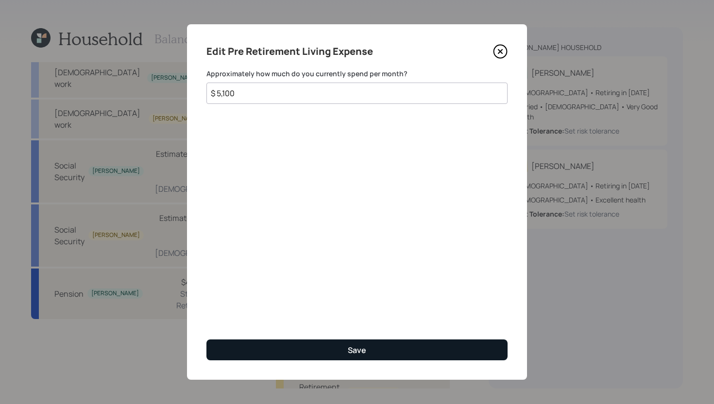
type input "$ 5,100"
click at [339, 345] on button "Save" at bounding box center [356, 349] width 301 height 21
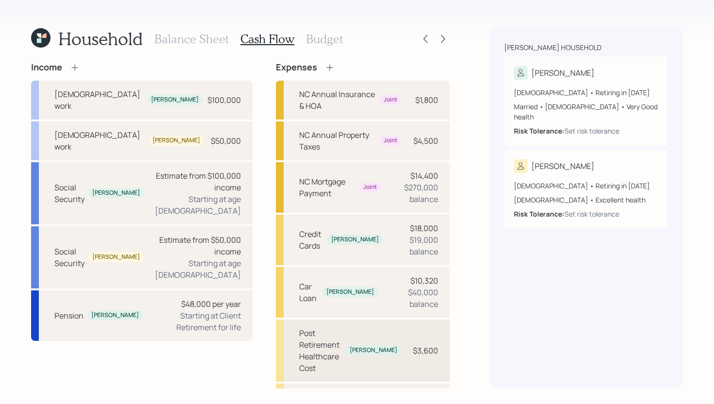
scroll to position [22, 0]
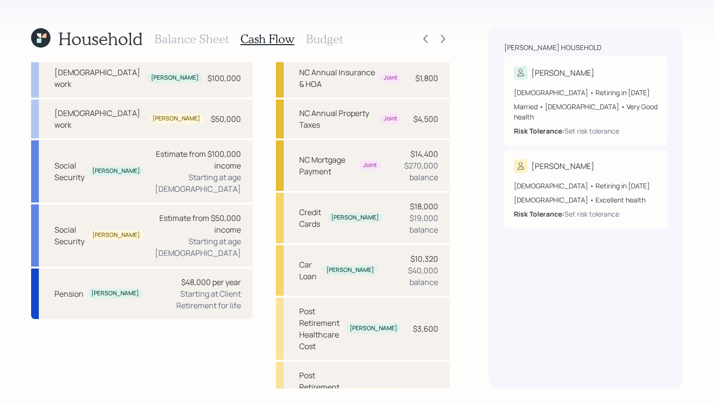
click at [333, 41] on h3 "Budget" at bounding box center [324, 39] width 37 height 14
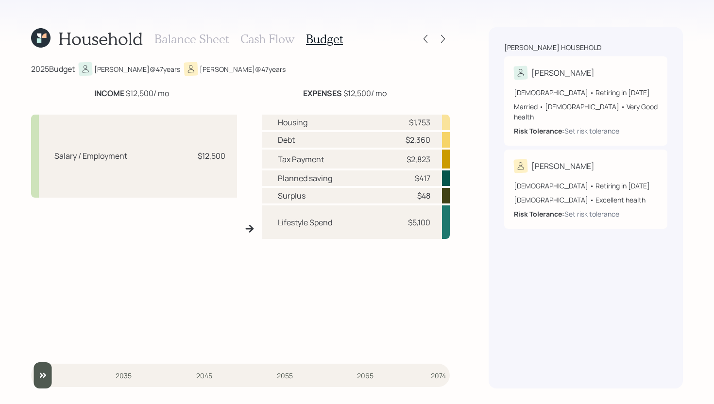
click at [216, 43] on h3 "Balance Sheet" at bounding box center [191, 39] width 74 height 14
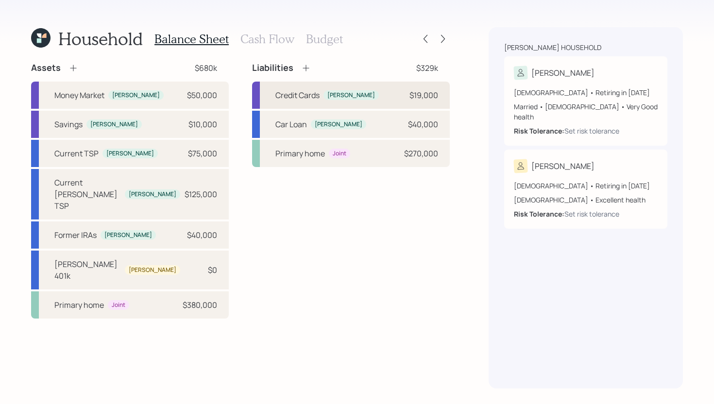
click at [304, 93] on div "Credit Cards" at bounding box center [297, 95] width 44 height 12
select select "credit_card"
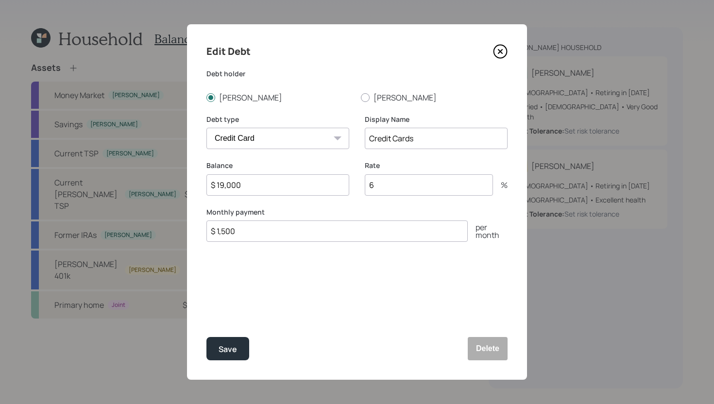
click at [498, 51] on icon at bounding box center [500, 51] width 15 height 15
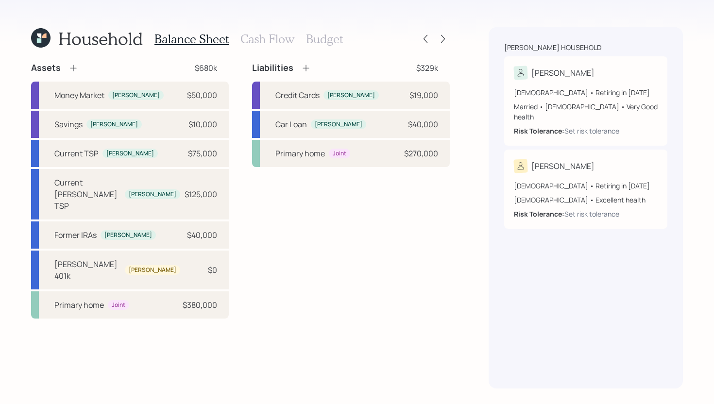
click at [276, 42] on h3 "Cash Flow" at bounding box center [267, 39] width 54 height 14
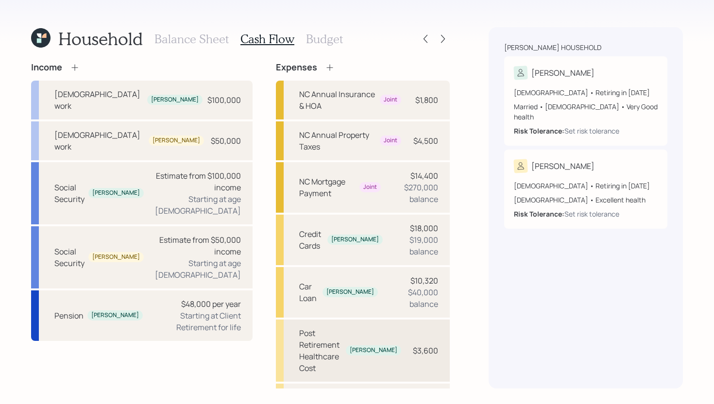
scroll to position [22, 0]
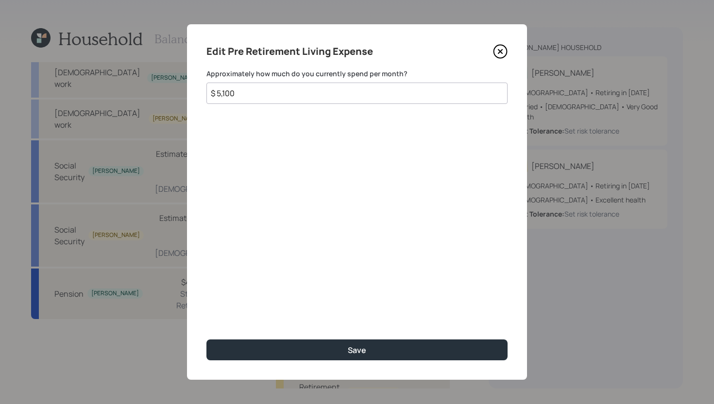
click at [497, 46] on icon at bounding box center [500, 51] width 15 height 15
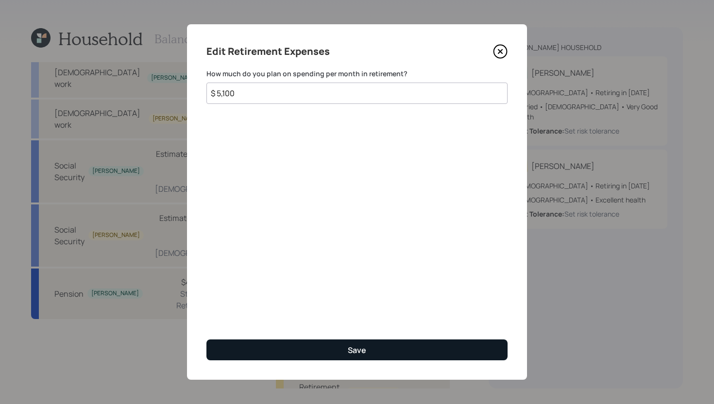
type input "$ 5,100"
click at [321, 345] on button "Save" at bounding box center [356, 349] width 301 height 21
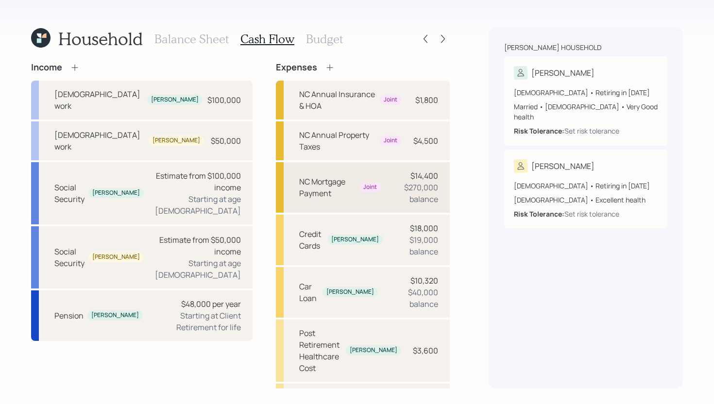
scroll to position [22, 0]
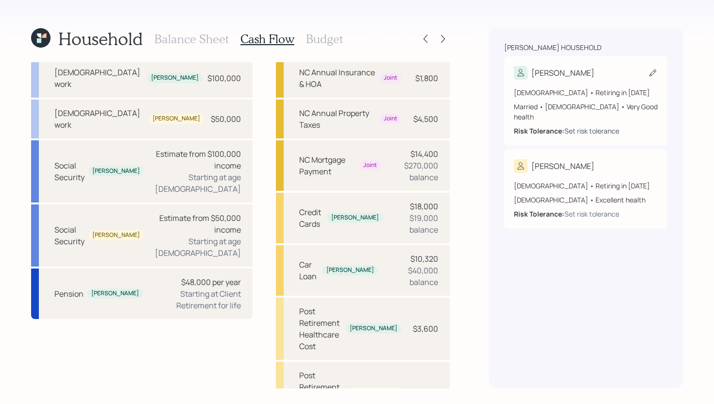
click at [579, 126] on div "Set risk tolerance" at bounding box center [591, 131] width 55 height 10
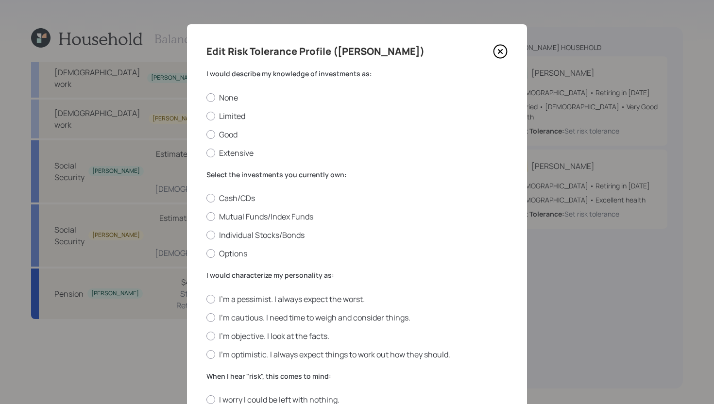
scroll to position [21, 0]
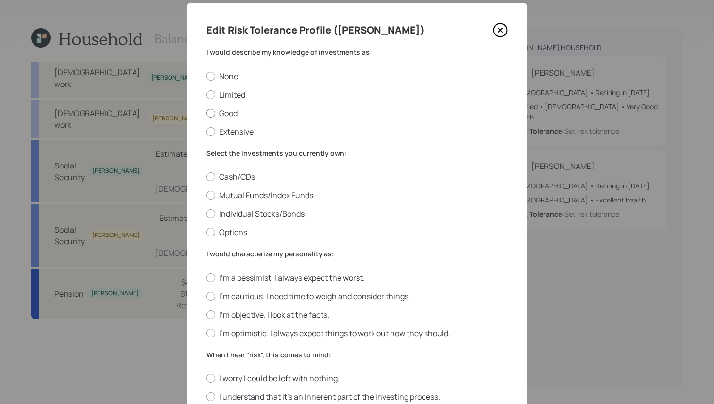
click at [224, 115] on label "Good" at bounding box center [356, 113] width 301 height 11
click at [206, 113] on input "Good" at bounding box center [206, 113] width 0 height 0
radio input "true"
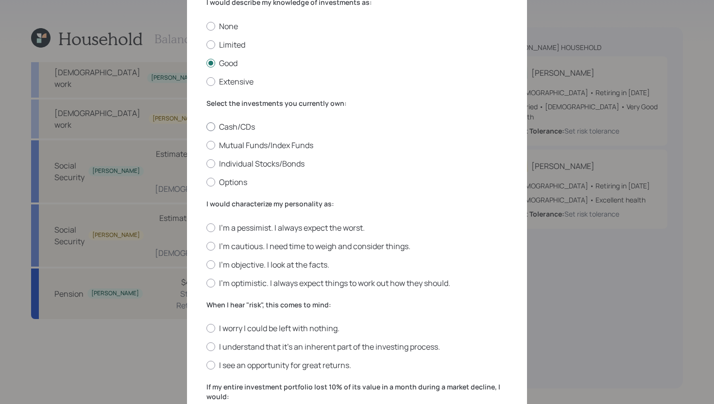
scroll to position [90, 0]
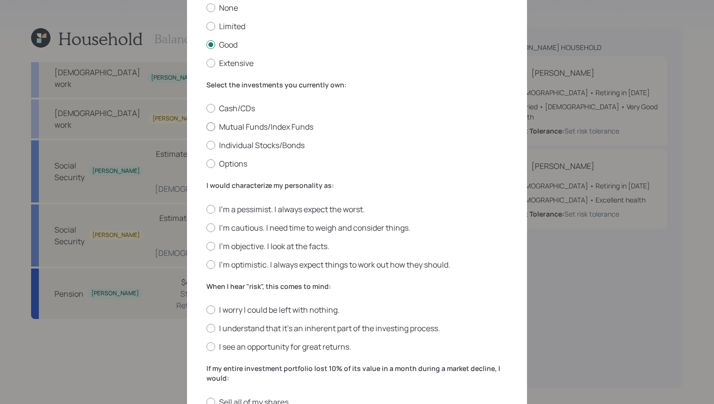
click at [276, 132] on label "Mutual Funds/Index Funds" at bounding box center [356, 126] width 301 height 11
click at [206, 127] on input "Mutual Funds/Index Funds" at bounding box center [206, 127] width 0 height 0
radio input "true"
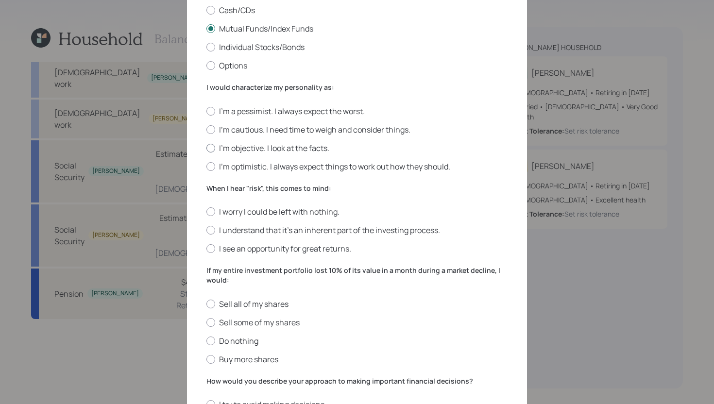
scroll to position [189, 0]
click at [212, 168] on div at bounding box center [210, 165] width 9 height 9
click at [206, 166] on input "I'm optimistic. I always expect things to work out how they should." at bounding box center [206, 165] width 0 height 0
radio input "true"
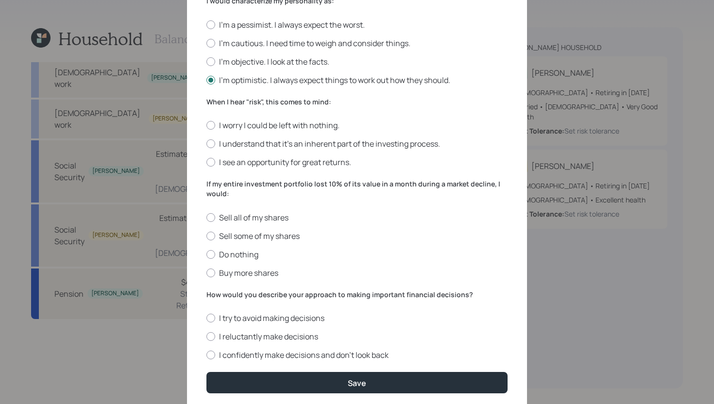
scroll to position [276, 0]
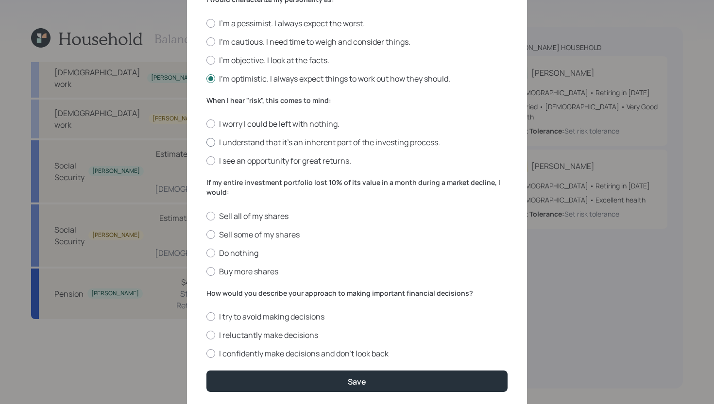
click at [266, 141] on label "I understand that it’s an inherent part of the investing process." at bounding box center [356, 142] width 301 height 11
click at [206, 142] on input "I understand that it’s an inherent part of the investing process." at bounding box center [206, 142] width 0 height 0
radio input "true"
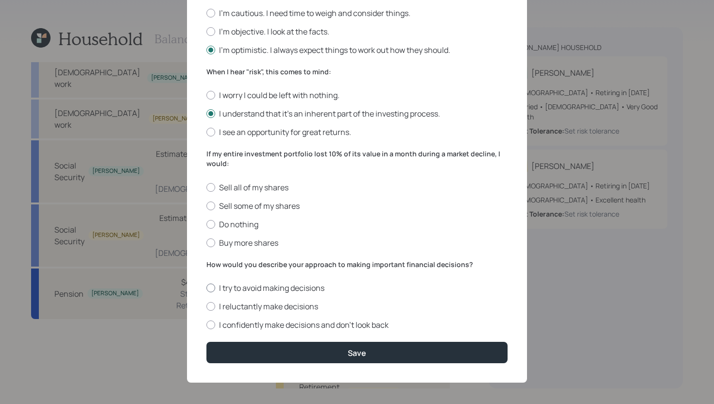
scroll to position [307, 0]
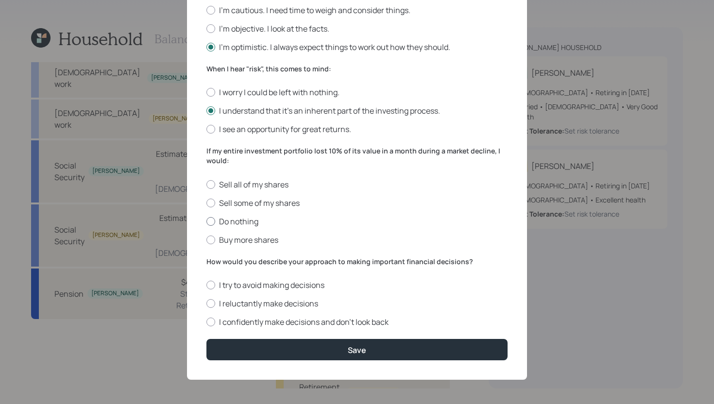
click at [224, 223] on label "Do nothing" at bounding box center [356, 221] width 301 height 11
click at [206, 221] on input "Do nothing" at bounding box center [206, 221] width 0 height 0
radio input "true"
click at [282, 317] on label "I confidently make decisions and don’t look back" at bounding box center [356, 322] width 301 height 11
click at [206, 322] on input "I confidently make decisions and don’t look back" at bounding box center [206, 322] width 0 height 0
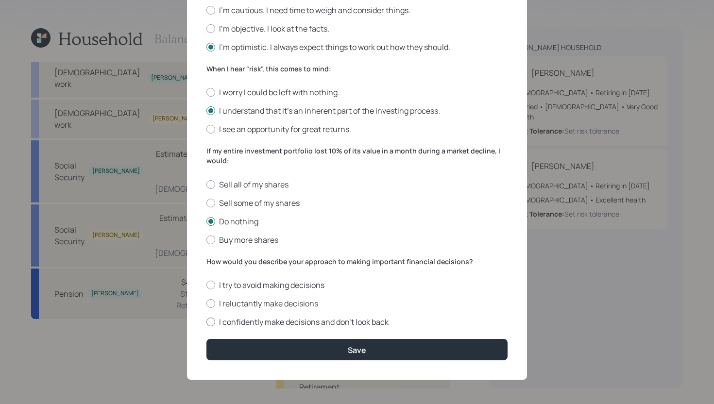
radio input "true"
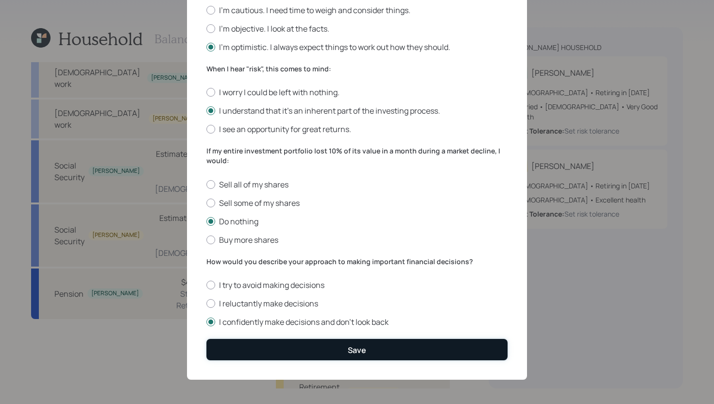
click at [282, 344] on button "Save" at bounding box center [356, 349] width 301 height 21
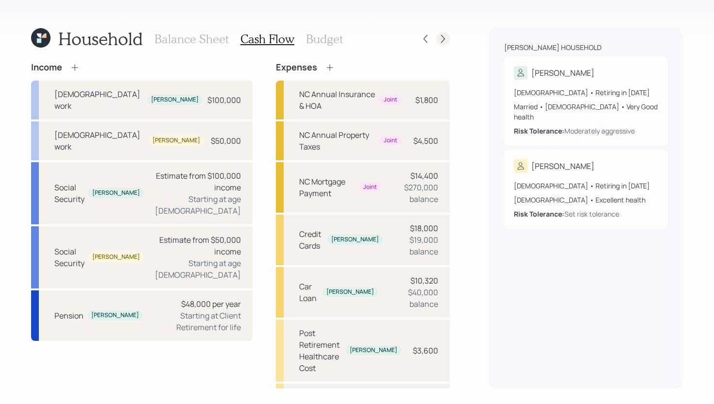
click at [445, 44] on div at bounding box center [443, 39] width 14 height 14
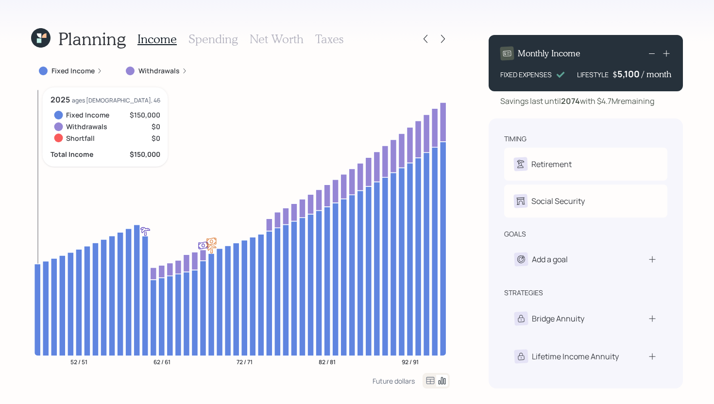
click at [39, 294] on icon at bounding box center [37, 310] width 6 height 92
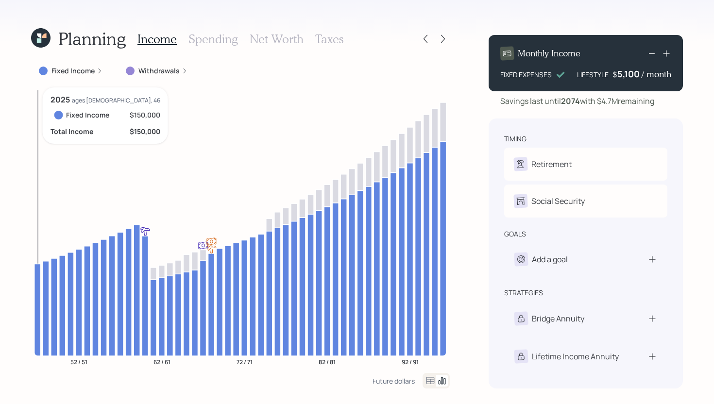
click at [39, 294] on icon at bounding box center [37, 310] width 6 height 92
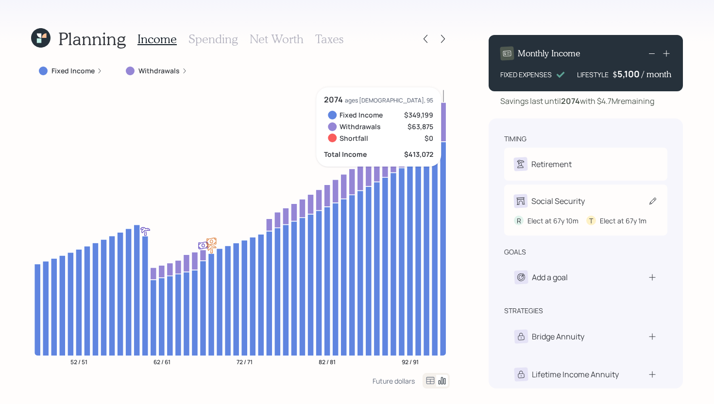
click at [606, 200] on div "Social Security" at bounding box center [586, 201] width 144 height 14
select select "10"
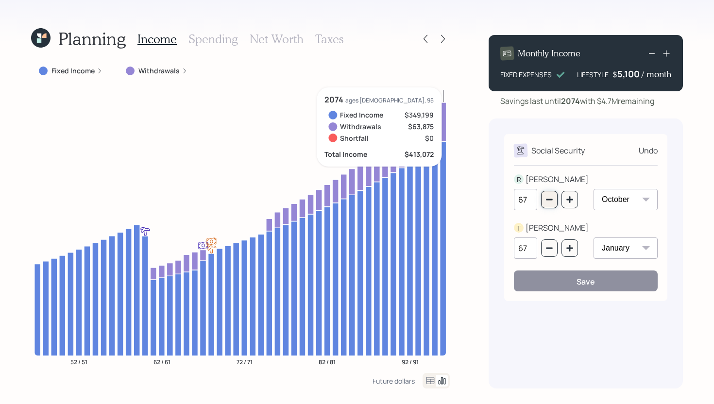
click at [553, 203] on button "button" at bounding box center [549, 199] width 17 height 17
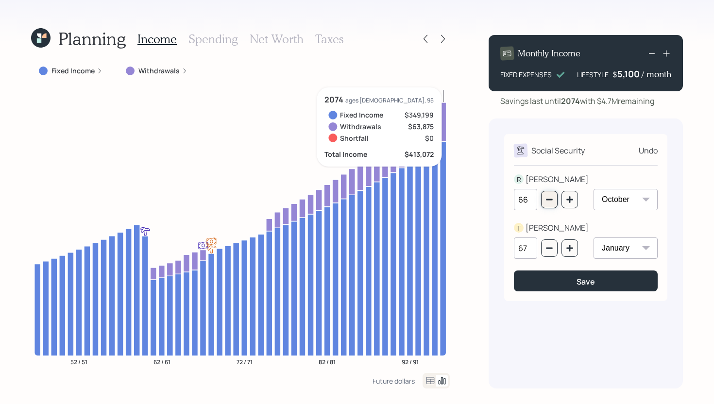
click at [553, 203] on button "button" at bounding box center [549, 199] width 17 height 17
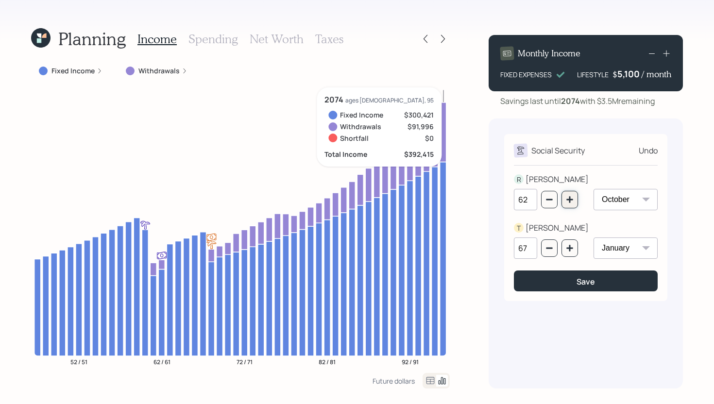
click at [572, 203] on icon "button" at bounding box center [570, 200] width 8 height 8
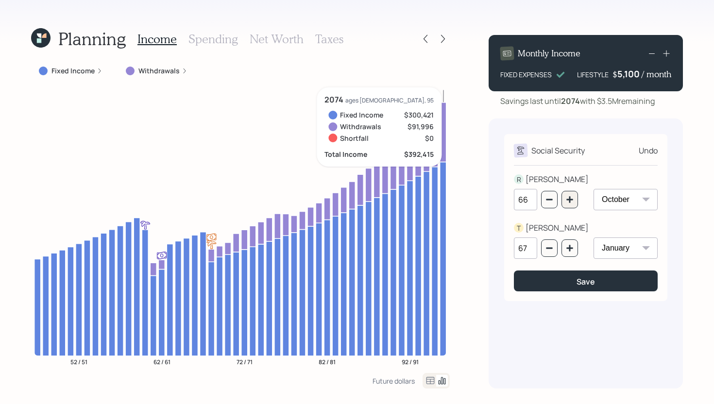
type input "67"
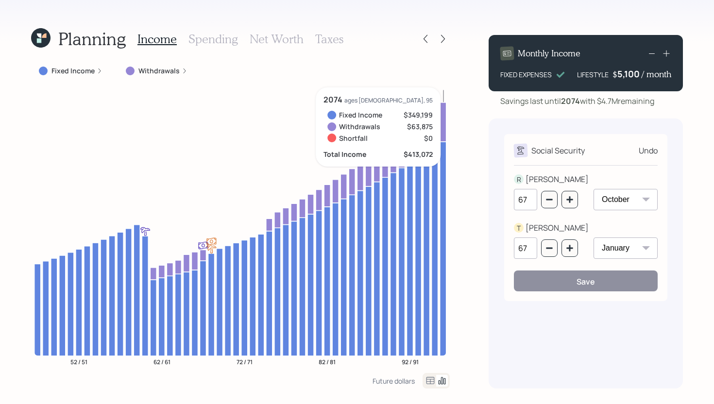
click at [567, 313] on div "Social Security Undo R REUBEN 67 January February March April May June July Aug…" at bounding box center [585, 253] width 194 height 270
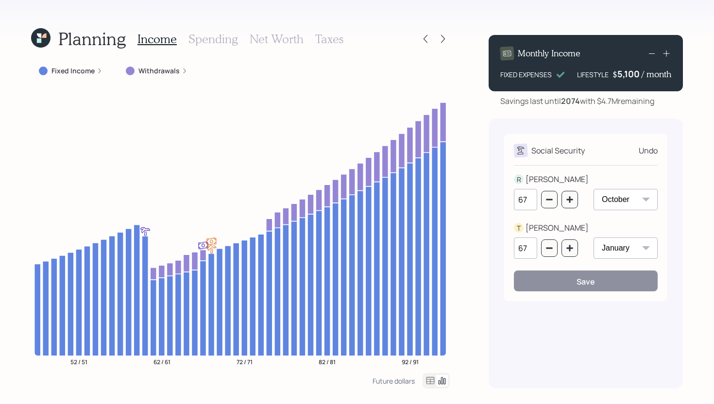
click at [223, 37] on h3 "Spending" at bounding box center [213, 39] width 50 height 14
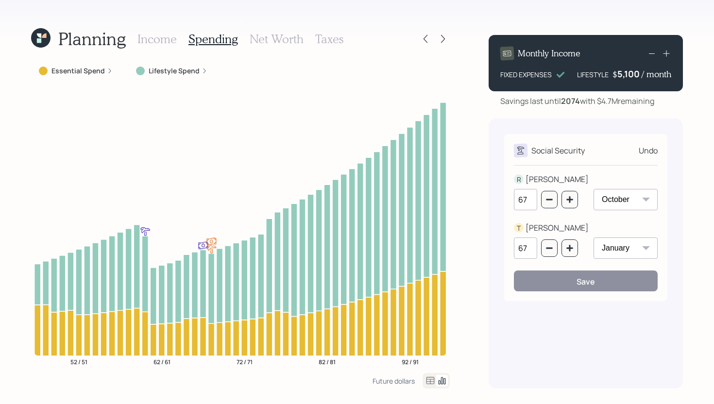
click at [154, 41] on h3 "Income" at bounding box center [156, 39] width 39 height 14
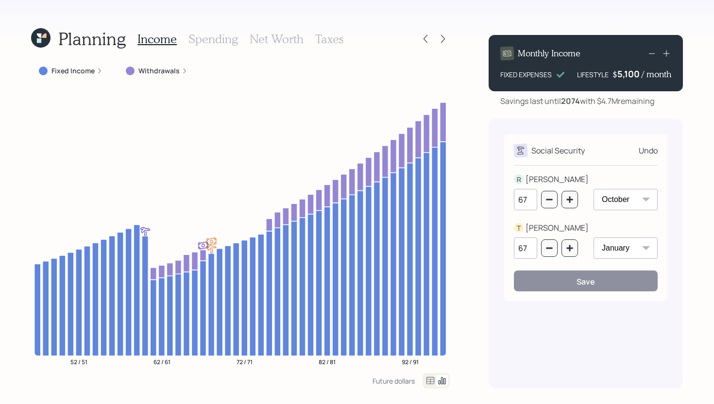
click at [644, 148] on div "Undo" at bounding box center [647, 151] width 19 height 12
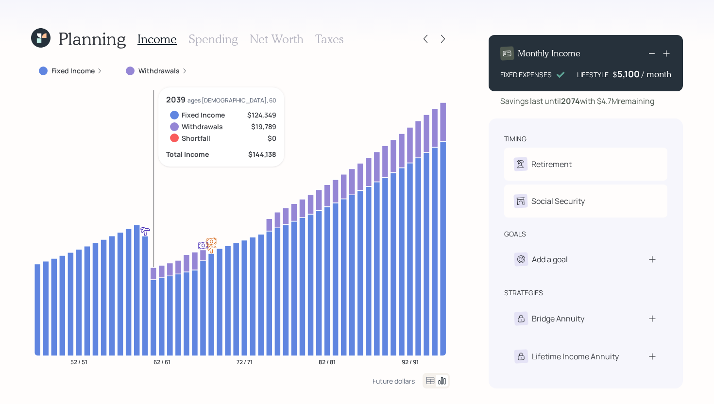
click at [153, 272] on icon at bounding box center [153, 273] width 6 height 12
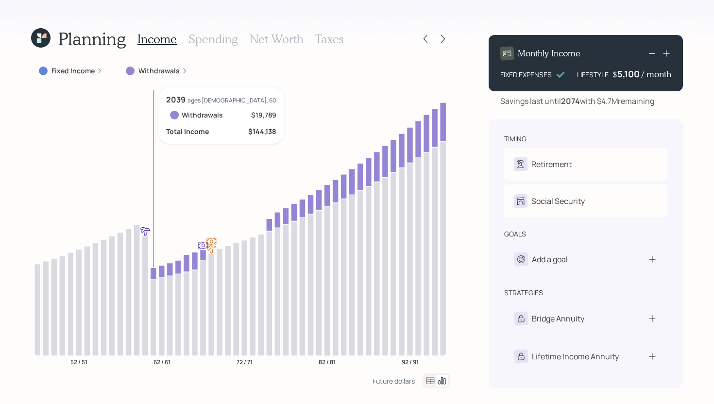
click at [153, 272] on icon at bounding box center [153, 273] width 6 height 12
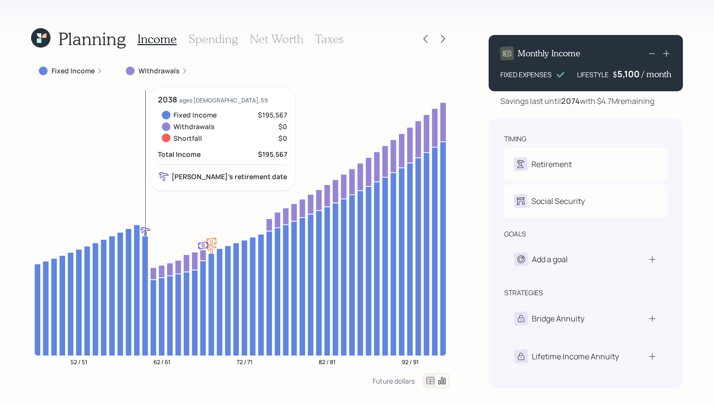
click at [145, 272] on icon at bounding box center [145, 296] width 6 height 120
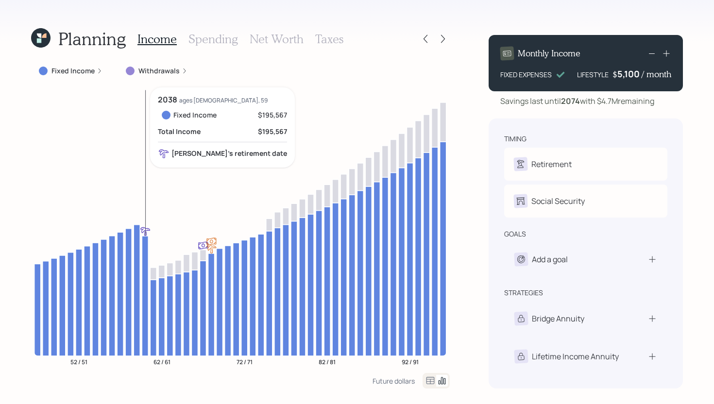
click at [145, 272] on icon at bounding box center [145, 296] width 6 height 120
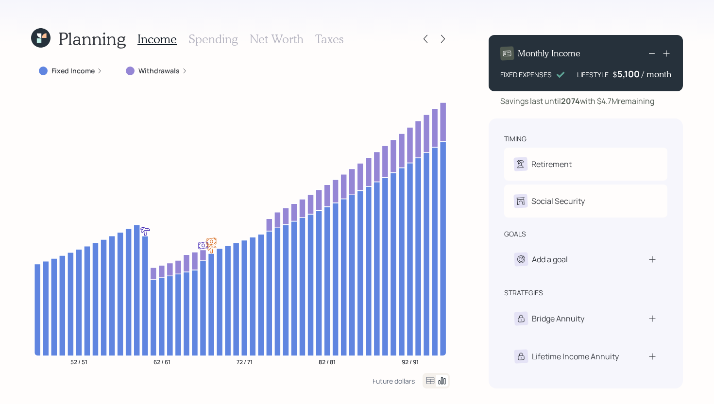
click at [84, 66] on label "Fixed Income" at bounding box center [72, 71] width 43 height 10
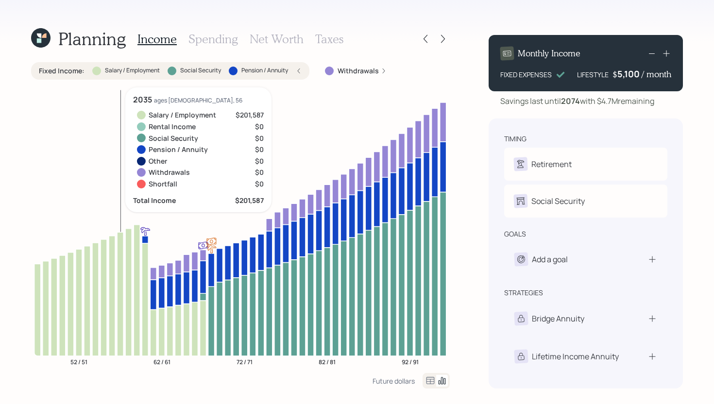
click at [117, 279] on icon "52 / 51 62 / 61 72 / 71 82 / 81 92 / 91" at bounding box center [240, 229] width 419 height 285
click at [121, 278] on icon at bounding box center [120, 294] width 6 height 124
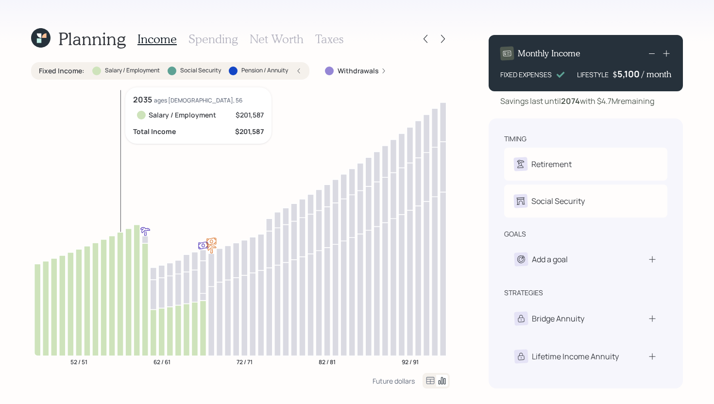
click at [121, 278] on icon at bounding box center [120, 294] width 6 height 124
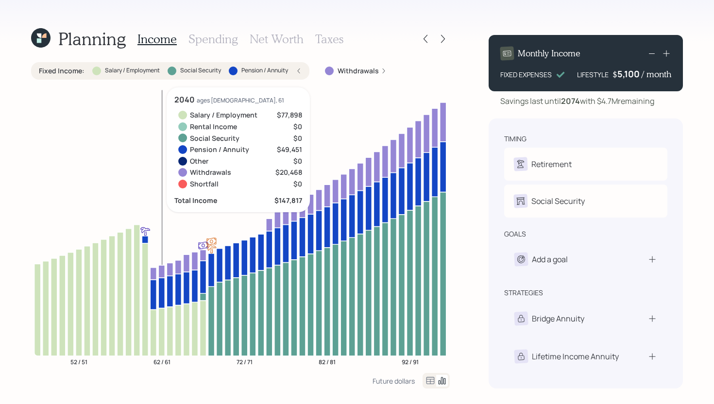
click at [162, 287] on icon at bounding box center [161, 293] width 6 height 30
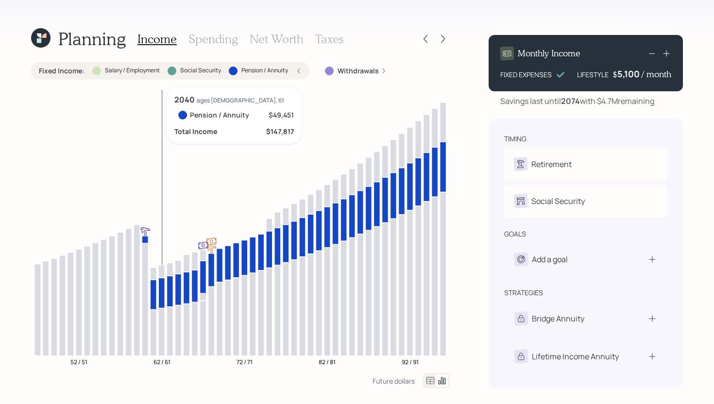
click at [162, 287] on icon at bounding box center [161, 293] width 6 height 30
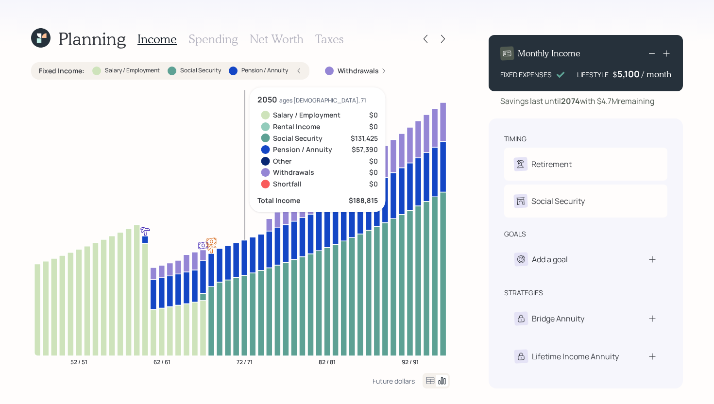
click at [241, 311] on icon at bounding box center [244, 315] width 6 height 81
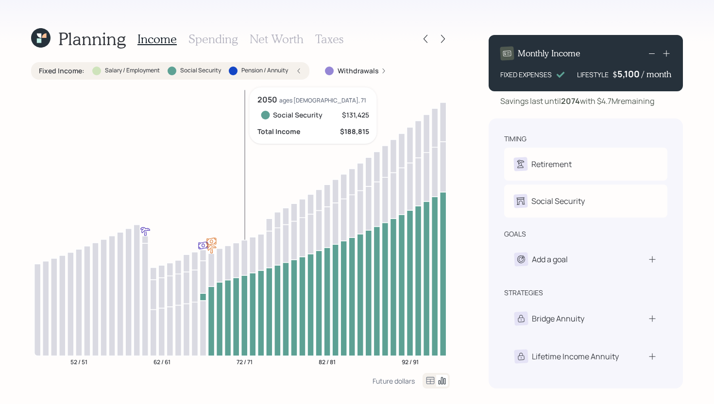
click at [241, 311] on icon at bounding box center [244, 315] width 6 height 81
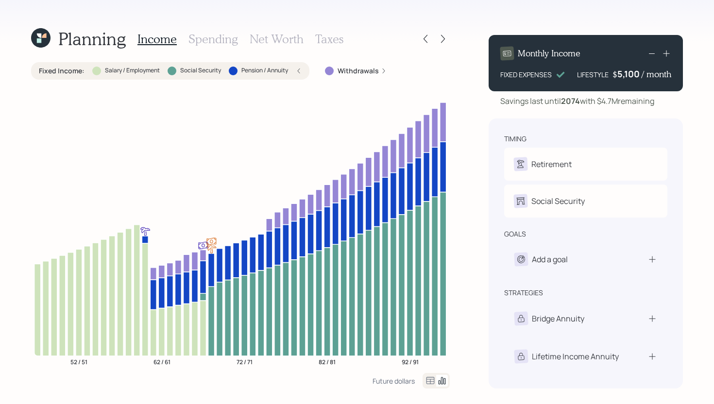
click at [128, 69] on label "Salary / Employment" at bounding box center [132, 71] width 55 height 8
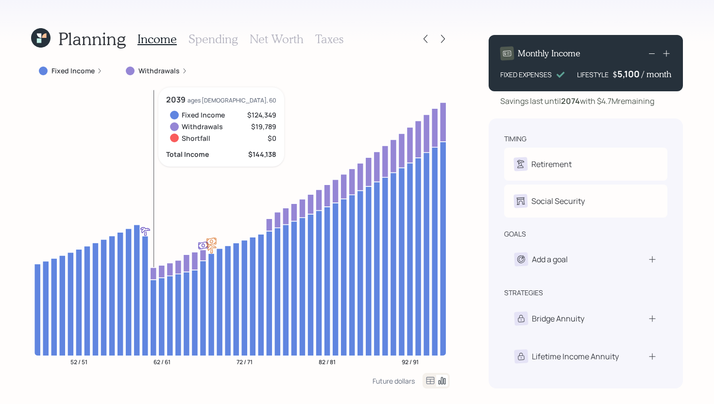
click at [151, 268] on icon at bounding box center [153, 273] width 6 height 12
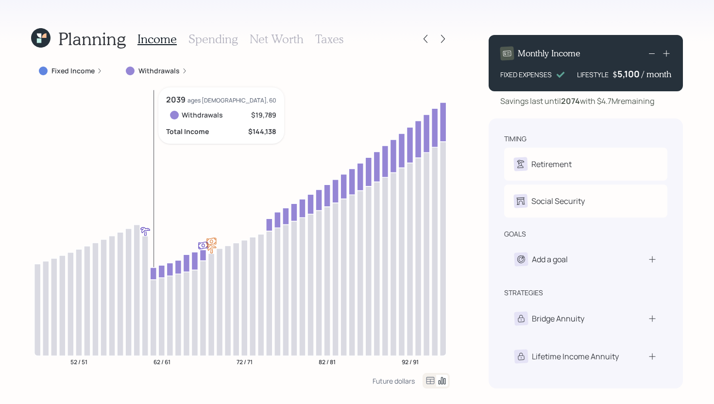
click at [153, 271] on icon at bounding box center [153, 273] width 6 height 12
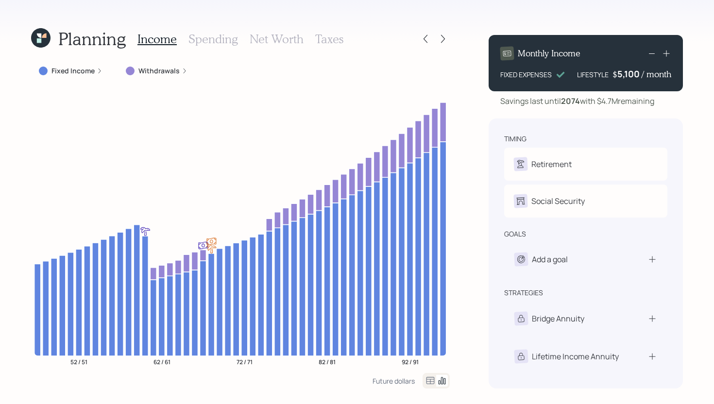
click at [164, 69] on label "Withdrawals" at bounding box center [158, 71] width 41 height 10
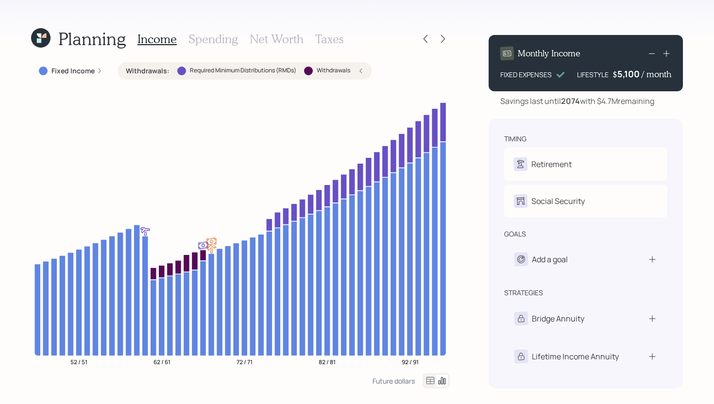
click at [164, 70] on label "Withdrawals :" at bounding box center [148, 71] width 44 height 10
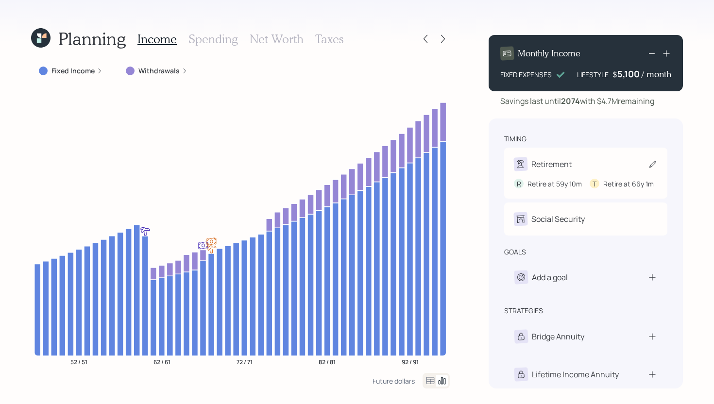
click at [604, 152] on div "Retirement R Retire at 59y 10m T Retire at 66y 1m" at bounding box center [585, 173] width 163 height 51
select select "10"
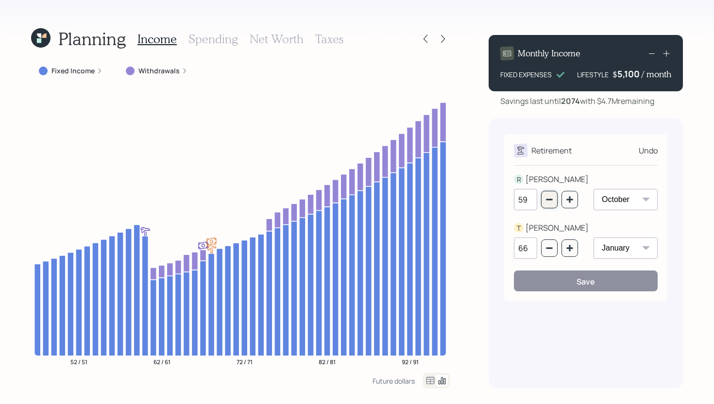
click at [548, 202] on icon "button" at bounding box center [549, 200] width 8 height 8
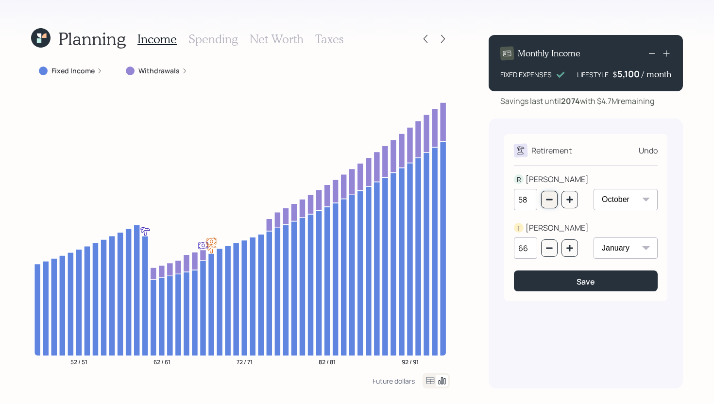
click at [548, 202] on icon "button" at bounding box center [549, 200] width 8 height 8
click at [548, 201] on icon "button" at bounding box center [549, 200] width 8 height 8
type input "55"
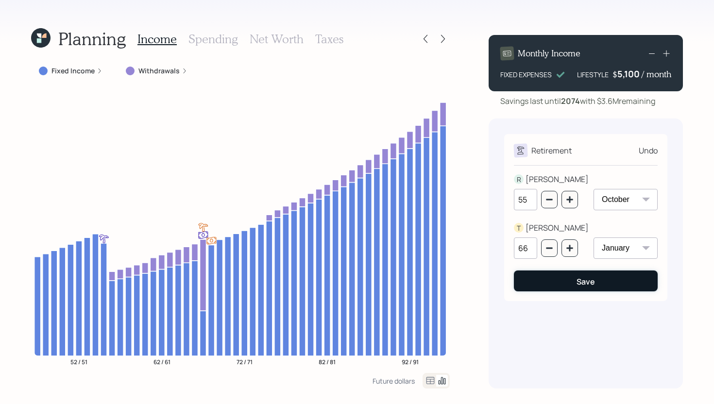
click at [572, 279] on button "Save" at bounding box center [586, 280] width 144 height 21
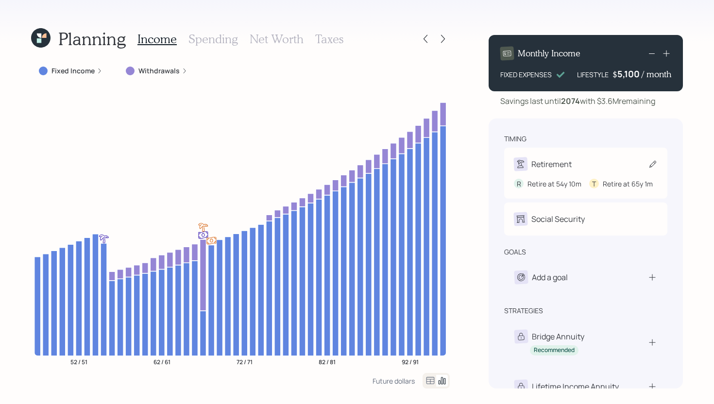
click at [575, 160] on div "Retirement" at bounding box center [586, 164] width 144 height 14
select select "10"
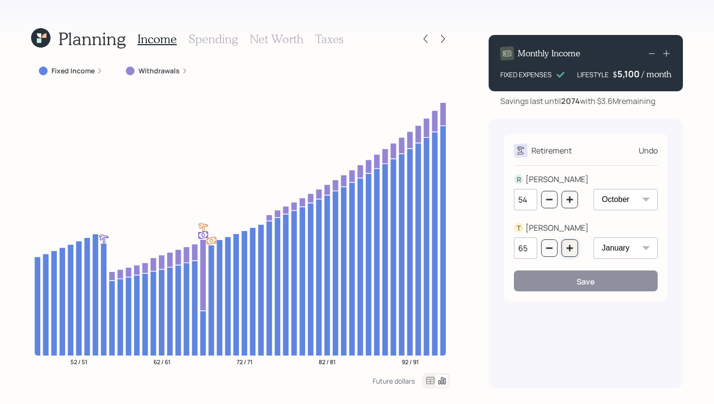
click at [572, 246] on icon "button" at bounding box center [570, 248] width 8 height 8
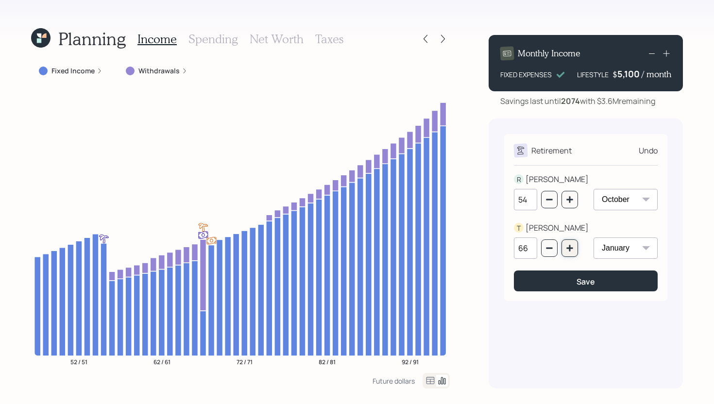
click at [572, 245] on icon "button" at bounding box center [570, 248] width 8 height 8
type input "67"
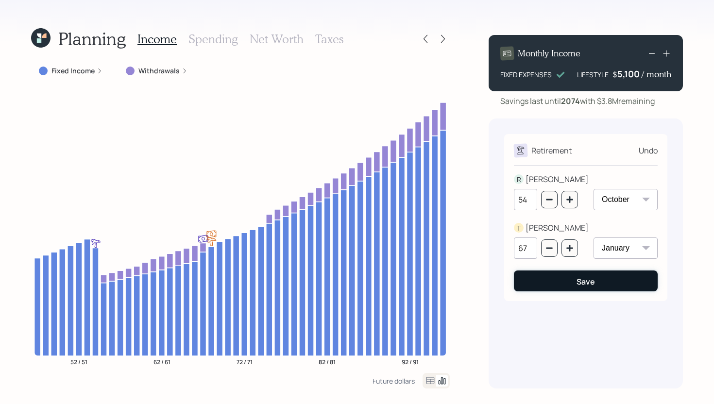
click at [576, 283] on div "Save" at bounding box center [585, 281] width 18 height 11
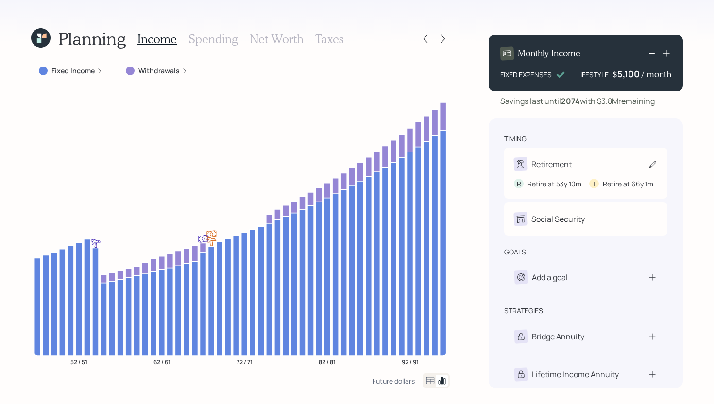
click at [559, 160] on div "Retirement" at bounding box center [551, 164] width 40 height 12
select select "10"
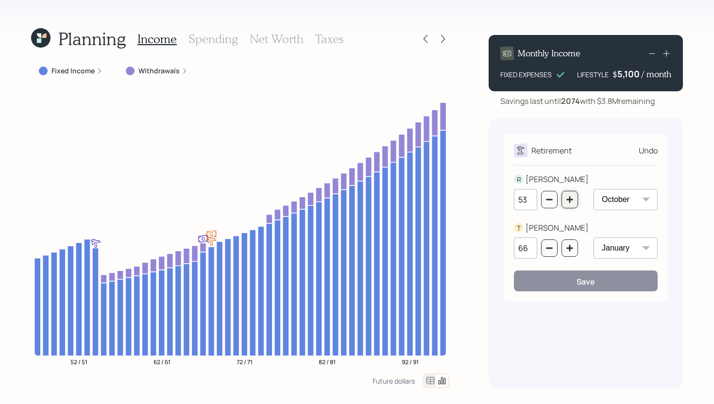
click at [570, 201] on icon "button" at bounding box center [570, 200] width 8 height 8
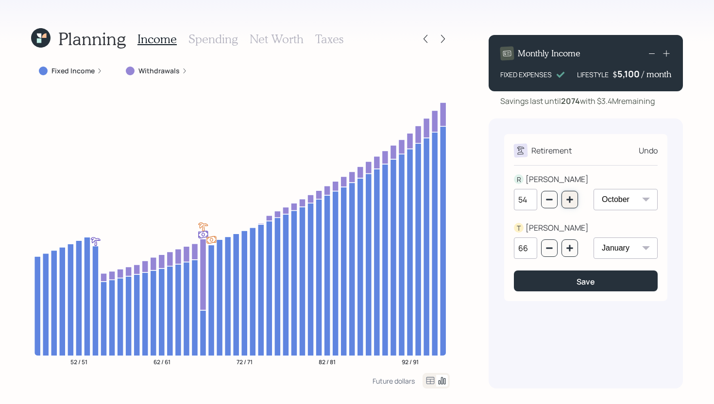
click at [570, 201] on icon "button" at bounding box center [570, 200] width 8 height 8
type input "55"
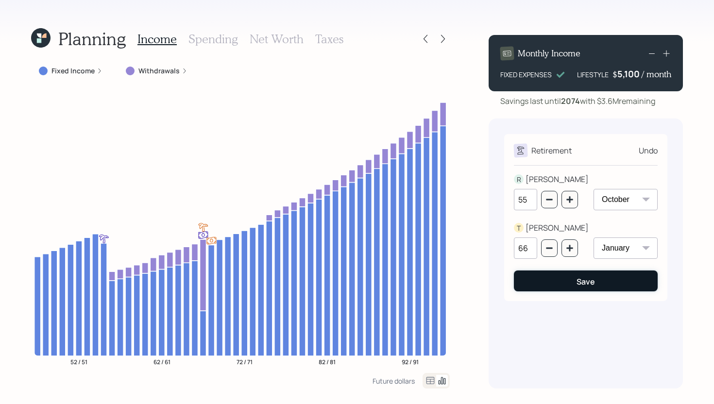
click at [569, 278] on button "Save" at bounding box center [586, 280] width 144 height 21
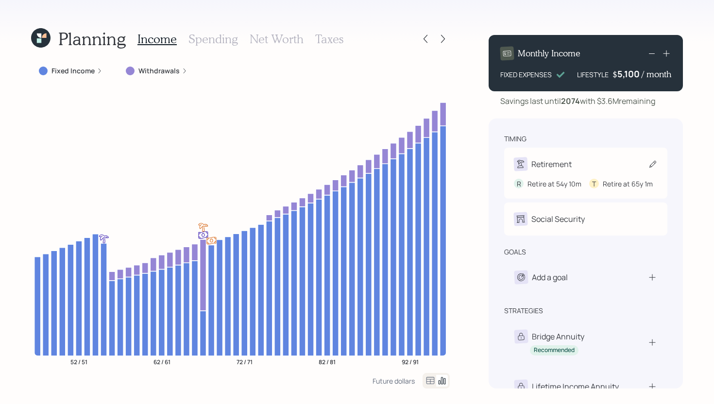
click at [581, 152] on div "Retirement R Retire at 54y 10m T Retire at 65y 1m" at bounding box center [585, 173] width 163 height 51
select select "10"
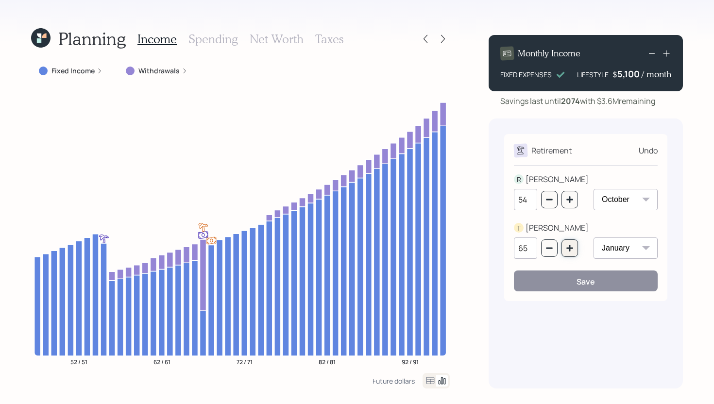
click at [571, 250] on icon "button" at bounding box center [570, 248] width 8 height 8
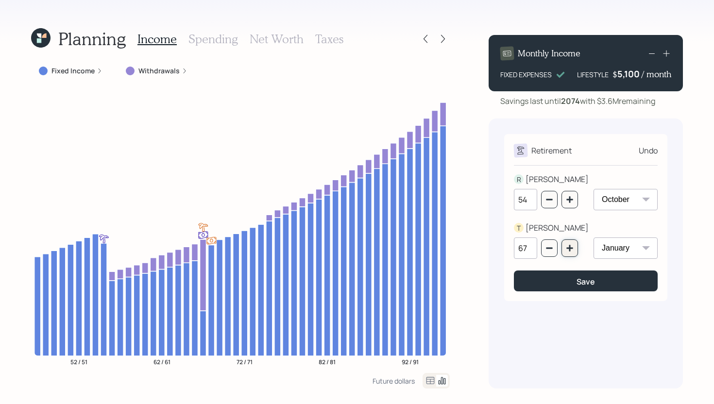
click at [571, 250] on icon "button" at bounding box center [570, 248] width 8 height 8
type input "68"
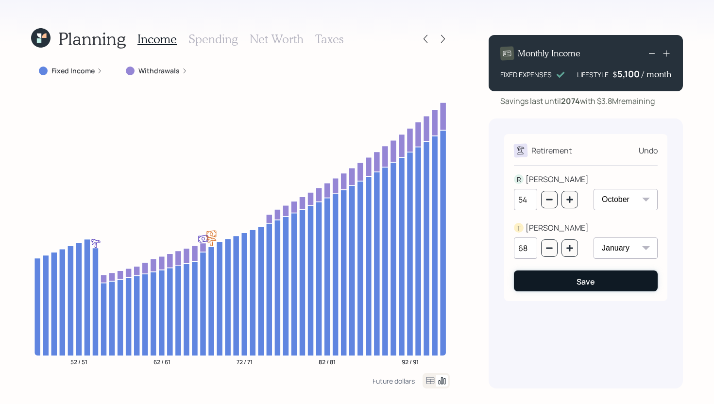
click at [569, 282] on button "Save" at bounding box center [586, 280] width 144 height 21
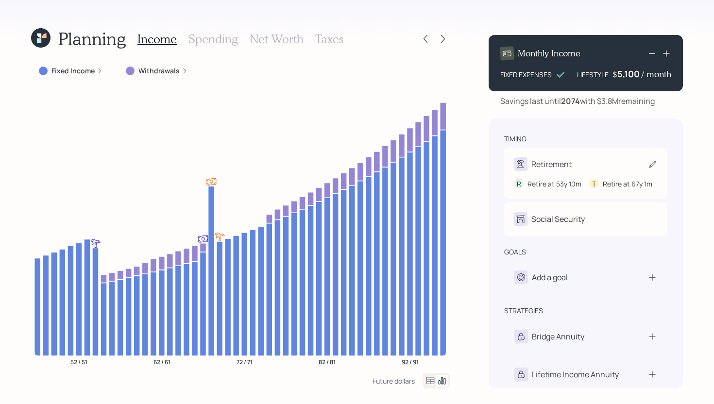
click at [587, 157] on div "Retirement R Retire at 53y 10m T Retire at 67y 1m" at bounding box center [585, 173] width 163 height 51
select select "10"
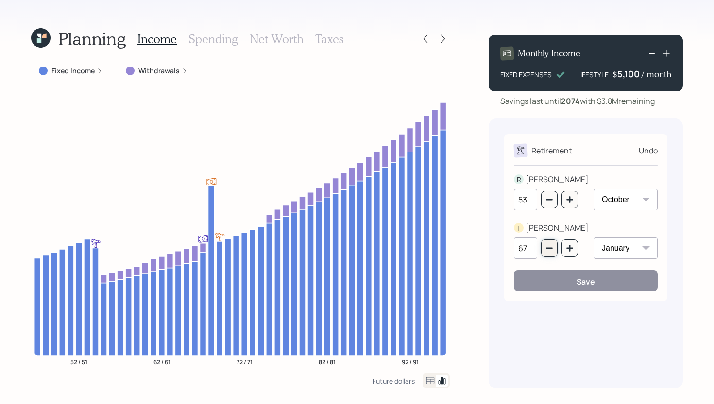
click at [551, 252] on button "button" at bounding box center [549, 247] width 17 height 17
type input "66"
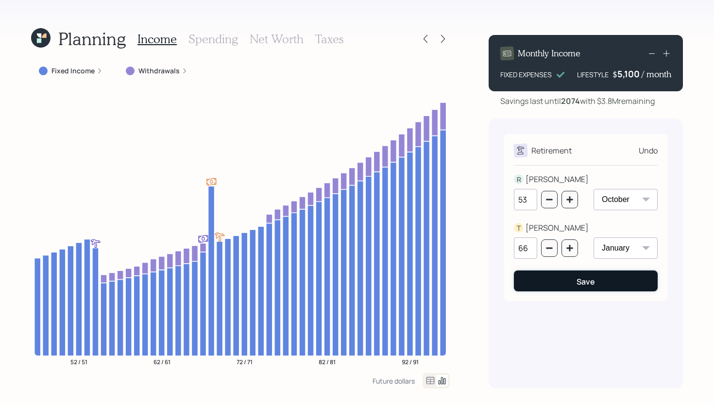
click at [551, 271] on button "Save" at bounding box center [586, 280] width 144 height 21
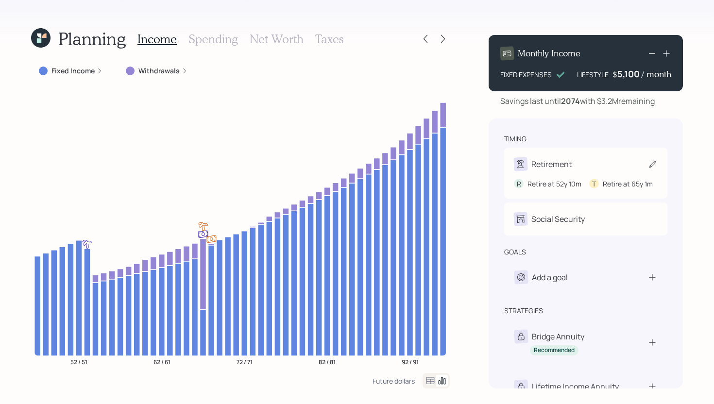
click at [585, 157] on div "Retirement" at bounding box center [586, 164] width 144 height 14
select select "10"
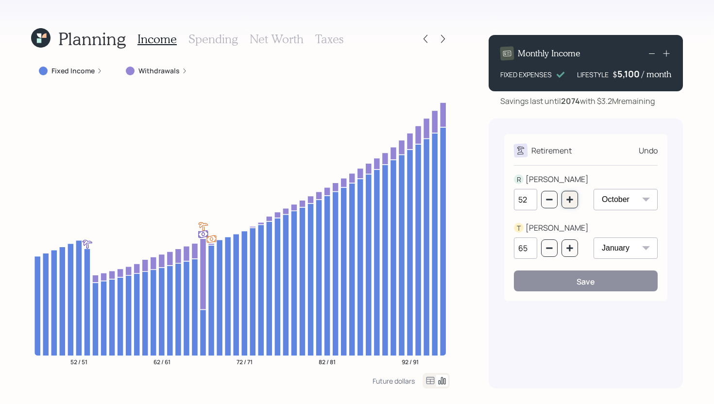
click at [572, 197] on icon "button" at bounding box center [570, 200] width 8 height 8
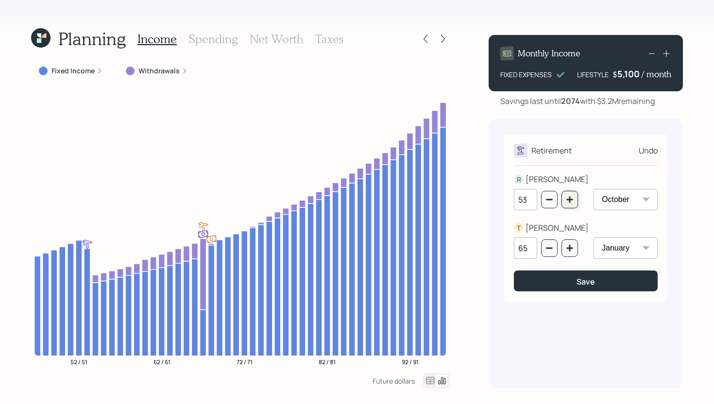
click at [572, 197] on icon "button" at bounding box center [570, 200] width 8 height 8
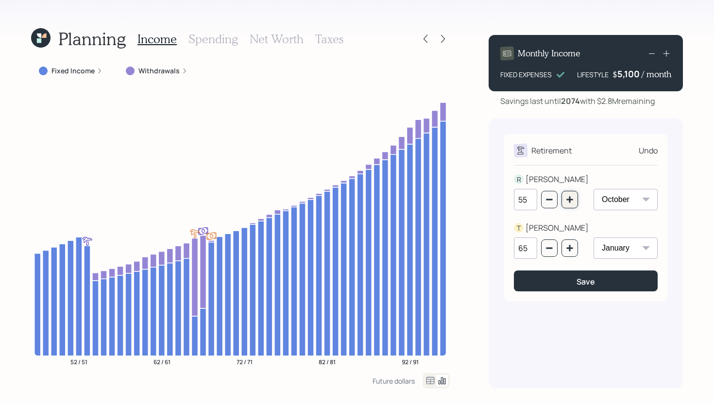
click at [572, 197] on icon "button" at bounding box center [570, 200] width 8 height 8
type input "56"
click at [581, 274] on button "Save" at bounding box center [586, 280] width 144 height 21
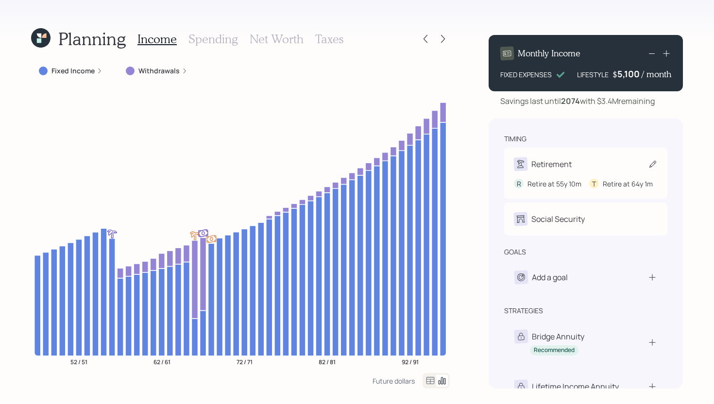
click at [576, 156] on div "Retirement R Retire at 55y 10m T Retire at 64y 1m" at bounding box center [585, 173] width 163 height 51
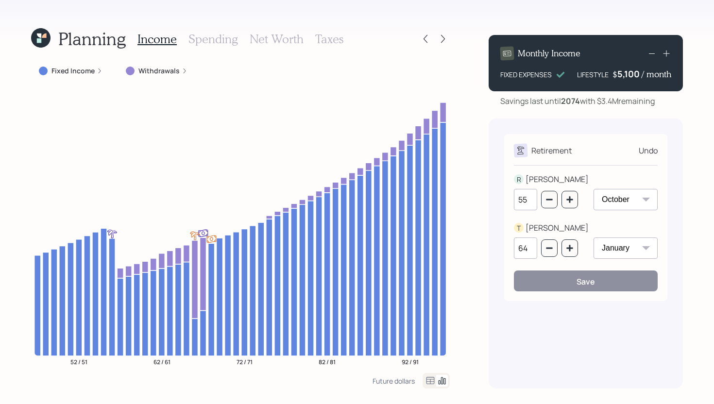
click at [618, 197] on select "January February March April May June July August September October November De…" at bounding box center [625, 199] width 64 height 21
select select "1"
click at [593, 189] on select "January February March April May June July August September October November De…" at bounding box center [625, 199] width 64 height 21
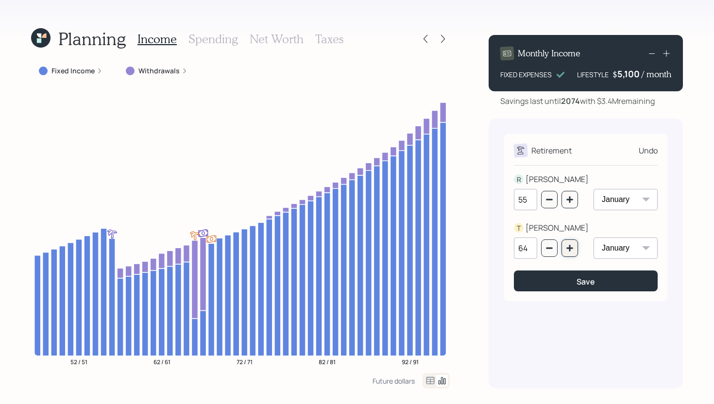
click at [569, 251] on icon "button" at bounding box center [570, 248] width 8 height 8
type input "67"
click at [569, 280] on button "Save" at bounding box center [586, 280] width 144 height 21
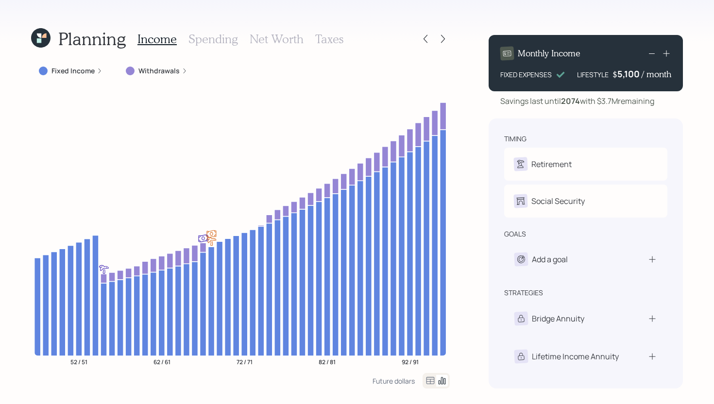
click at [209, 35] on h3 "Spending" at bounding box center [213, 39] width 50 height 14
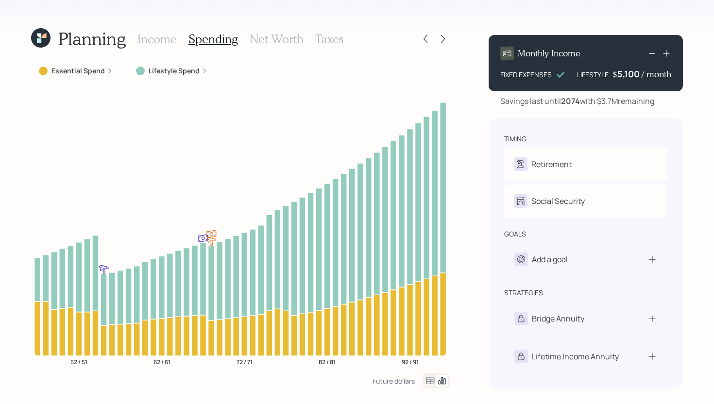
click at [432, 381] on icon at bounding box center [430, 380] width 8 height 7
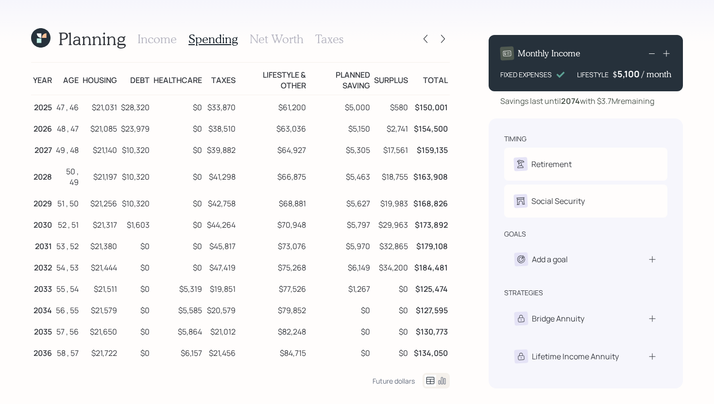
click at [40, 41] on icon at bounding box center [38, 40] width 5 height 5
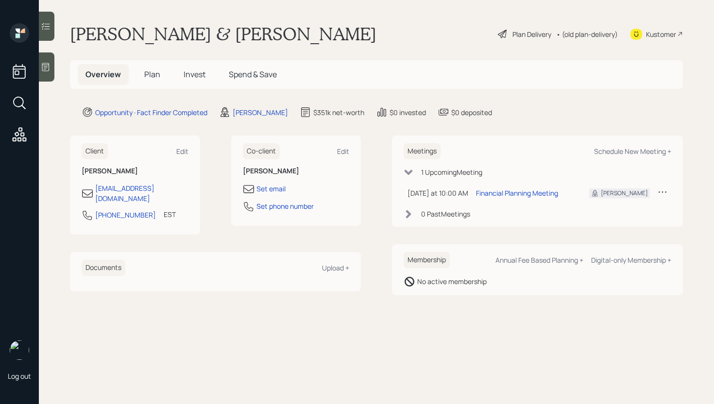
click at [157, 76] on span "Plan" at bounding box center [152, 74] width 16 height 11
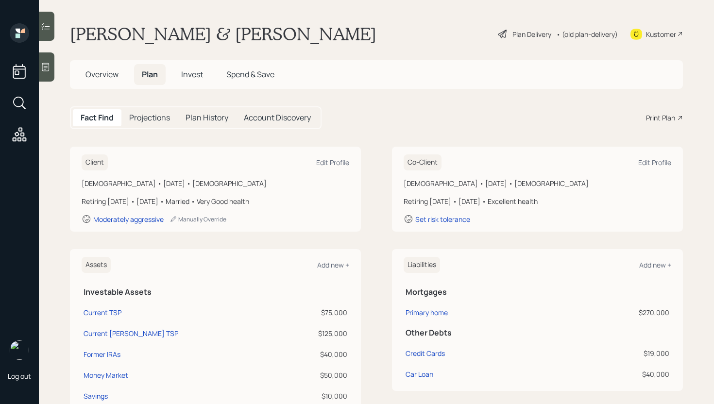
click at [533, 36] on div "Plan Delivery" at bounding box center [531, 34] width 39 height 10
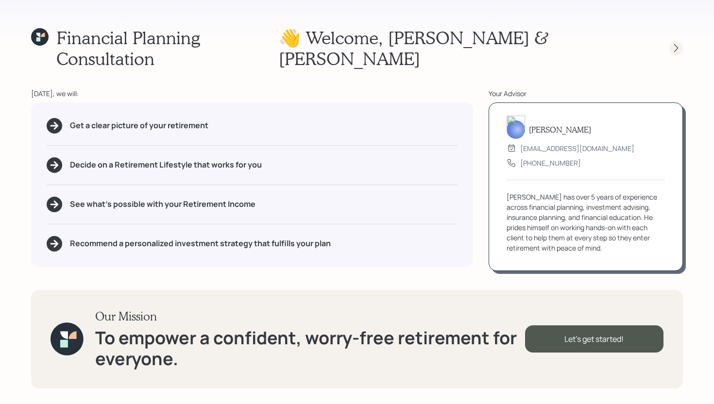
click at [674, 44] on icon at bounding box center [676, 48] width 4 height 8
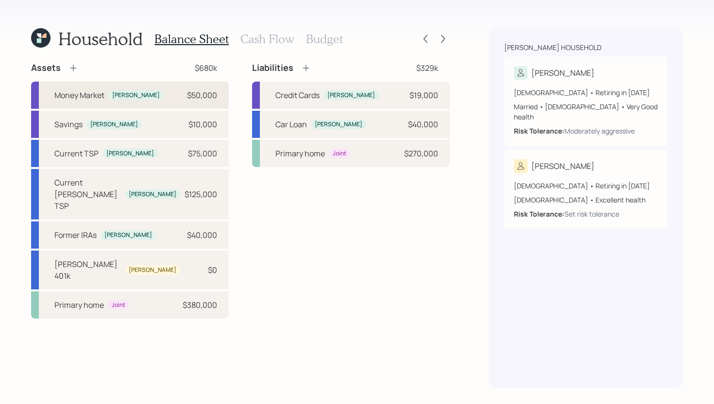
click at [151, 101] on div "Money Market Reuben $50,000" at bounding box center [130, 95] width 198 height 27
select select "cash"
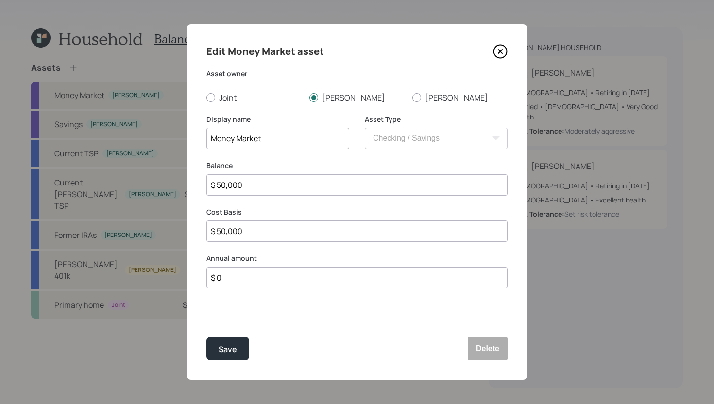
click at [285, 149] on input "Money Market" at bounding box center [277, 138] width 143 height 21
click at [287, 143] on input "Money Market" at bounding box center [277, 138] width 143 height 21
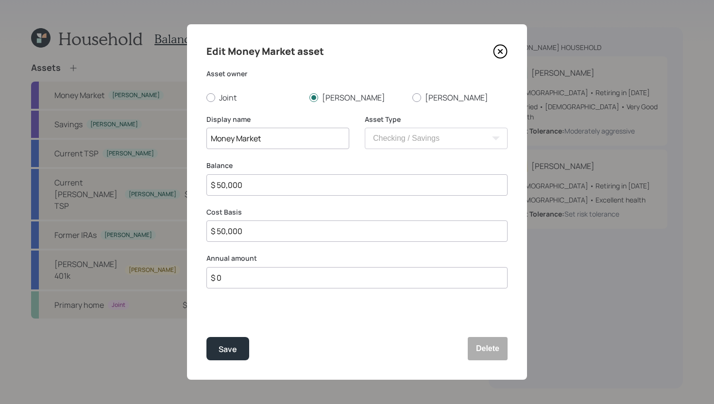
click at [287, 143] on input "Money Market" at bounding box center [277, 138] width 143 height 21
click at [485, 341] on button "Delete" at bounding box center [488, 348] width 40 height 23
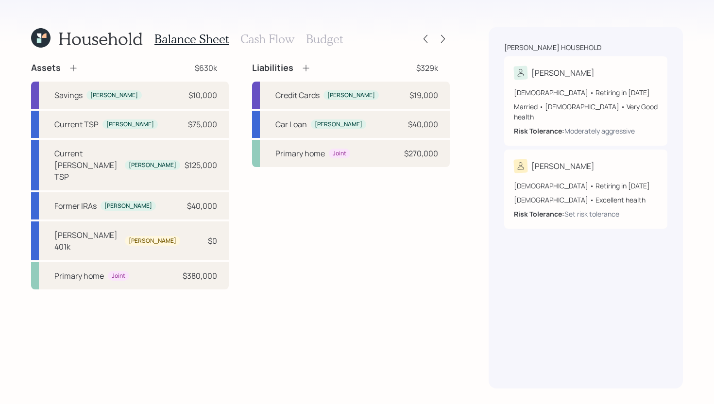
click at [75, 67] on icon at bounding box center [73, 68] width 10 height 10
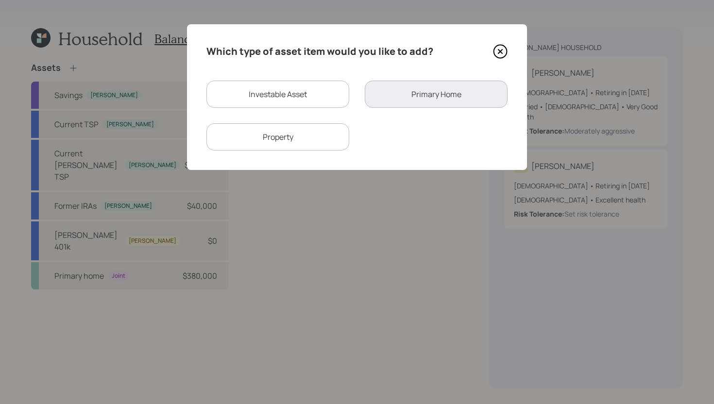
click at [281, 101] on div "Investable Asset" at bounding box center [277, 94] width 143 height 27
select select "taxable"
select select "balanced"
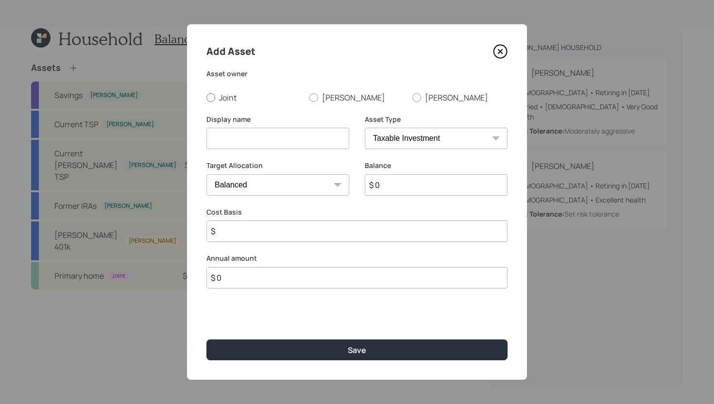
click at [231, 92] on label "Joint" at bounding box center [253, 97] width 95 height 11
click at [206, 97] on input "Joint" at bounding box center [206, 97] width 0 height 0
radio input "true"
click at [237, 136] on input at bounding box center [277, 138] width 143 height 21
type input "M"
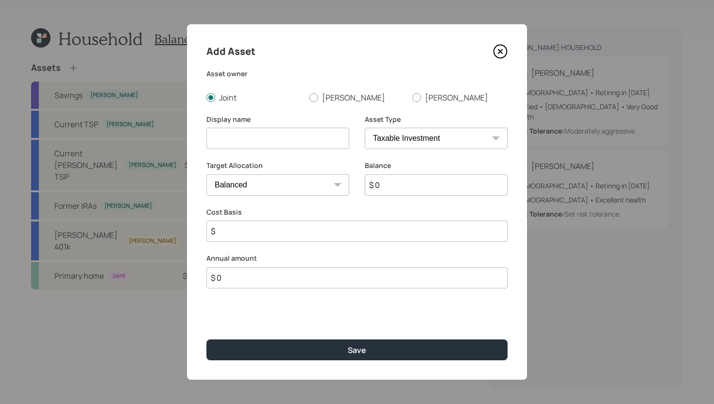
paste input "Money Market"
type input "Money Market - Emergency Fund"
click at [419, 184] on input "$ 0" at bounding box center [436, 184] width 143 height 21
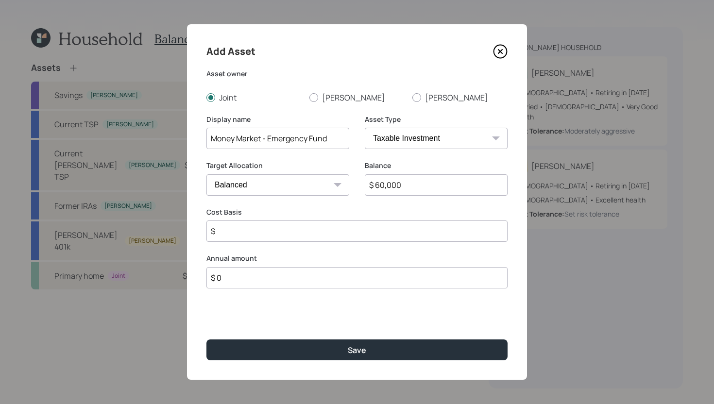
type input "$ 60,000"
click at [444, 144] on select "SEP IRA IRA Roth IRA 401(k) Roth 401(k) 403(b) Roth 403(b) 457(b) Roth 457(b) H…" at bounding box center [436, 138] width 143 height 21
select select "emergency_fund"
click at [365, 128] on select "SEP IRA IRA Roth IRA 401(k) Roth 401(k) 403(b) Roth 403(b) 457(b) Roth 457(b) H…" at bounding box center [436, 138] width 143 height 21
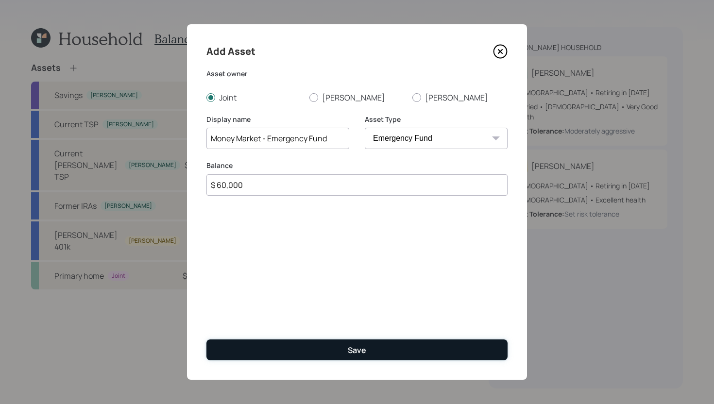
click at [328, 353] on button "Save" at bounding box center [356, 349] width 301 height 21
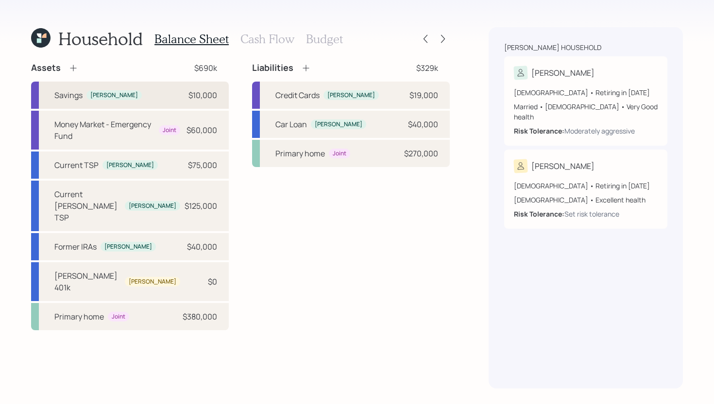
click at [161, 98] on div "Savings Reuben $10,000" at bounding box center [130, 95] width 198 height 27
select select "cash"
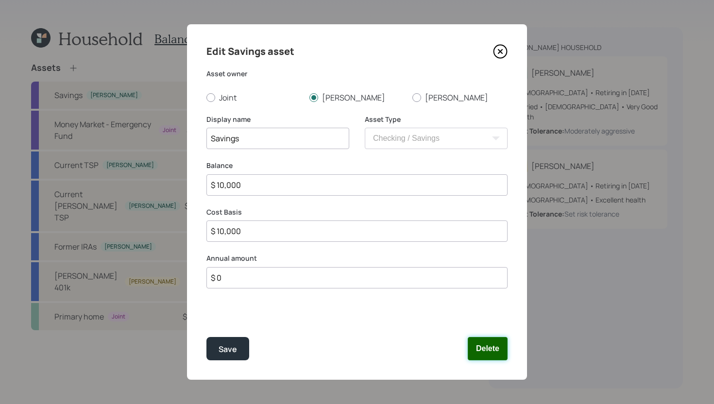
click at [485, 347] on button "Delete" at bounding box center [488, 348] width 40 height 23
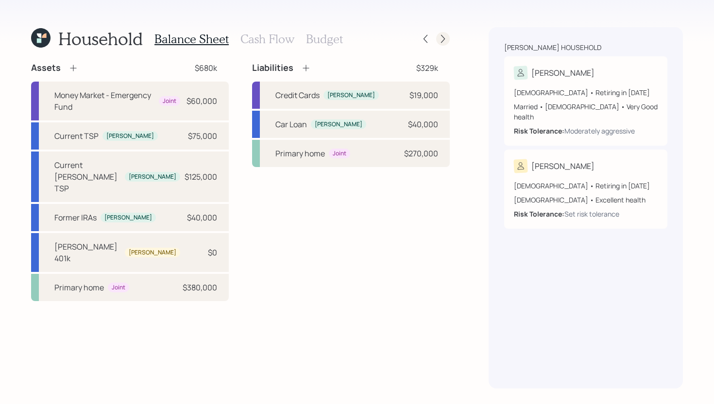
click at [446, 41] on icon at bounding box center [443, 39] width 10 height 10
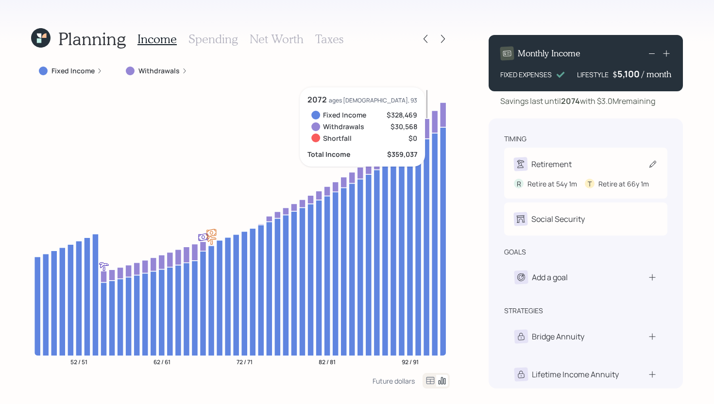
click at [551, 154] on div "Retirement R Retire at 54y 1m T Retire at 66y 1m" at bounding box center [585, 173] width 163 height 51
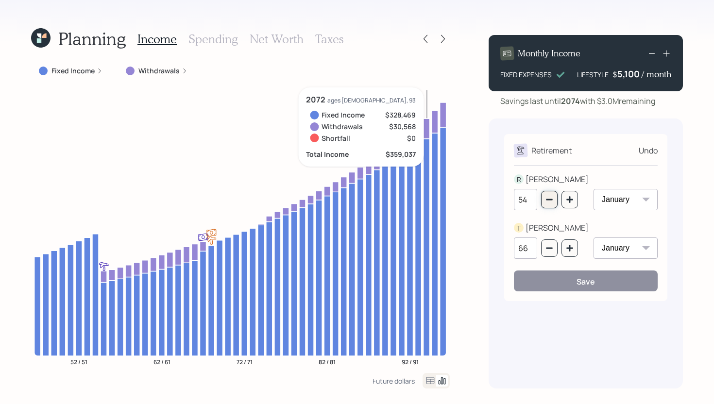
click at [552, 203] on icon "button" at bounding box center [549, 200] width 8 height 8
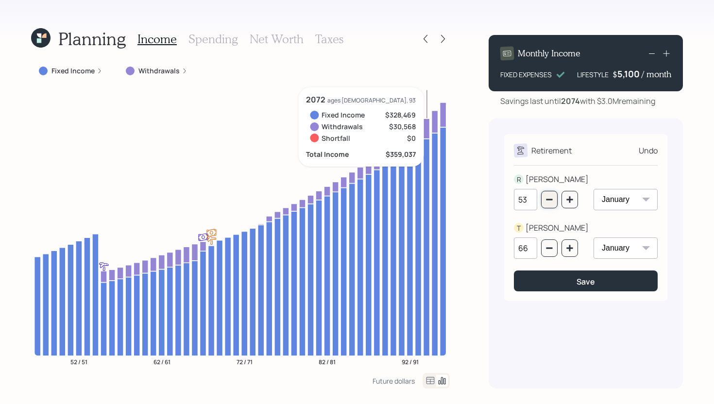
click at [552, 203] on icon "button" at bounding box center [549, 200] width 8 height 8
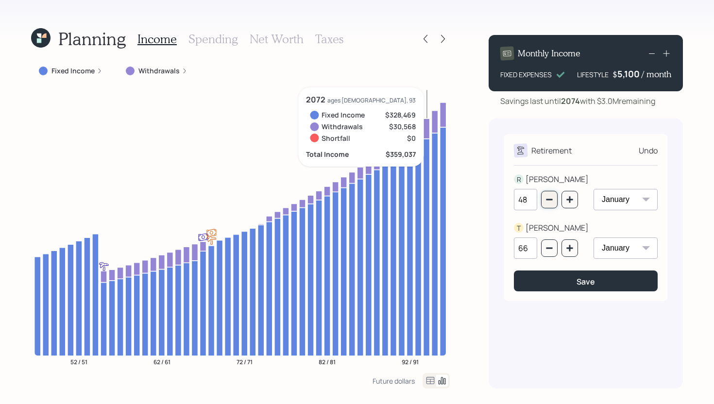
click at [552, 203] on icon "button" at bounding box center [549, 200] width 8 height 8
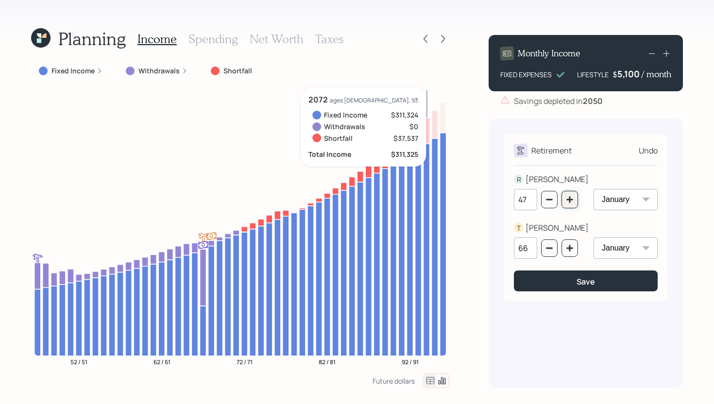
click at [569, 201] on icon "button" at bounding box center [569, 199] width 6 height 6
type input "48"
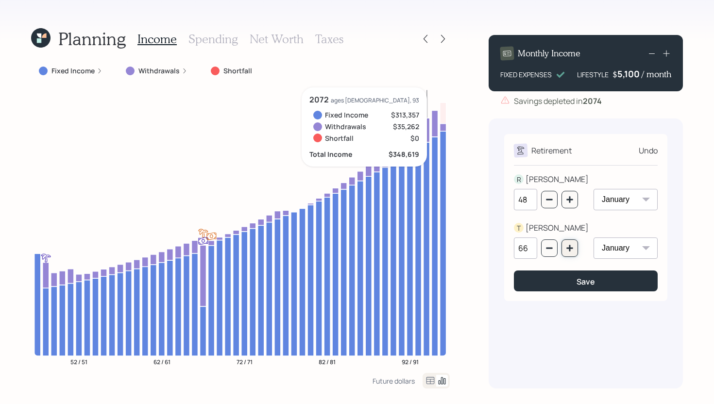
click at [573, 251] on button "button" at bounding box center [569, 247] width 17 height 17
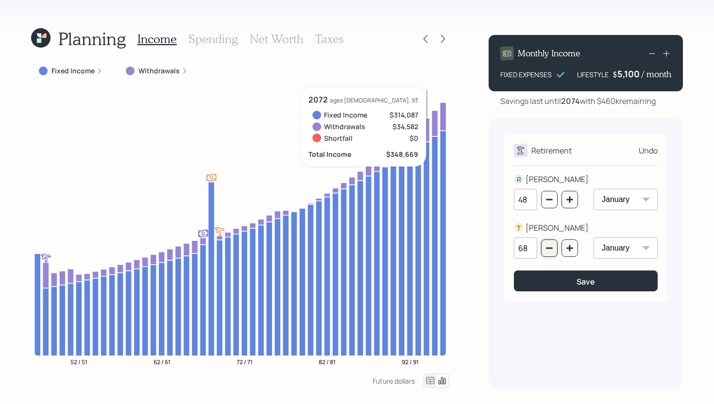
click at [551, 254] on button "button" at bounding box center [549, 247] width 17 height 17
type input "67"
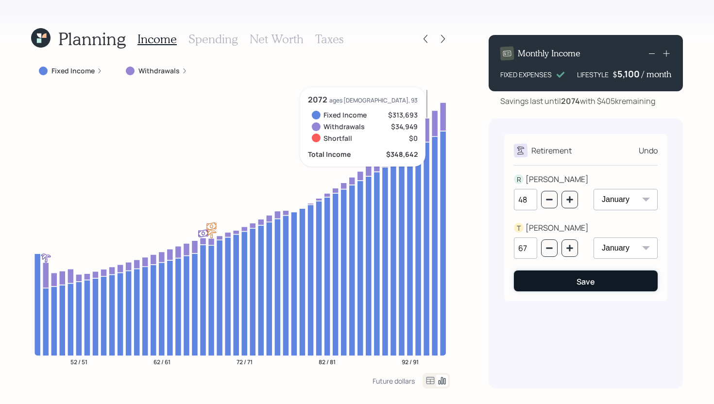
click at [551, 278] on button "Save" at bounding box center [586, 280] width 144 height 21
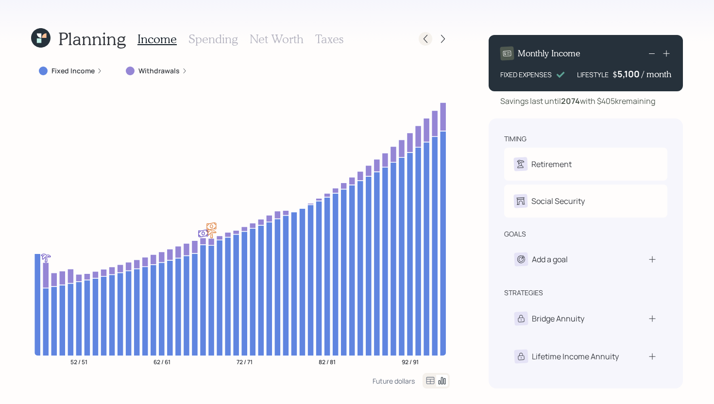
click at [422, 39] on icon at bounding box center [425, 39] width 10 height 10
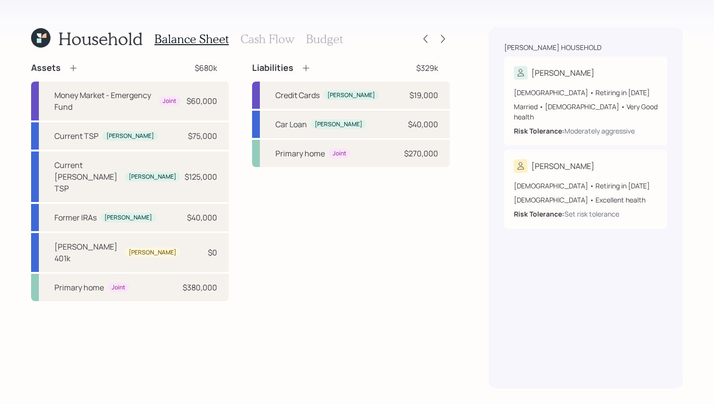
click at [75, 69] on icon at bounding box center [73, 68] width 10 height 10
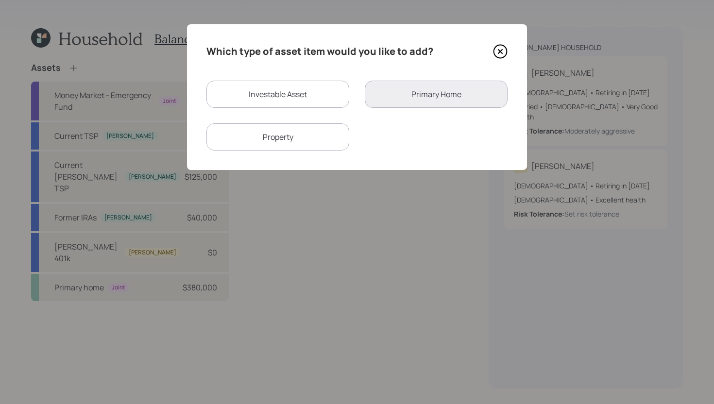
click at [502, 51] on icon at bounding box center [500, 51] width 15 height 15
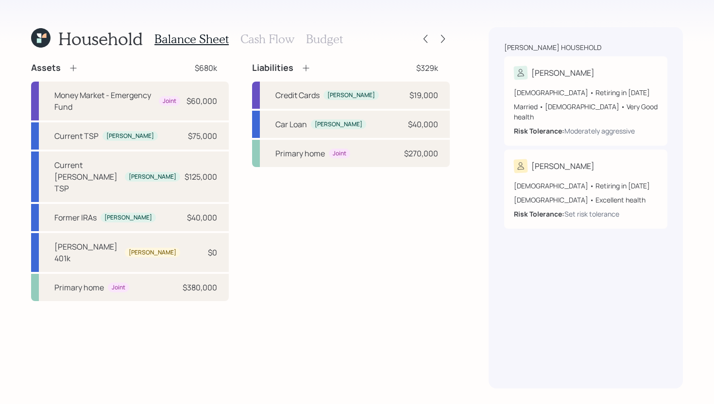
click at [263, 42] on h3 "Cash Flow" at bounding box center [267, 39] width 54 height 14
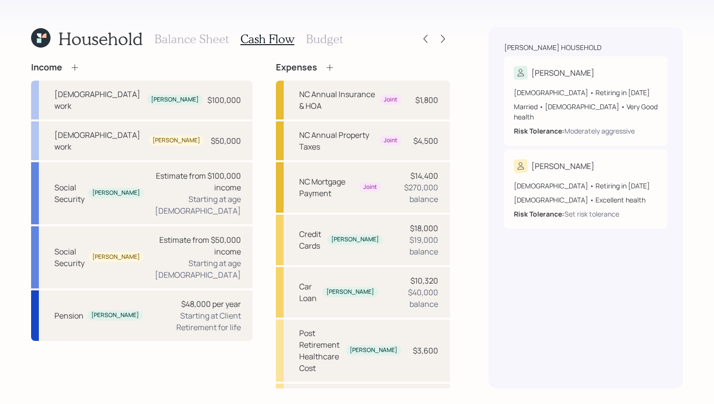
click at [74, 65] on icon at bounding box center [75, 68] width 10 height 10
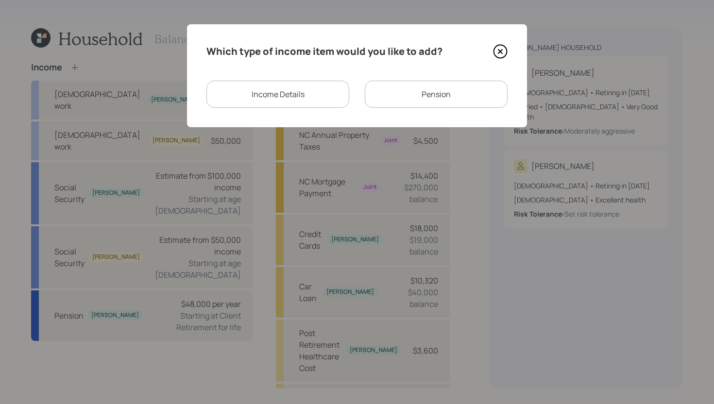
click at [289, 100] on div "Income Details" at bounding box center [277, 94] width 143 height 27
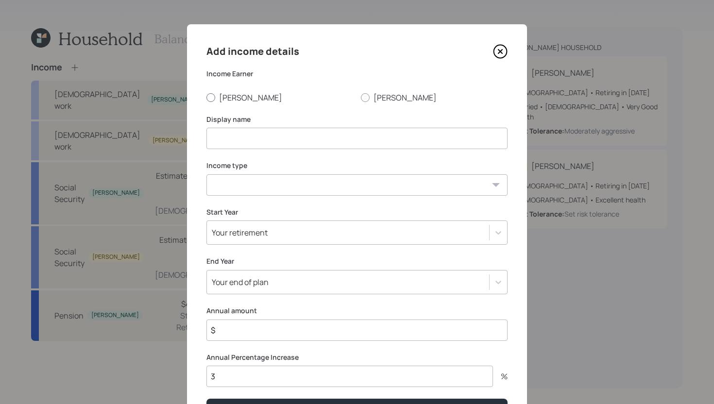
click at [233, 97] on label "[PERSON_NAME]" at bounding box center [279, 97] width 147 height 11
click at [206, 97] on input "[PERSON_NAME]" at bounding box center [206, 97] width 0 height 0
radio input "true"
click at [231, 140] on input at bounding box center [356, 138] width 301 height 21
type input "Post Retirement Work"
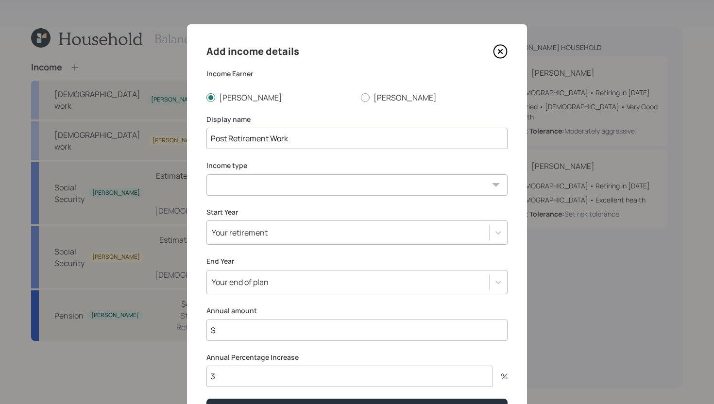
click at [234, 193] on select "[DEMOGRAPHIC_DATA] work [DEMOGRAPHIC_DATA] work Self employment Other" at bounding box center [356, 184] width 301 height 21
select select "part_time"
click at [206, 174] on select "[DEMOGRAPHIC_DATA] work [DEMOGRAPHIC_DATA] work Self employment Other" at bounding box center [356, 184] width 301 height 21
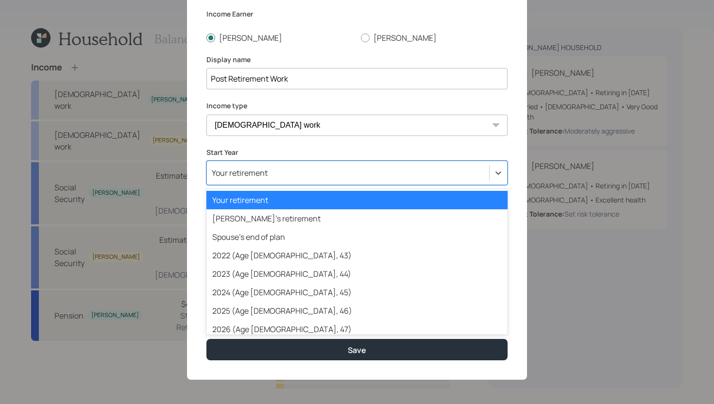
click at [282, 177] on div "Your retirement" at bounding box center [348, 173] width 282 height 17
click at [272, 202] on div "Your retirement" at bounding box center [356, 200] width 301 height 18
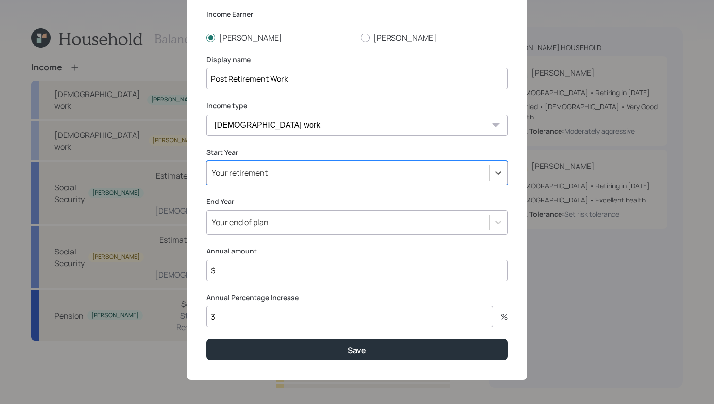
click at [267, 225] on div "Your end of plan" at bounding box center [240, 222] width 57 height 11
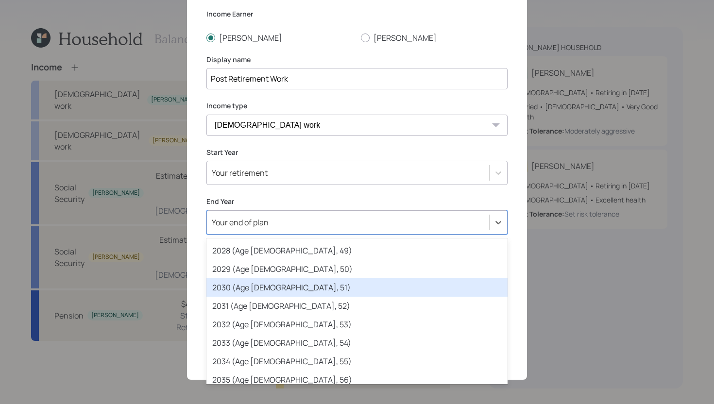
scroll to position [186, 0]
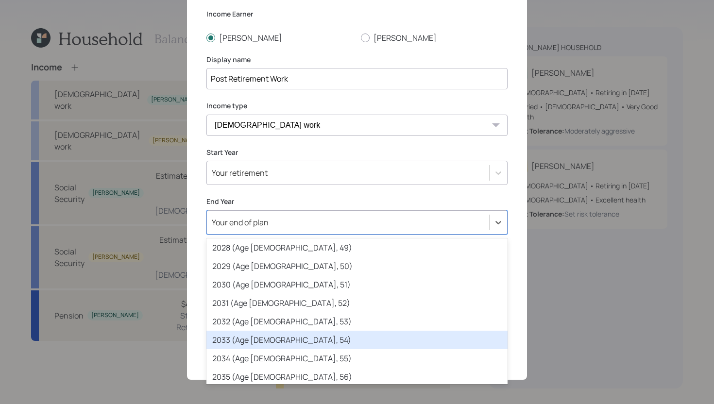
click at [263, 343] on div "2033 (Age [DEMOGRAPHIC_DATA], 54)" at bounding box center [356, 340] width 301 height 18
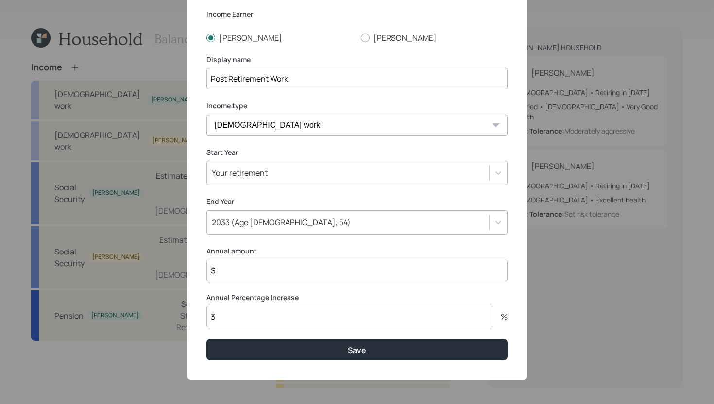
click at [240, 315] on input "3" at bounding box center [349, 316] width 286 height 21
type input "3"
type input "0"
click at [254, 268] on input "$" at bounding box center [356, 270] width 301 height 21
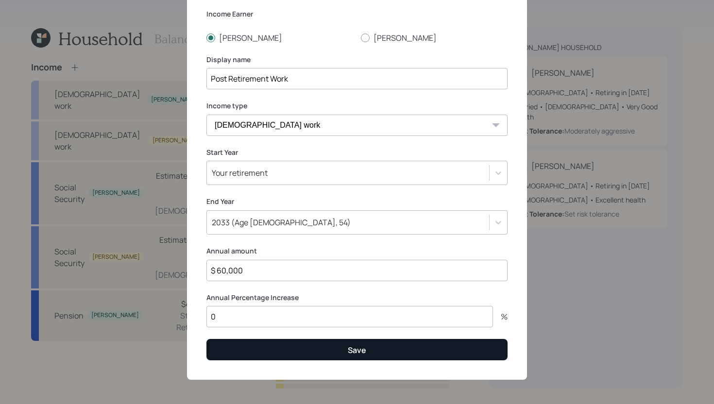
type input "$ 60,000"
click at [285, 353] on button "Save" at bounding box center [356, 349] width 301 height 21
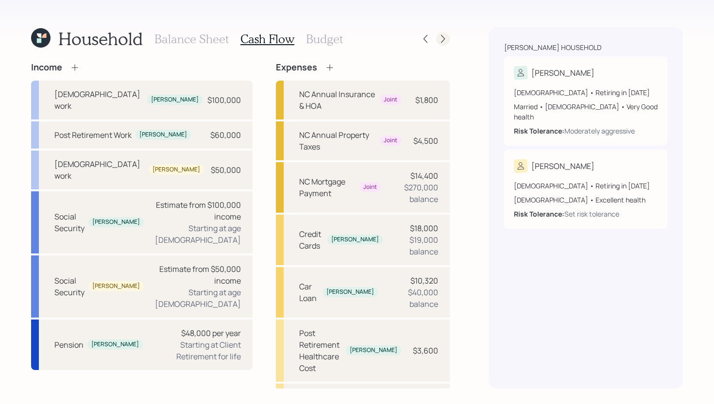
click at [439, 42] on icon at bounding box center [443, 39] width 10 height 10
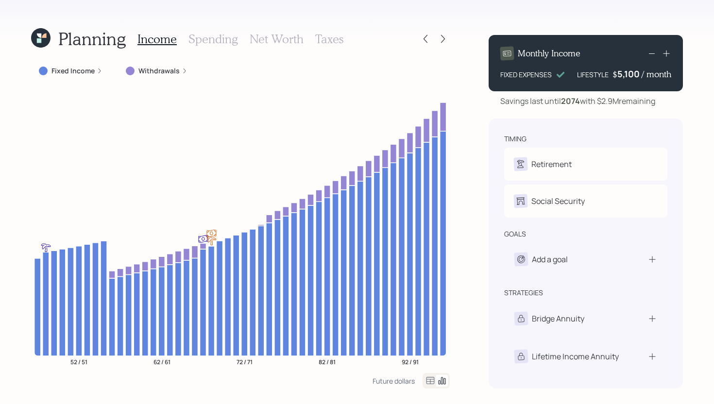
click at [321, 39] on h3 "Taxes" at bounding box center [329, 39] width 28 height 14
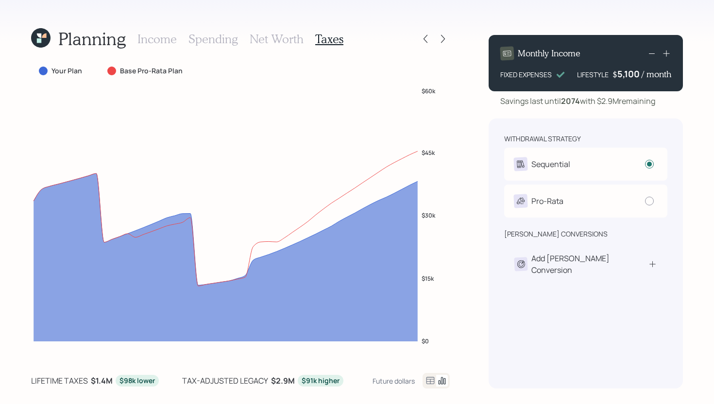
click at [430, 383] on icon at bounding box center [430, 381] width 12 height 12
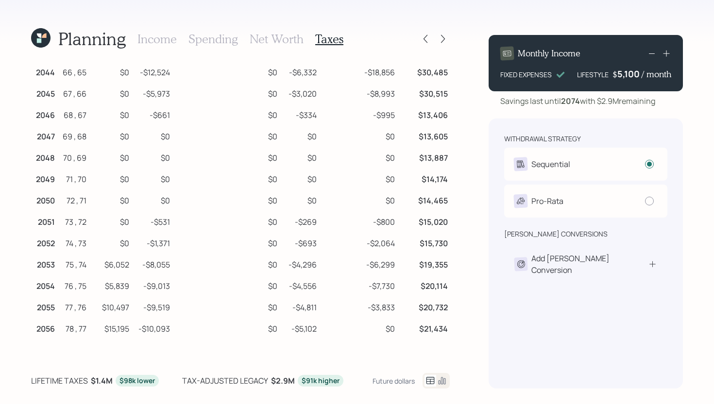
scroll to position [807, 0]
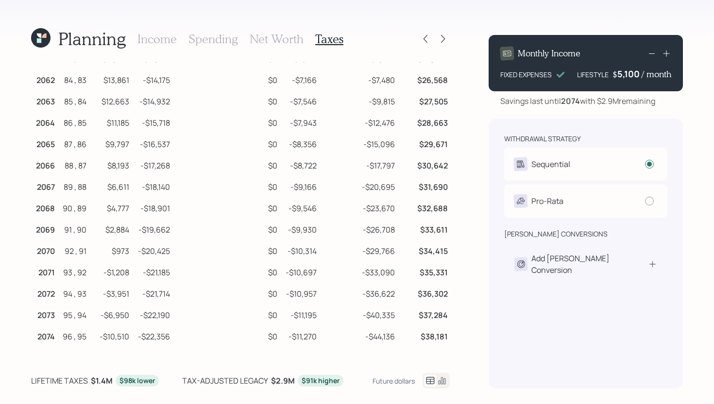
click at [289, 44] on h3 "Net Worth" at bounding box center [277, 39] width 54 height 14
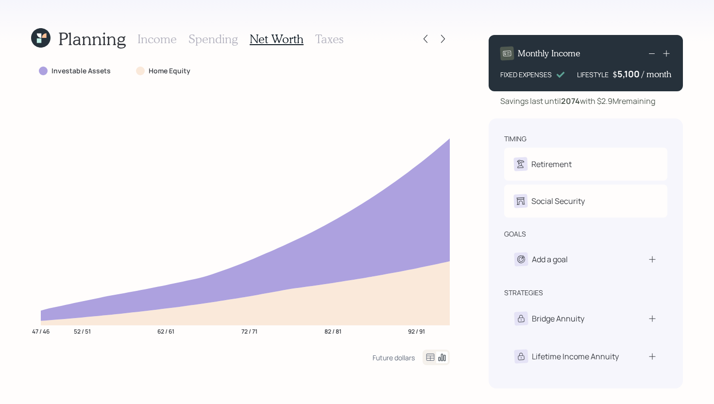
click at [164, 44] on h3 "Income" at bounding box center [156, 39] width 39 height 14
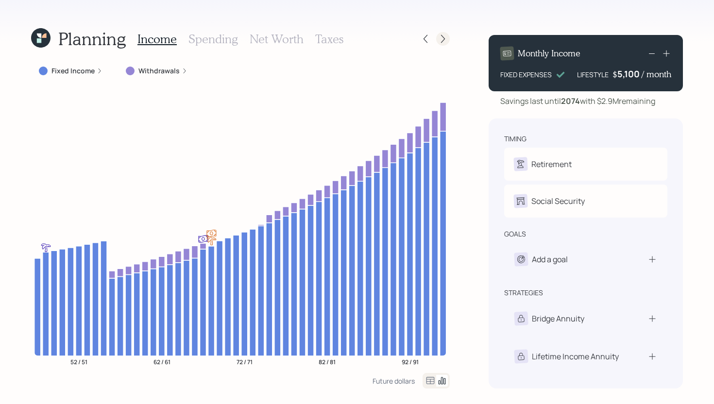
click at [443, 38] on icon at bounding box center [443, 39] width 10 height 10
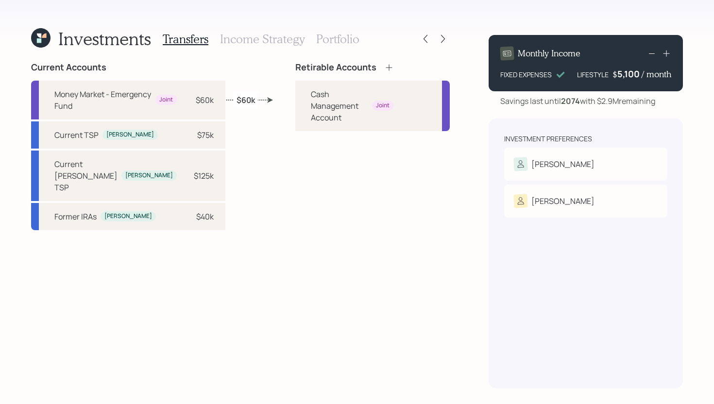
click at [384, 69] on icon at bounding box center [389, 68] width 10 height 10
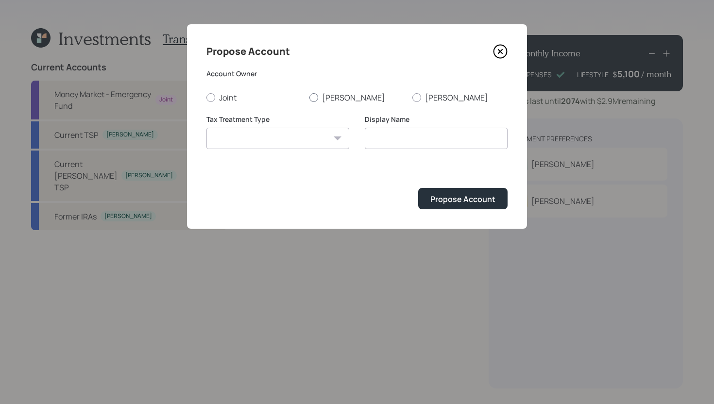
click at [318, 96] on label "[PERSON_NAME]" at bounding box center [356, 97] width 95 height 11
click at [309, 97] on input "[PERSON_NAME]" at bounding box center [309, 97] width 0 height 0
radio input "true"
click at [297, 138] on select "Roth Taxable Traditional" at bounding box center [277, 138] width 143 height 21
select select "traditional"
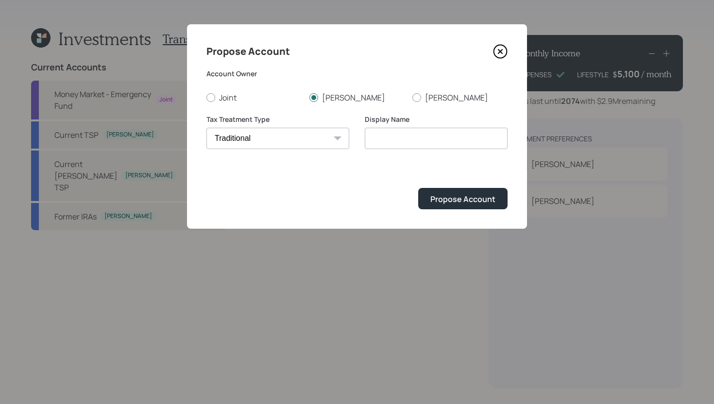
click at [206, 128] on select "Roth Taxable Traditional" at bounding box center [277, 138] width 143 height 21
type input "Traditional"
click at [441, 193] on button "Propose Account" at bounding box center [462, 198] width 89 height 21
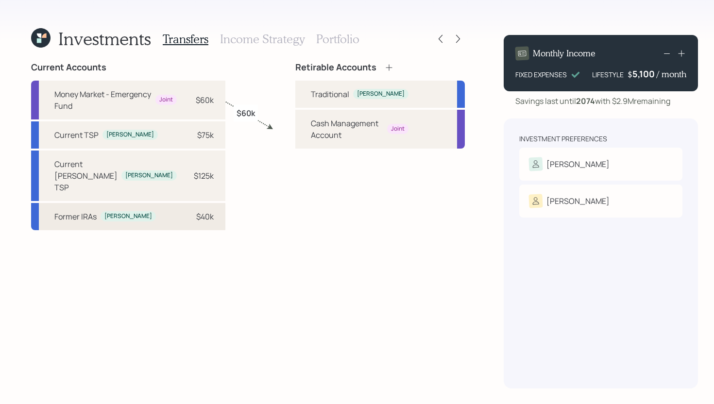
click at [201, 211] on div "$40k" at bounding box center [204, 217] width 17 height 12
click at [297, 100] on div "Traditional Reuben" at bounding box center [379, 94] width 169 height 27
select select "932c95e3-979f-4fc4-8f98-37f603c066cf"
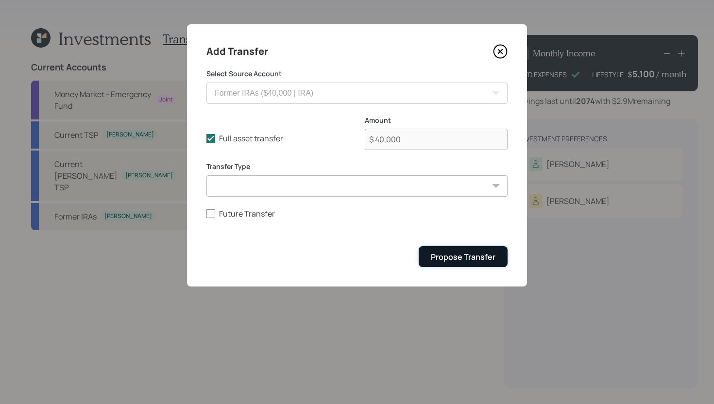
click at [446, 250] on button "Propose Transfer" at bounding box center [463, 256] width 89 height 21
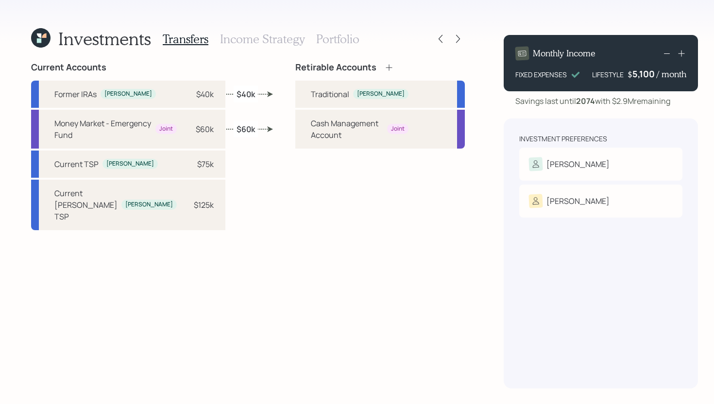
click at [259, 41] on h3 "Income Strategy" at bounding box center [262, 39] width 84 height 14
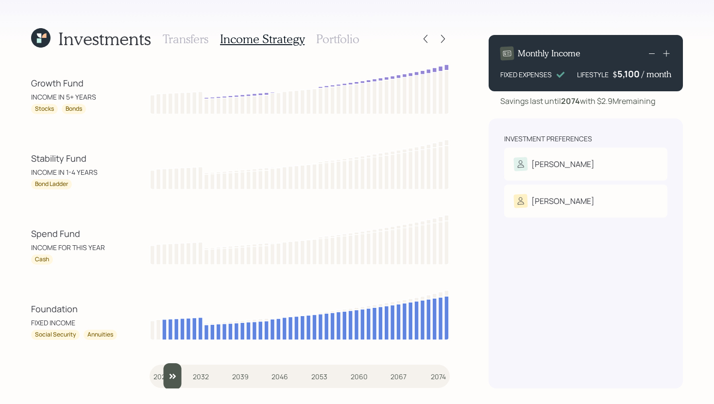
click at [163, 374] on input "slider" at bounding box center [300, 376] width 300 height 26
click at [172, 374] on input "slider" at bounding box center [300, 376] width 300 height 26
click at [180, 373] on input "slider" at bounding box center [300, 376] width 300 height 26
click at [190, 373] on input "slider" at bounding box center [300, 376] width 300 height 26
click at [198, 372] on input "slider" at bounding box center [300, 376] width 300 height 26
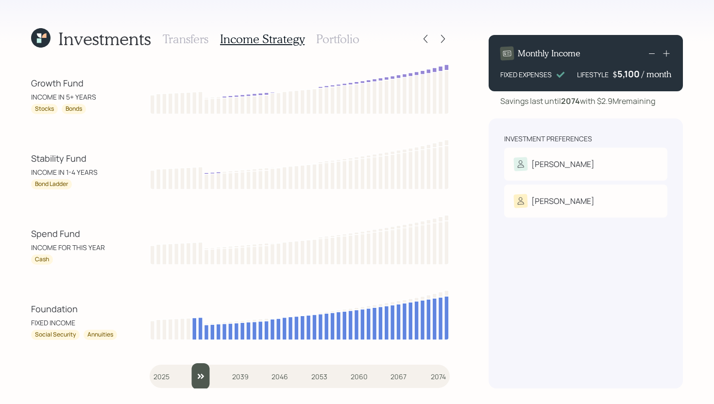
click at [198, 372] on input "slider" at bounding box center [300, 376] width 300 height 26
click at [204, 373] on input "slider" at bounding box center [300, 376] width 300 height 26
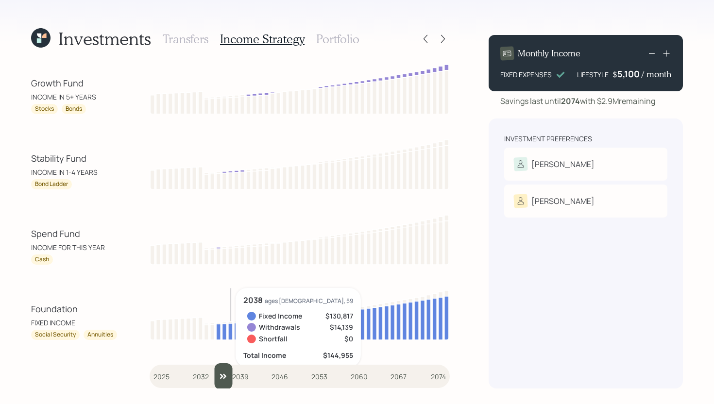
type input "2036"
click at [218, 377] on input "slider" at bounding box center [300, 376] width 300 height 26
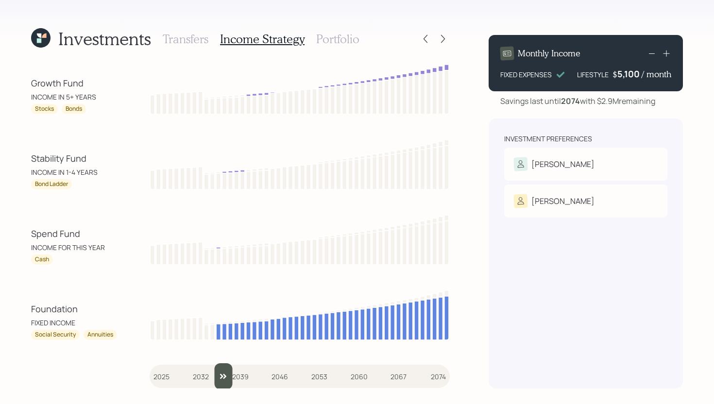
click at [354, 42] on h3 "Portfolio" at bounding box center [337, 39] width 43 height 14
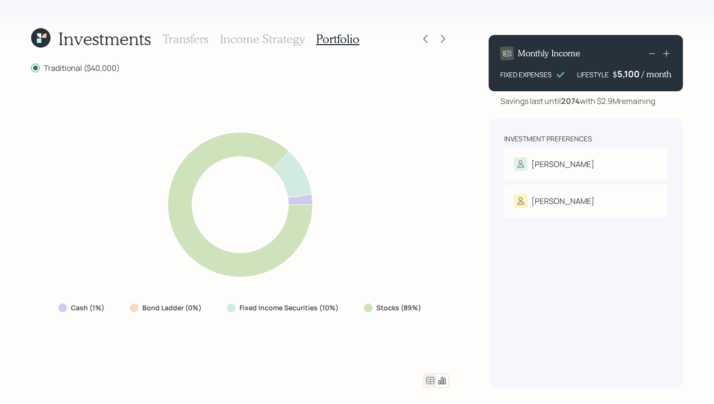
click at [429, 380] on icon at bounding box center [430, 381] width 12 height 12
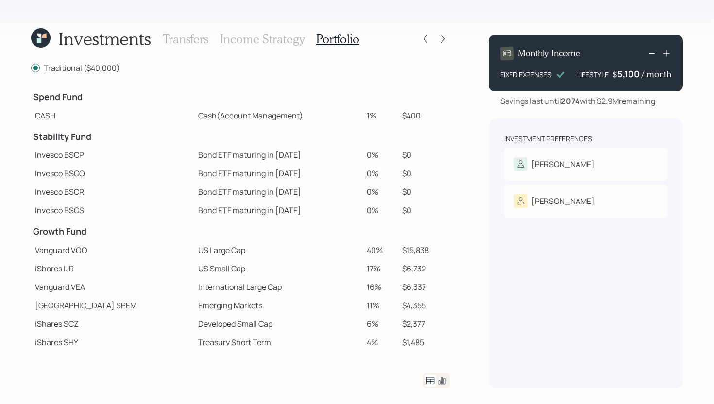
drag, startPoint x: 375, startPoint y: 114, endPoint x: 343, endPoint y: 114, distance: 32.0
click at [342, 114] on tr "CASH Cash (Account Management) 1% $400" at bounding box center [240, 115] width 419 height 18
click at [412, 127] on table "Spend Fund CASH Cash (Account Management) 1% $400 Stability Fund Invesco BSCP B…" at bounding box center [240, 255] width 419 height 340
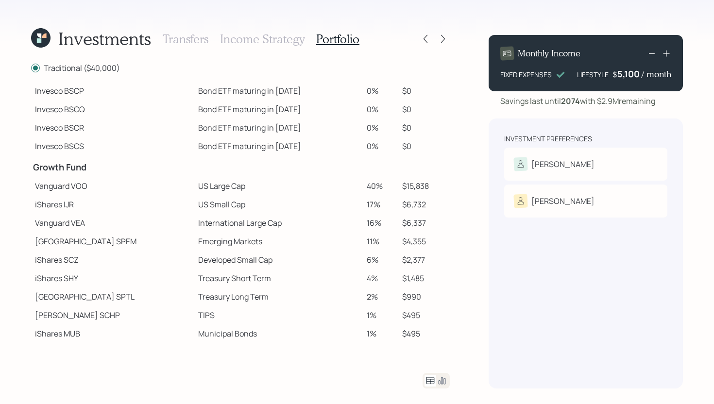
scroll to position [80, 0]
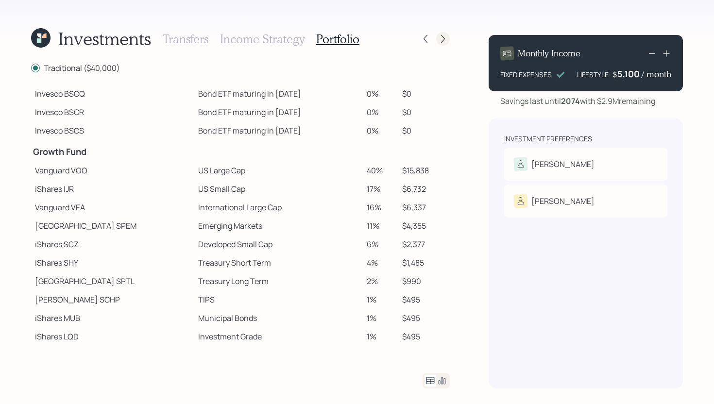
click at [445, 40] on icon at bounding box center [443, 39] width 10 height 10
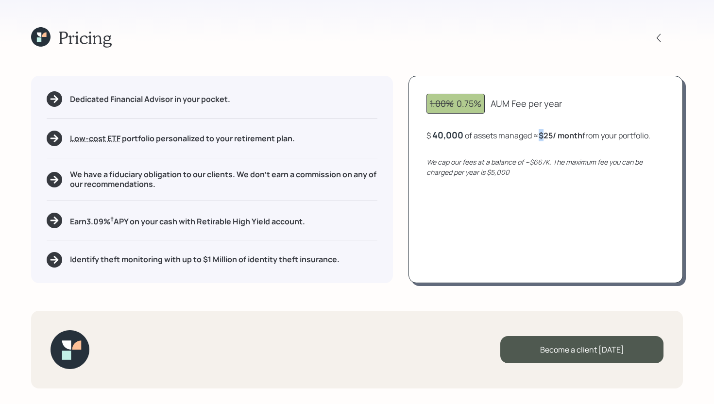
click at [546, 136] on b "$25 / month" at bounding box center [560, 135] width 44 height 11
click at [592, 94] on div "1.00% 0.75% AUM Fee per year" at bounding box center [545, 104] width 238 height 20
click at [40, 42] on icon at bounding box center [40, 36] width 19 height 19
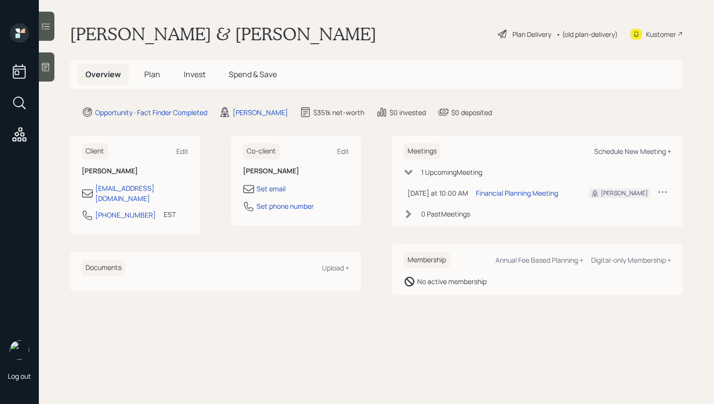
click at [665, 153] on div "Schedule New Meeting +" at bounding box center [632, 151] width 77 height 9
select select "bffa7908-1b2a-4c79-9bb6-f0ec9aed22d3"
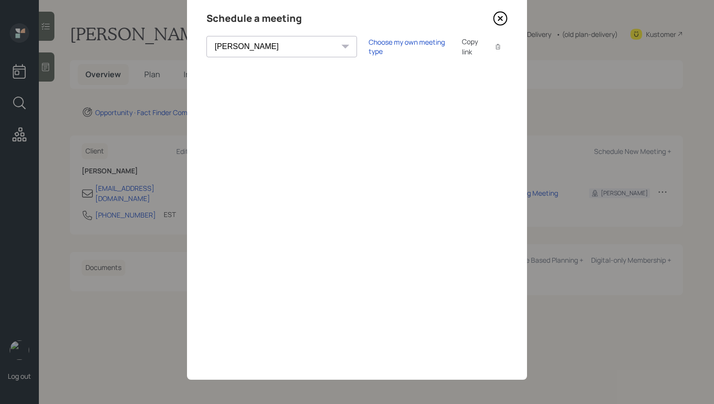
scroll to position [31, 0]
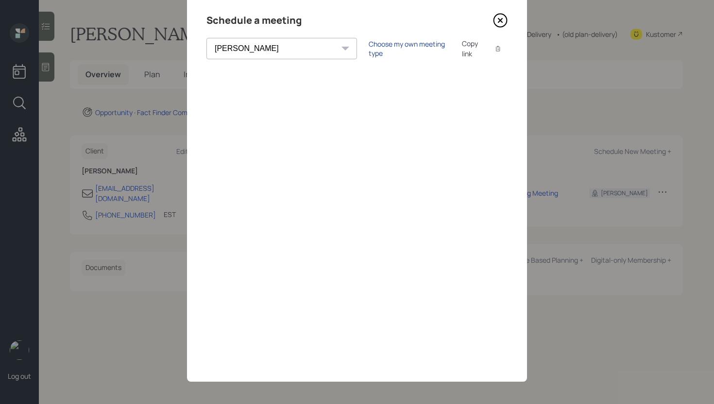
click at [381, 51] on div "Choose my own meeting type" at bounding box center [409, 48] width 82 height 18
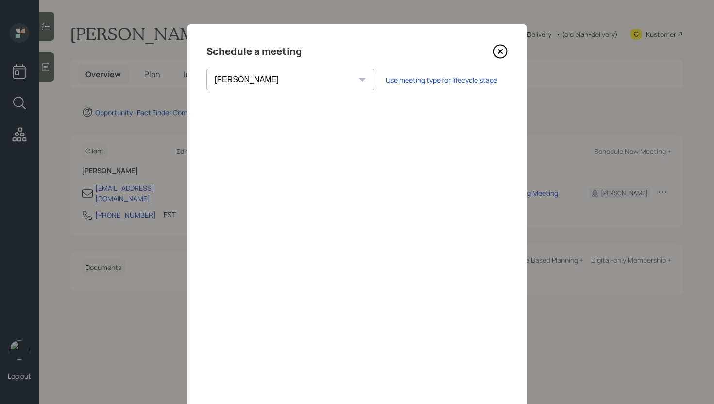
click at [499, 50] on icon at bounding box center [500, 52] width 4 height 4
